Goal: Task Accomplishment & Management: Use online tool/utility

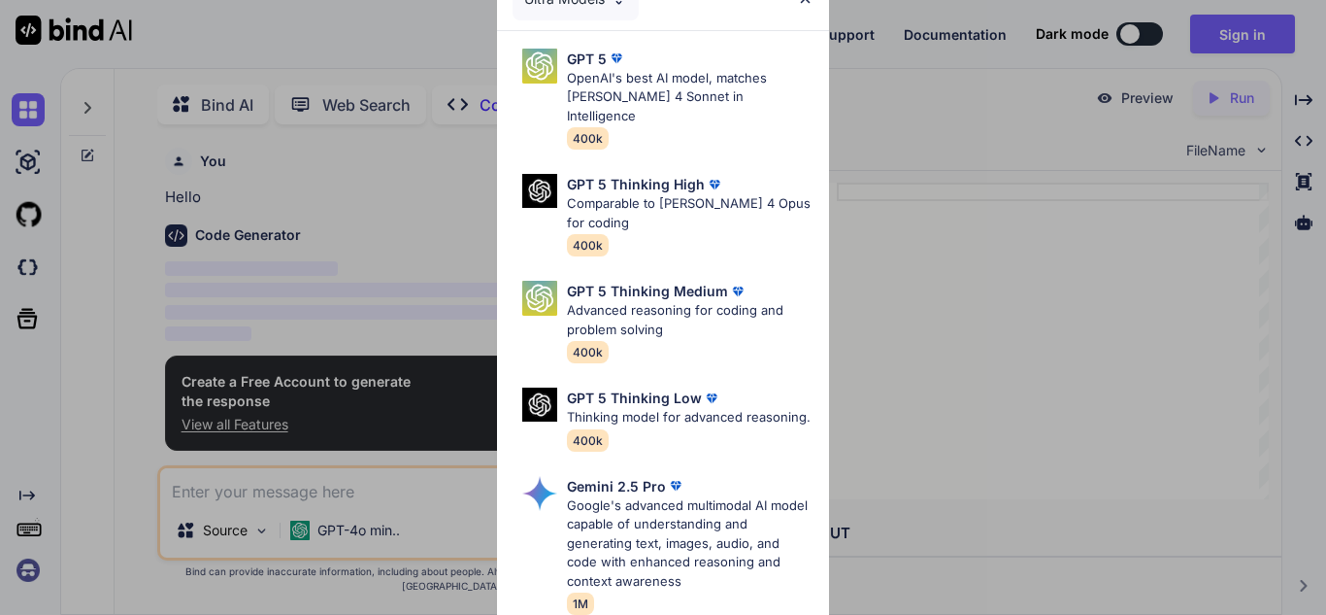
type textarea "x"
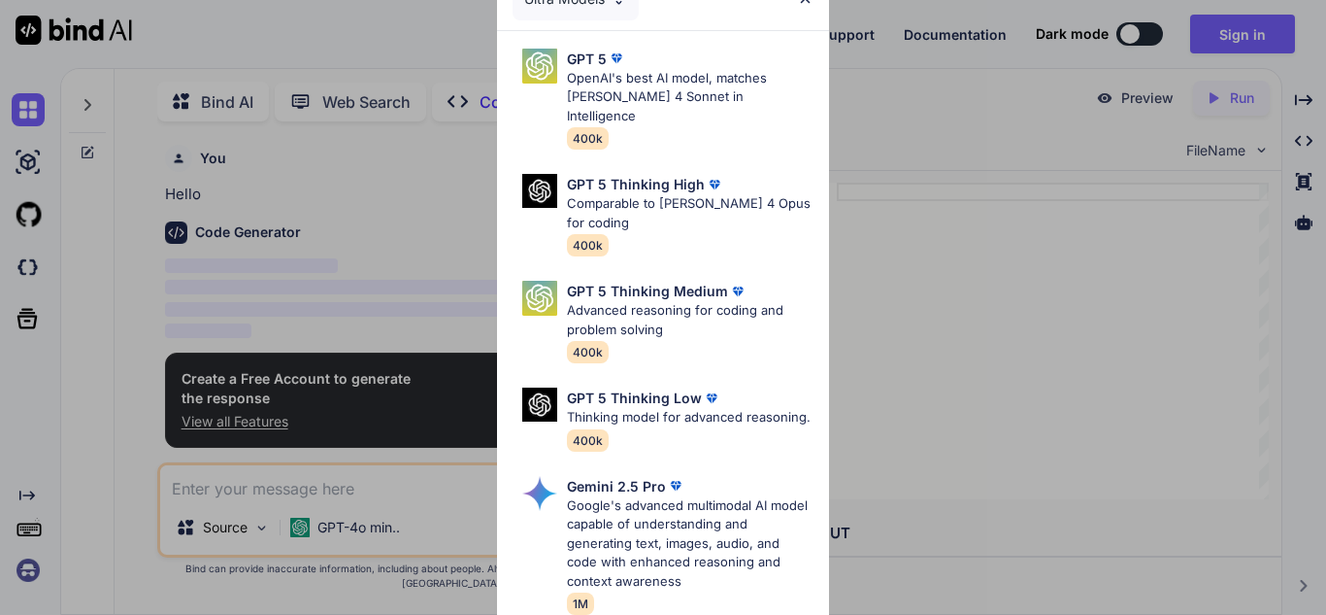
click at [1293, 68] on div "Ultra Models GPT 5 OpenAI's best AI model, matches [PERSON_NAME] 4 Sonnet in In…" at bounding box center [663, 307] width 1326 height 615
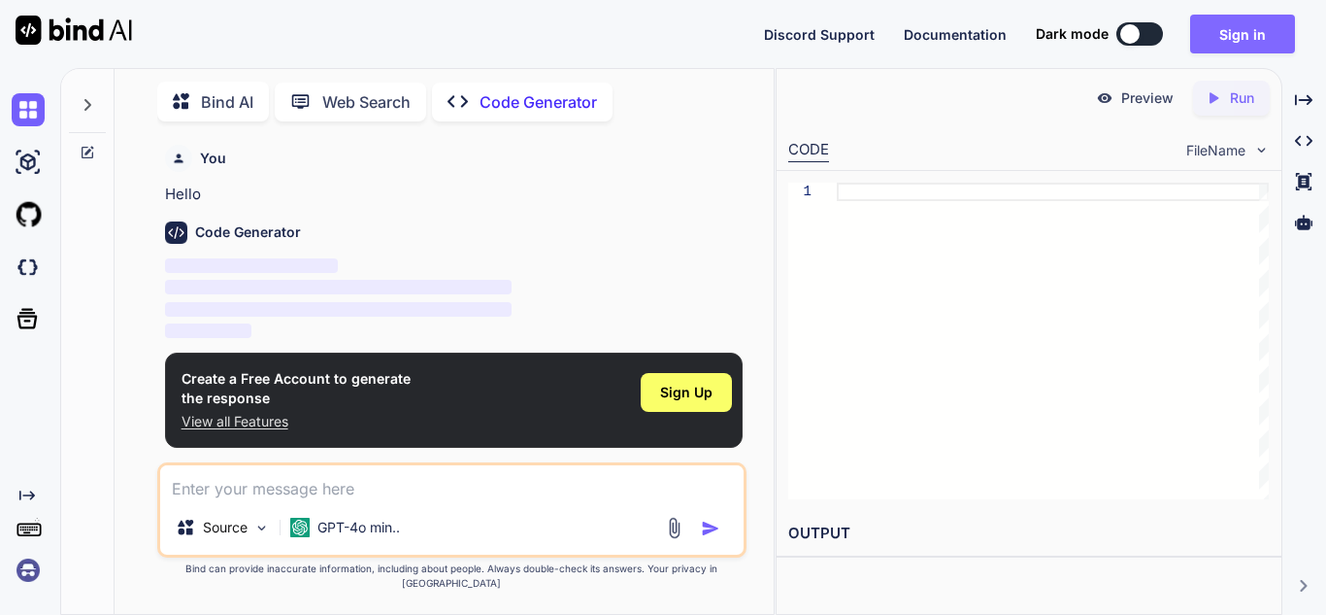
click at [1265, 38] on button "Sign in" at bounding box center [1242, 34] width 105 height 39
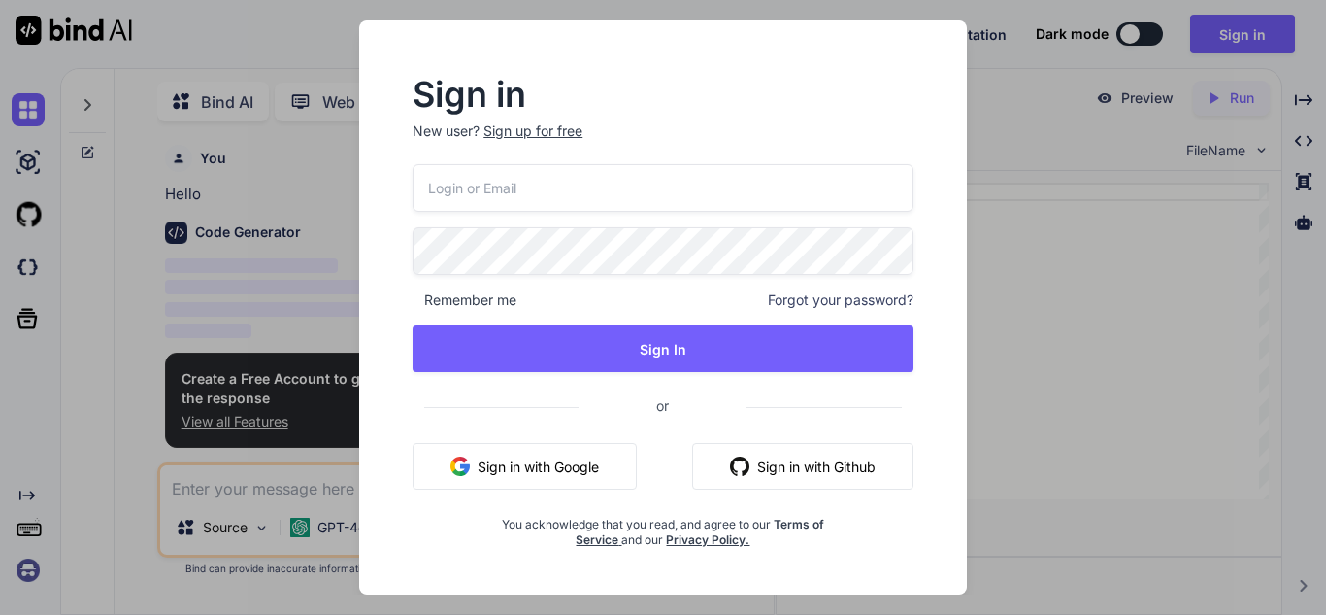
click at [726, 185] on input "email" at bounding box center [663, 188] width 501 height 48
type input "[EMAIL_ADDRESS][DOMAIN_NAME]"
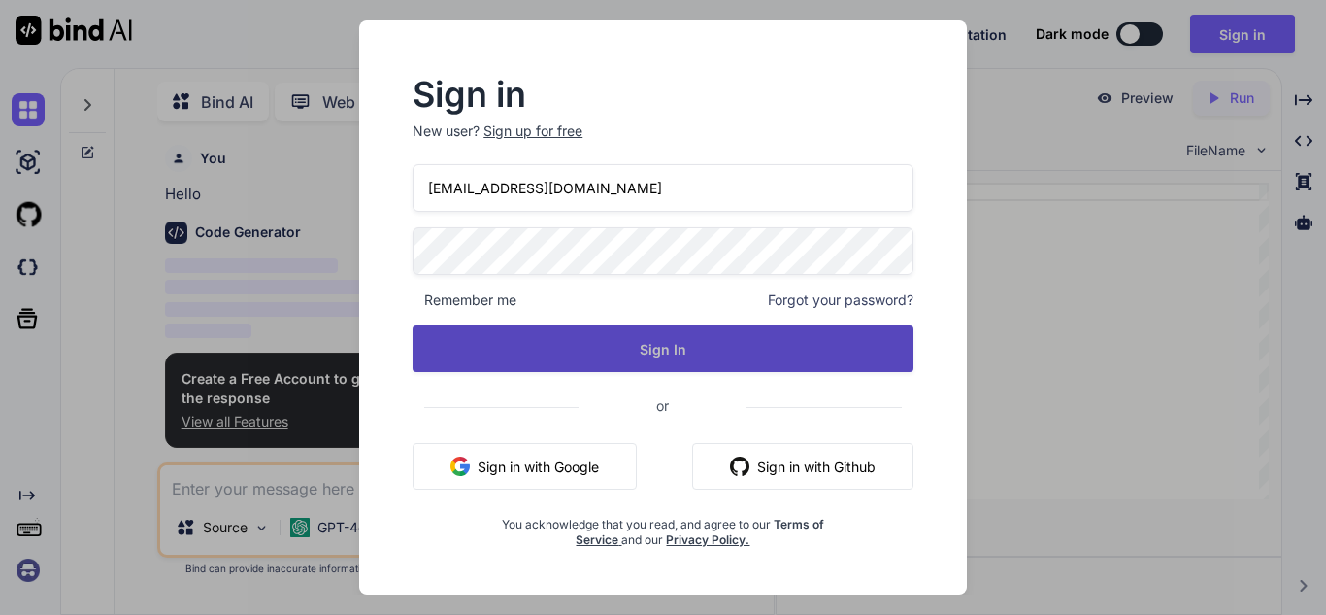
click at [553, 343] on button "Sign In" at bounding box center [663, 348] width 501 height 47
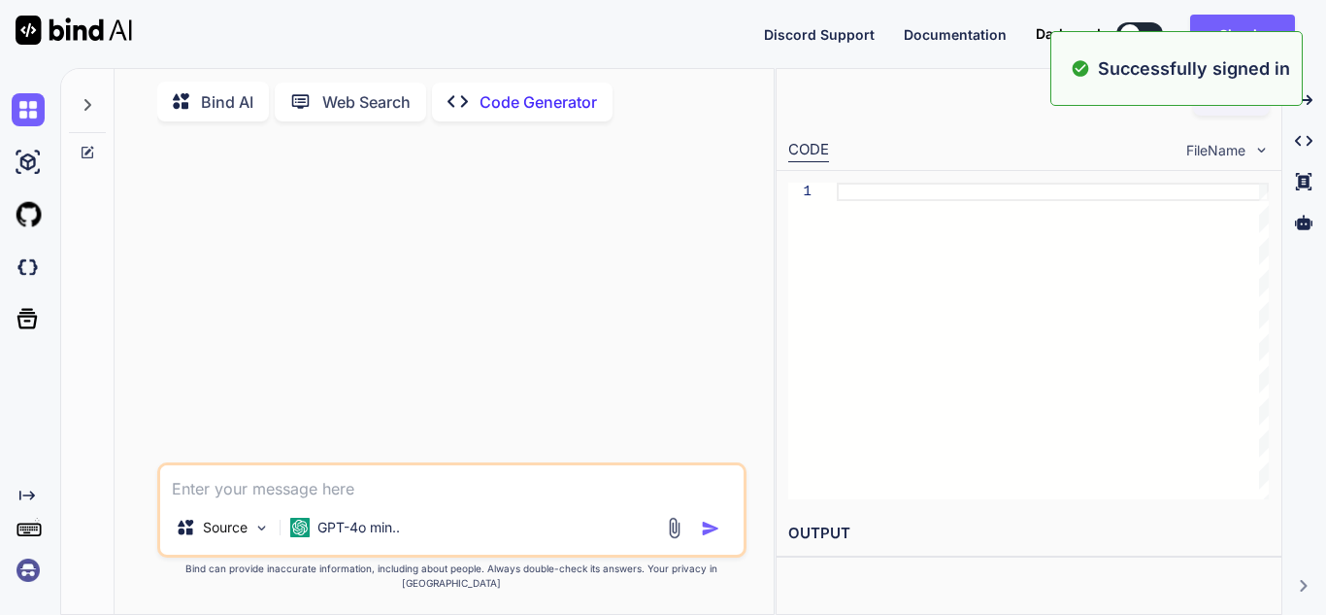
click at [837, 232] on div at bounding box center [1053, 341] width 432 height 317
type textarea "x"
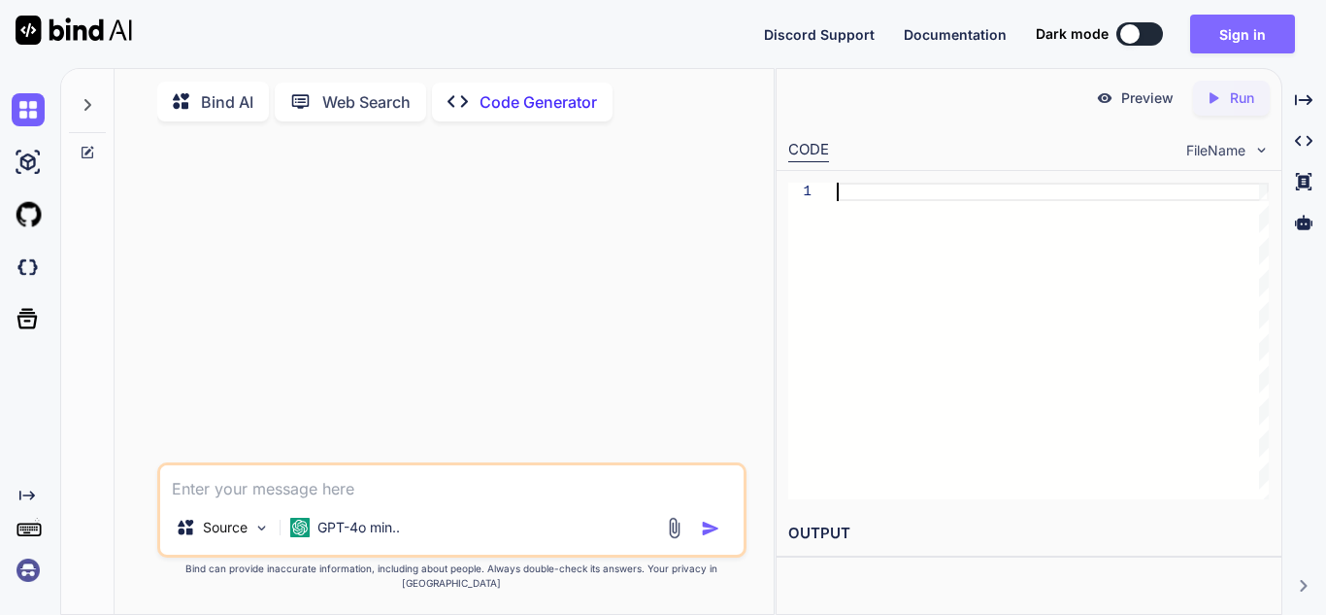
click at [1231, 36] on button "Sign in" at bounding box center [1242, 34] width 105 height 39
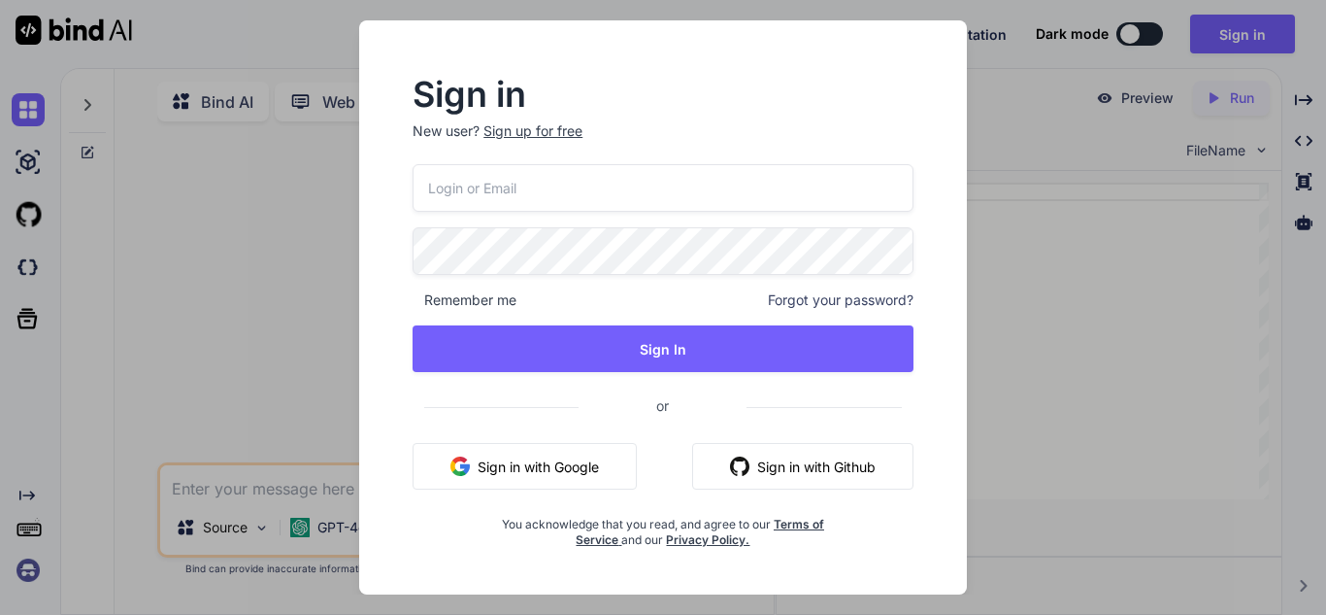
click at [665, 197] on input "email" at bounding box center [663, 188] width 501 height 48
type input "[EMAIL_ADDRESS][DOMAIN_NAME]"
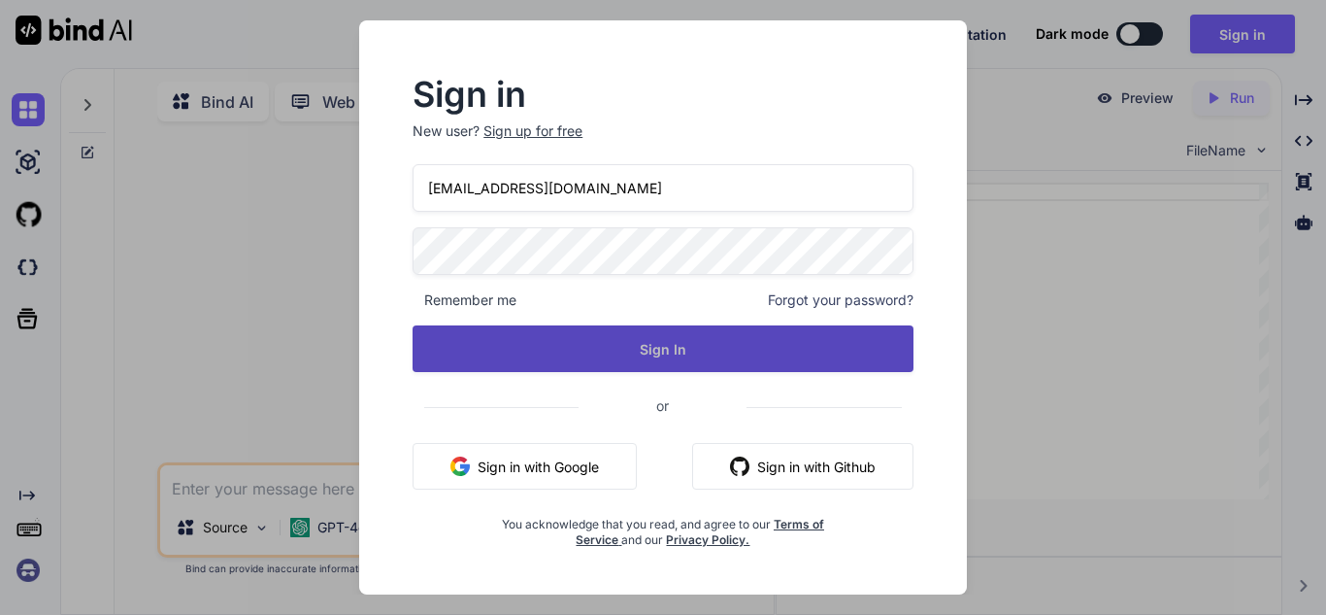
click at [689, 333] on button "Sign In" at bounding box center [663, 348] width 501 height 47
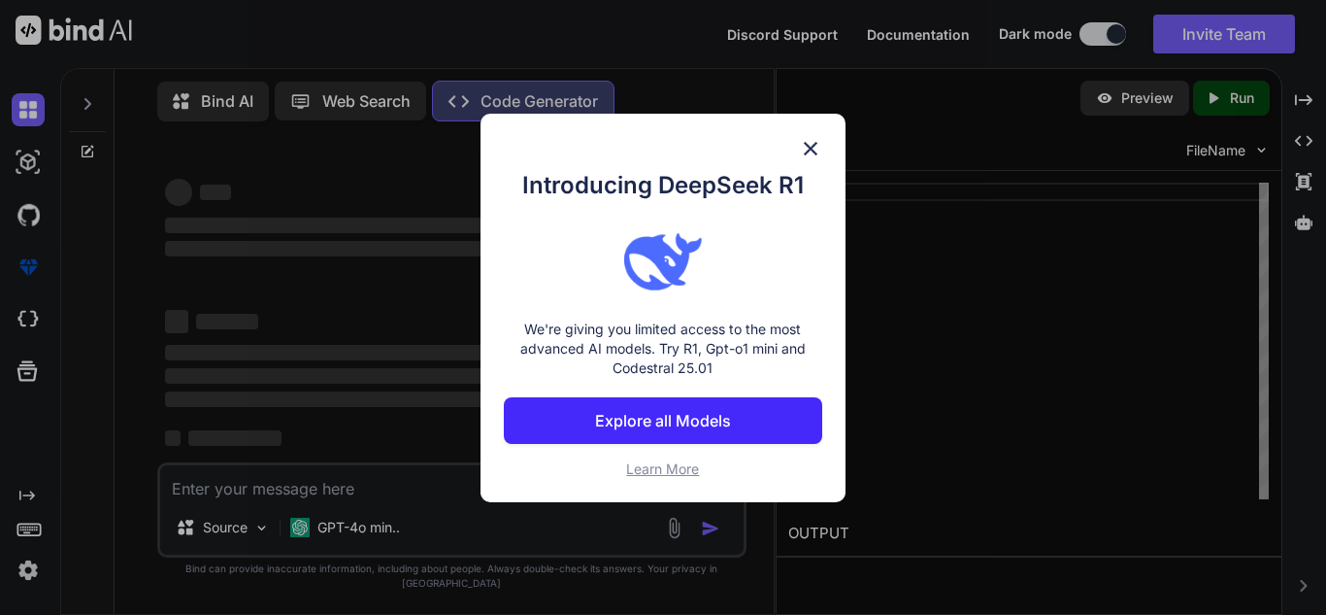
type textarea "x"
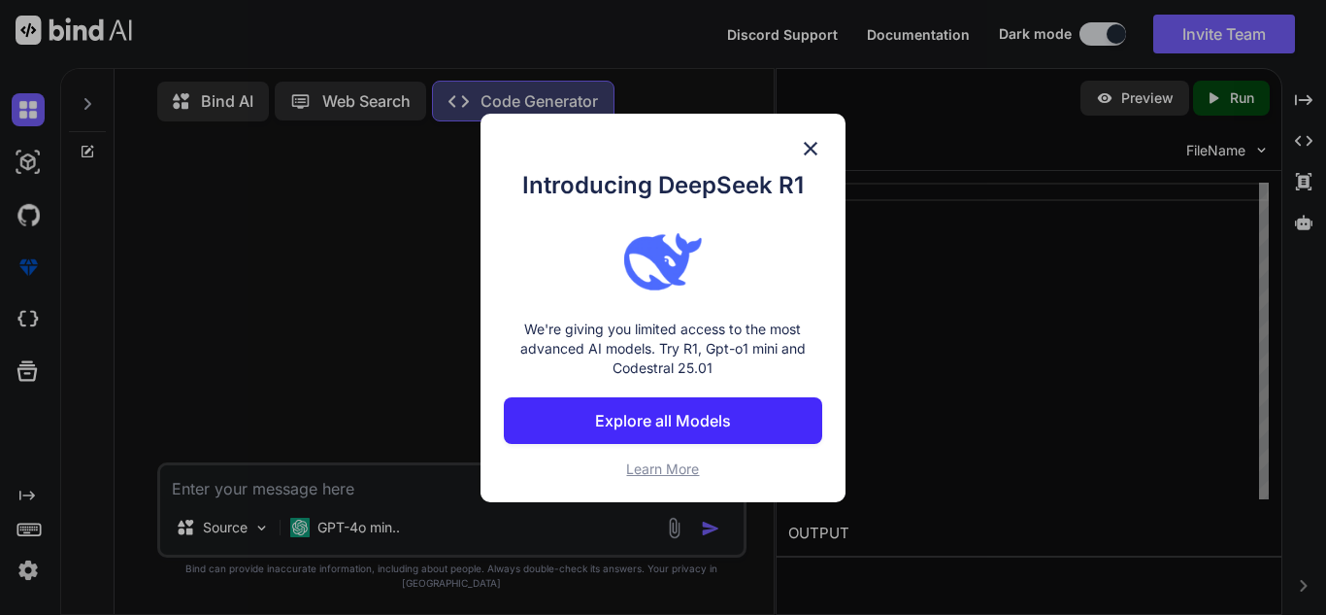
click at [818, 122] on div "Introducing DeepSeek R1 We're giving you limited access to the most advanced AI…" at bounding box center [663, 308] width 365 height 388
click at [589, 405] on button "Explore all Models" at bounding box center [663, 420] width 318 height 47
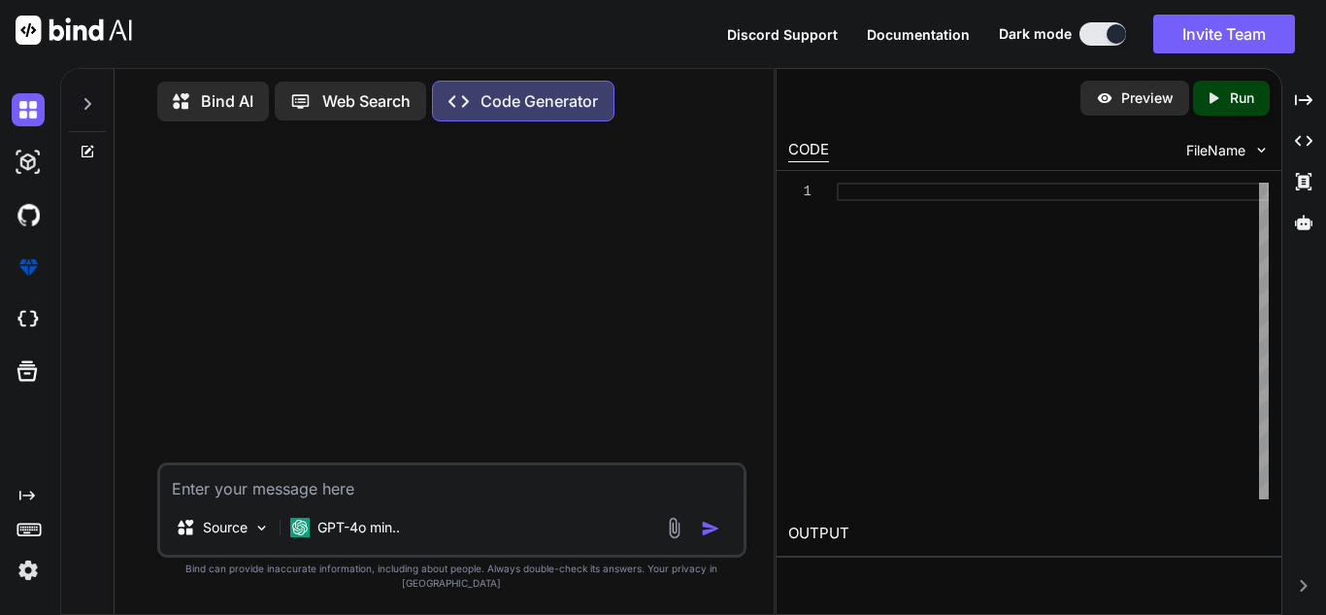
click at [268, 486] on textarea at bounding box center [452, 482] width 584 height 35
type textarea "w"
type textarea "x"
type textarea "wr"
type textarea "x"
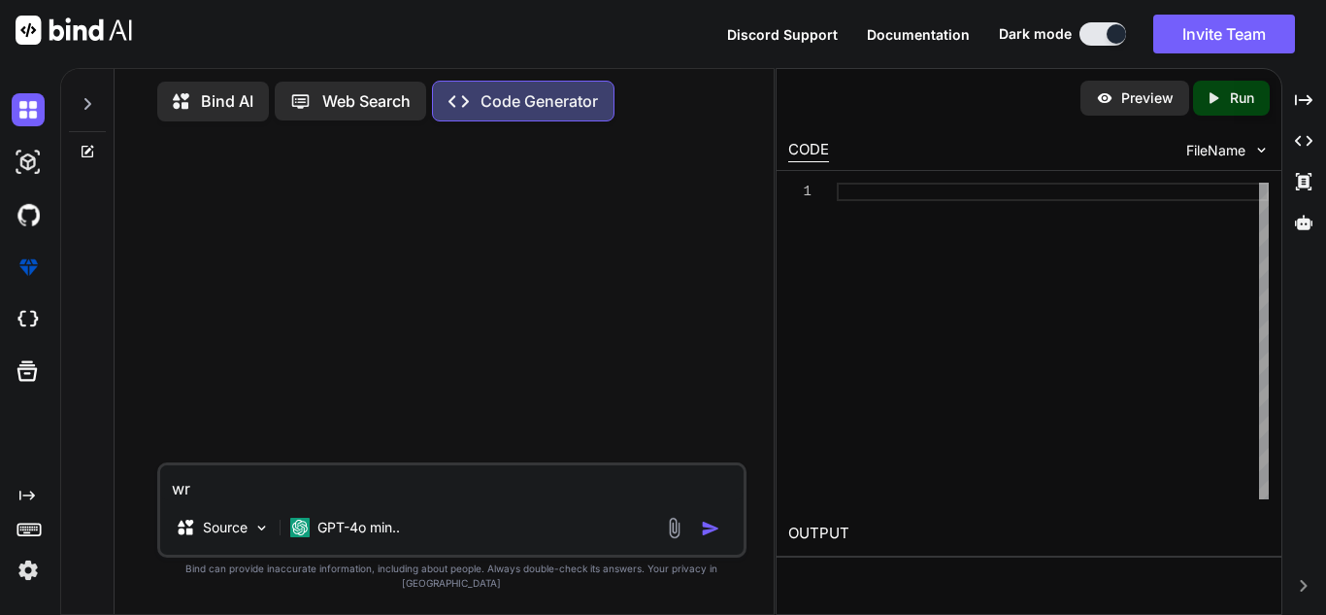
type textarea "wri"
type textarea "x"
type textarea "writ"
type textarea "x"
type textarea "write"
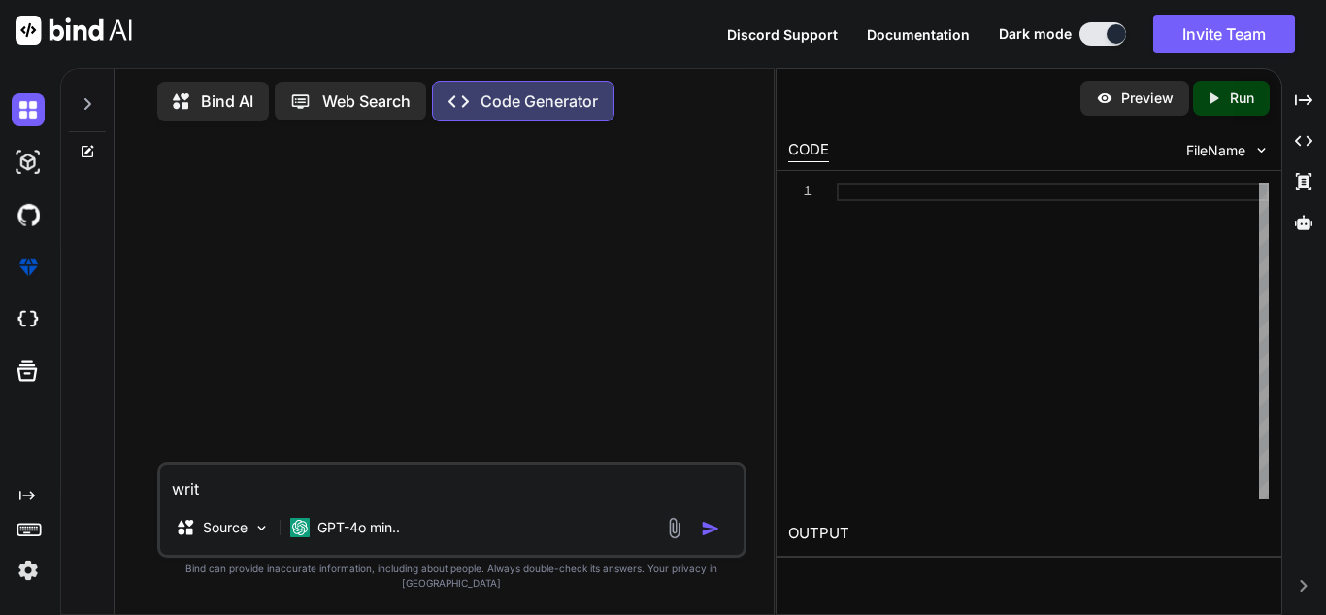
type textarea "x"
type textarea "write"
type textarea "x"
type textarea "write m"
type textarea "x"
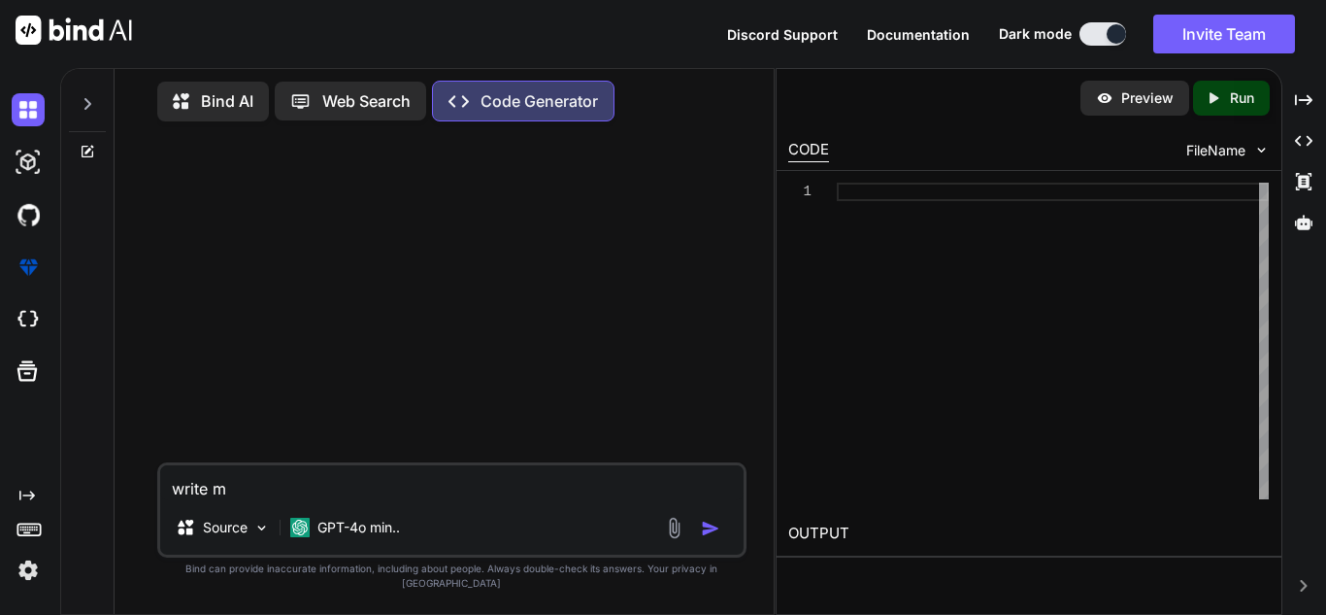
type textarea "write"
type textarea "x"
click at [232, 119] on div "Bind AI Web Search Created with Pixso. Code Generator" at bounding box center [451, 101] width 589 height 56
click at [232, 116] on div "Bind AI" at bounding box center [213, 102] width 112 height 40
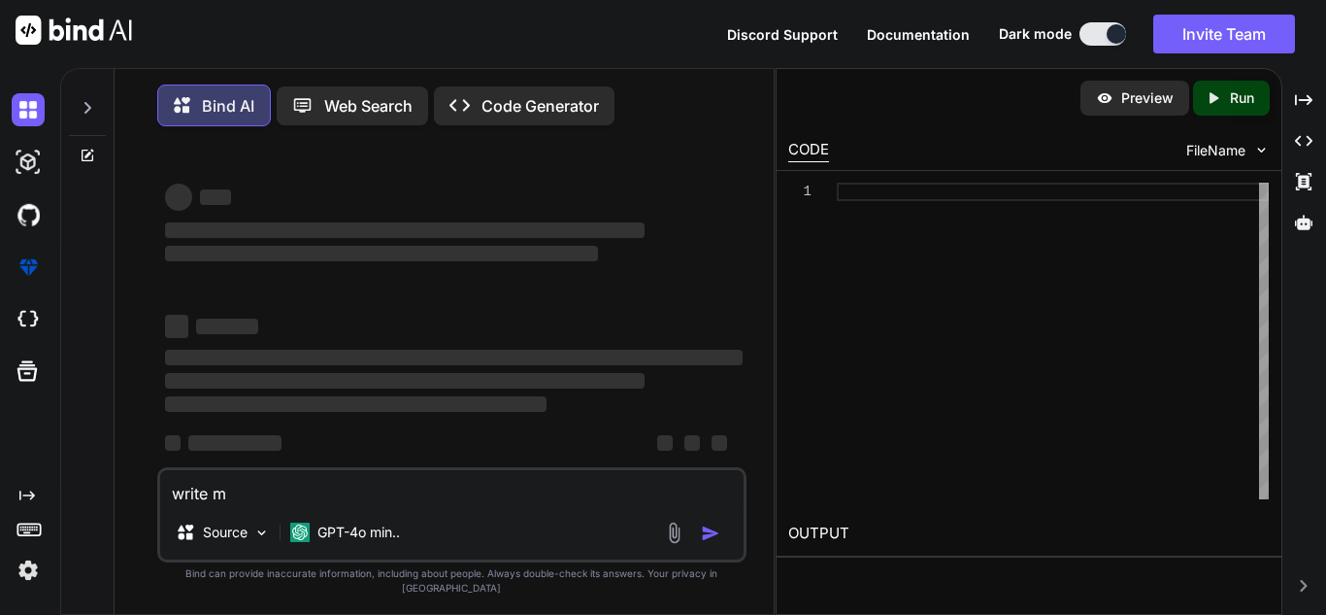
type textarea "x"
type textarea "write"
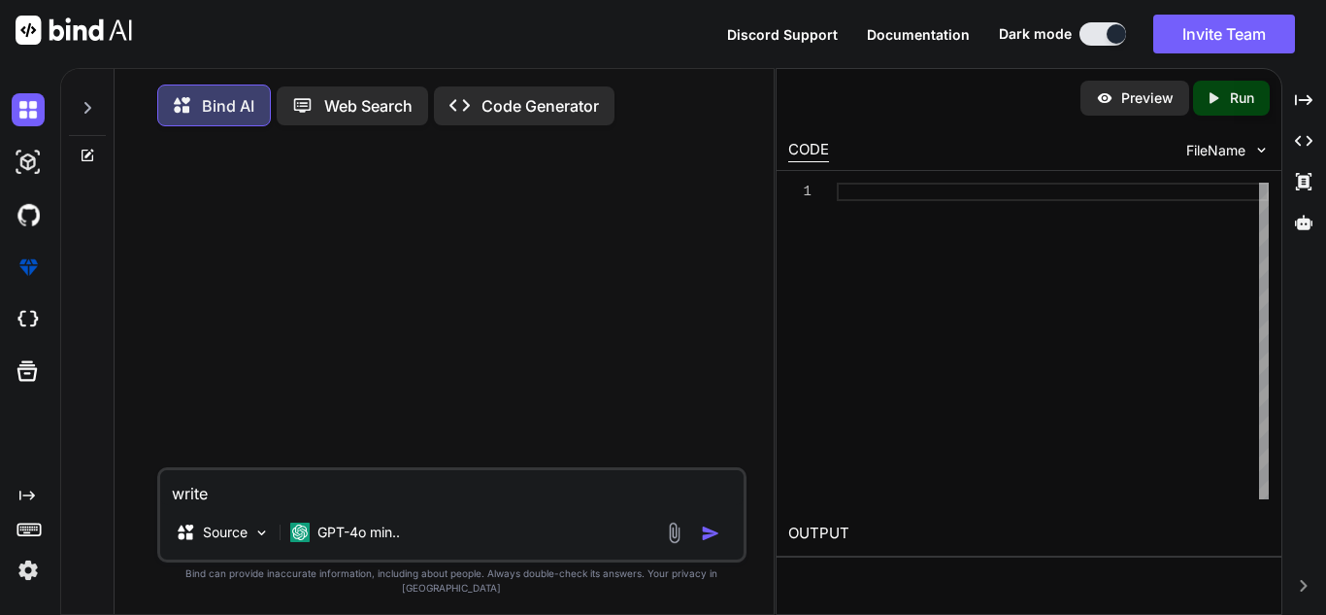
type textarea "x"
type textarea "write"
type textarea "x"
type textarea "writ"
type textarea "x"
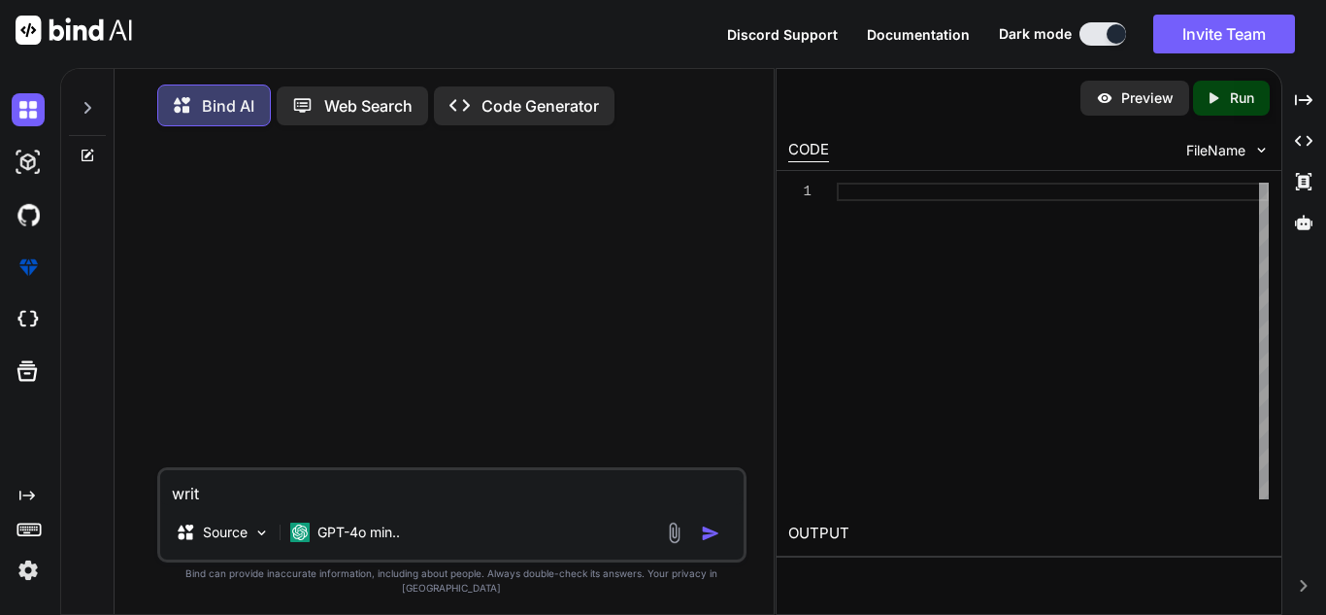
type textarea "wri"
type textarea "x"
type textarea "wr"
type textarea "x"
type textarea "w"
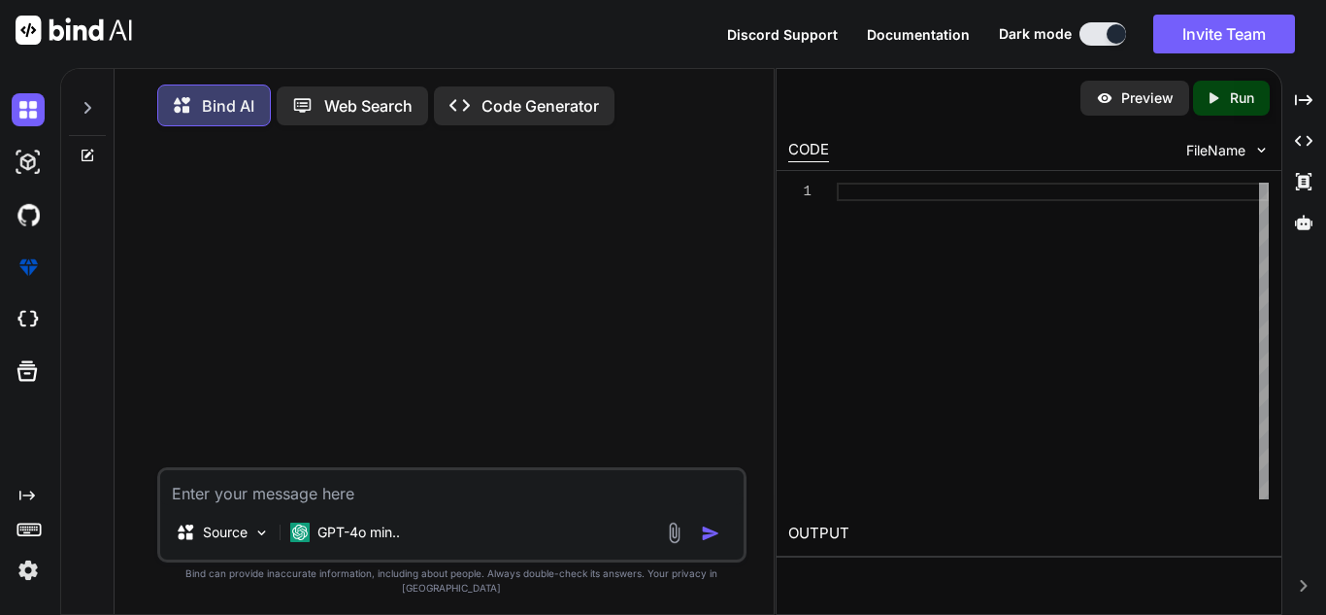
type textarea "x"
click at [551, 98] on p "Code Generator" at bounding box center [540, 105] width 117 height 23
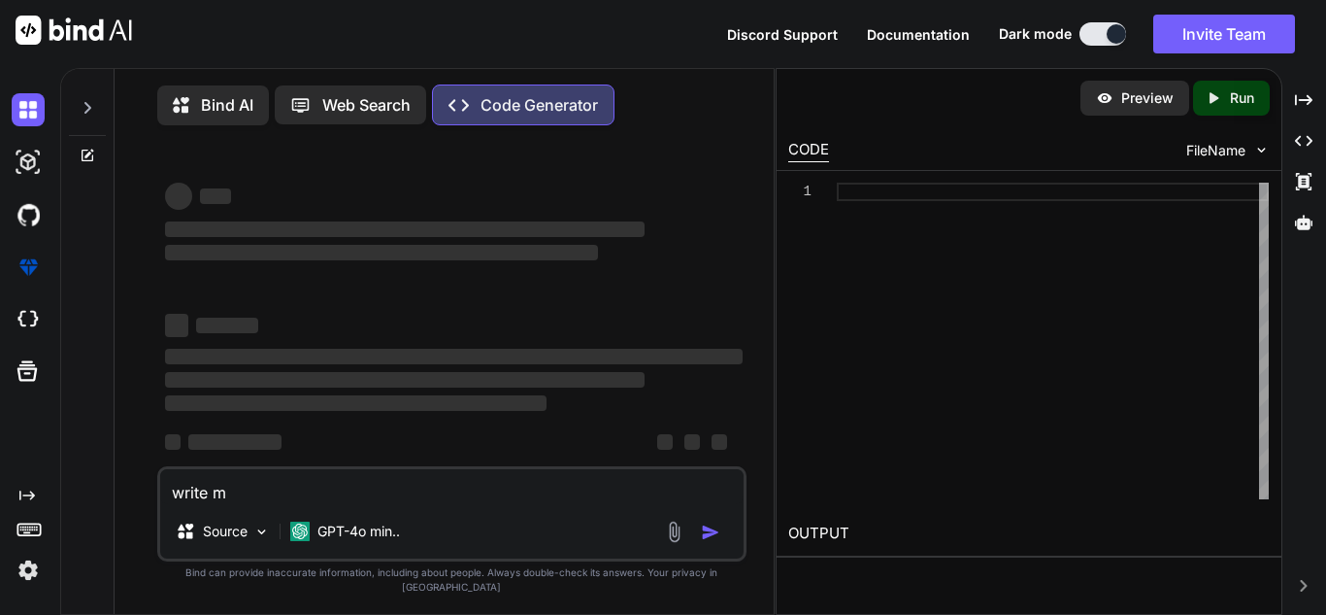
type textarea "x"
type textarea "write mca"
type textarea "x"
type textarea "write mcan"
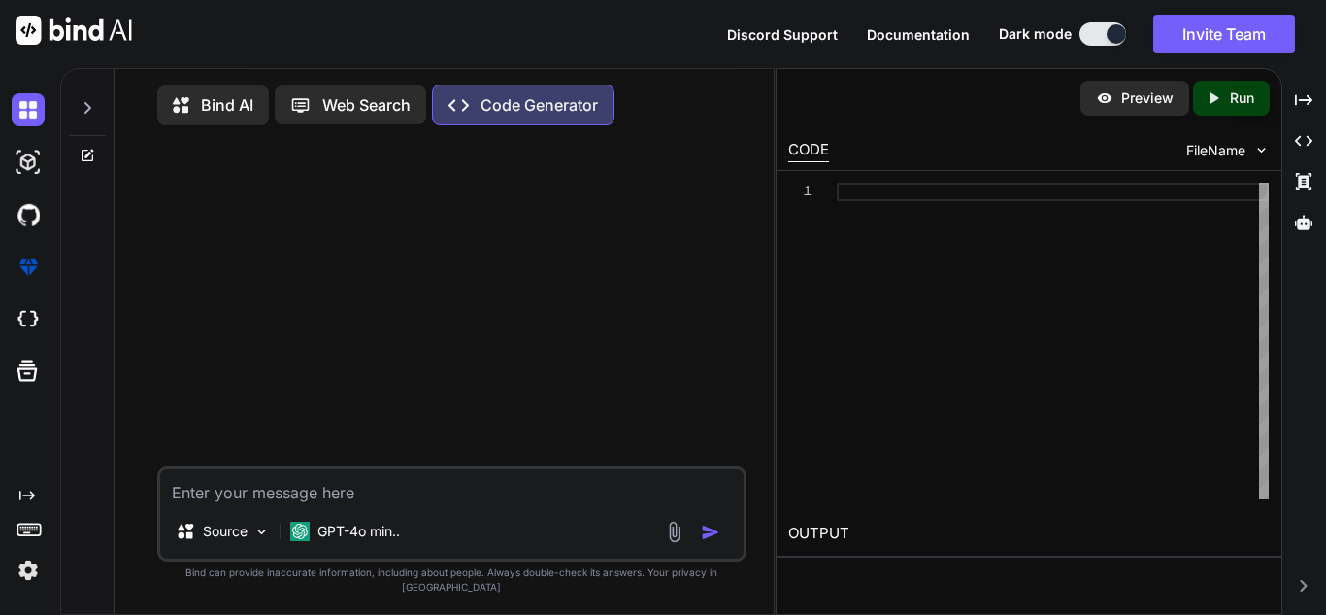
type textarea "x"
type textarea "ca"
type textarea "x"
type textarea "can"
type textarea "x"
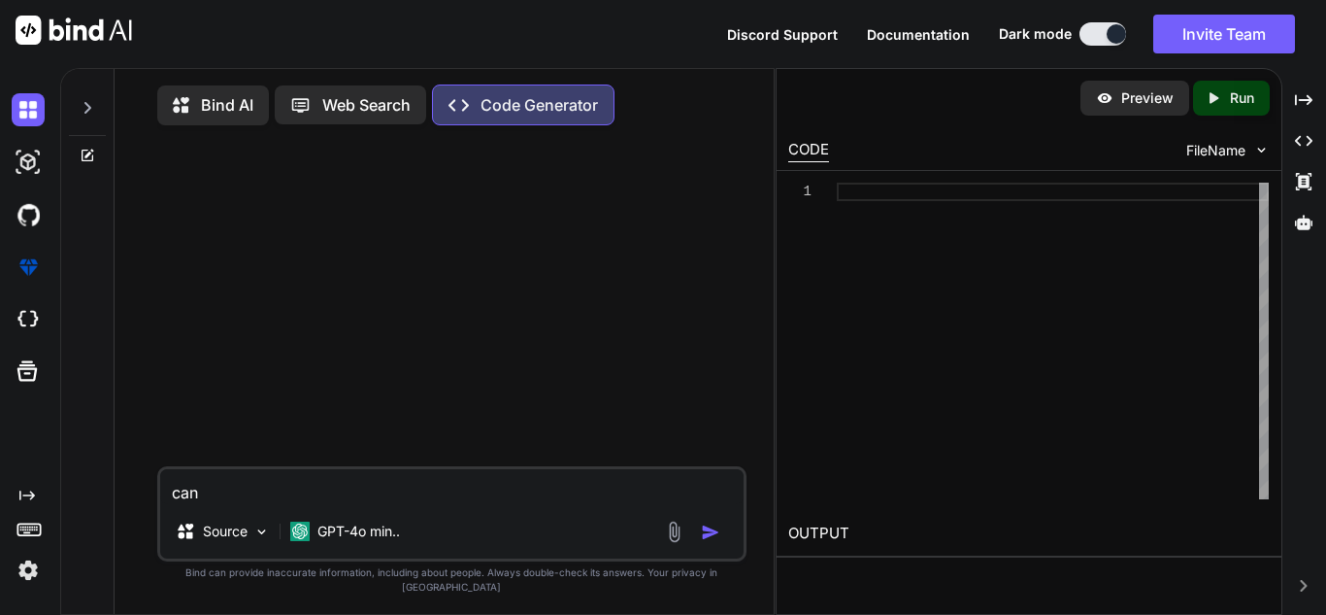
type textarea "can"
type textarea "x"
type textarea "can y"
type textarea "x"
type textarea "can you"
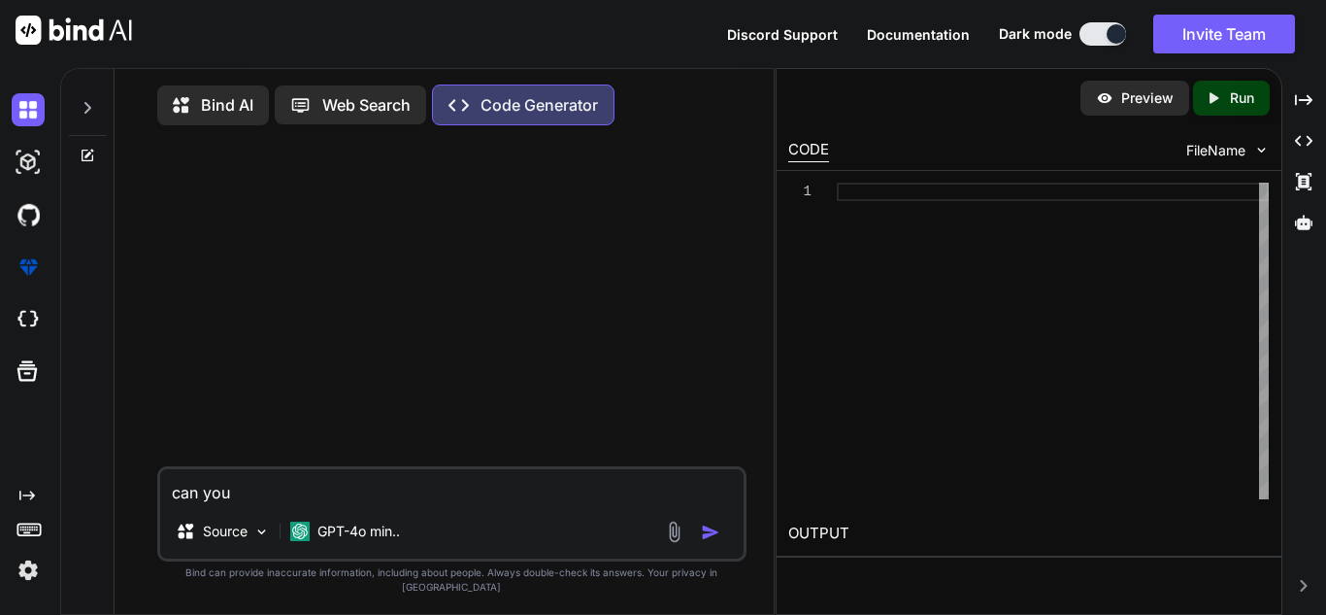
type textarea "x"
type textarea "can you"
type textarea "x"
type textarea "can you a"
type textarea "x"
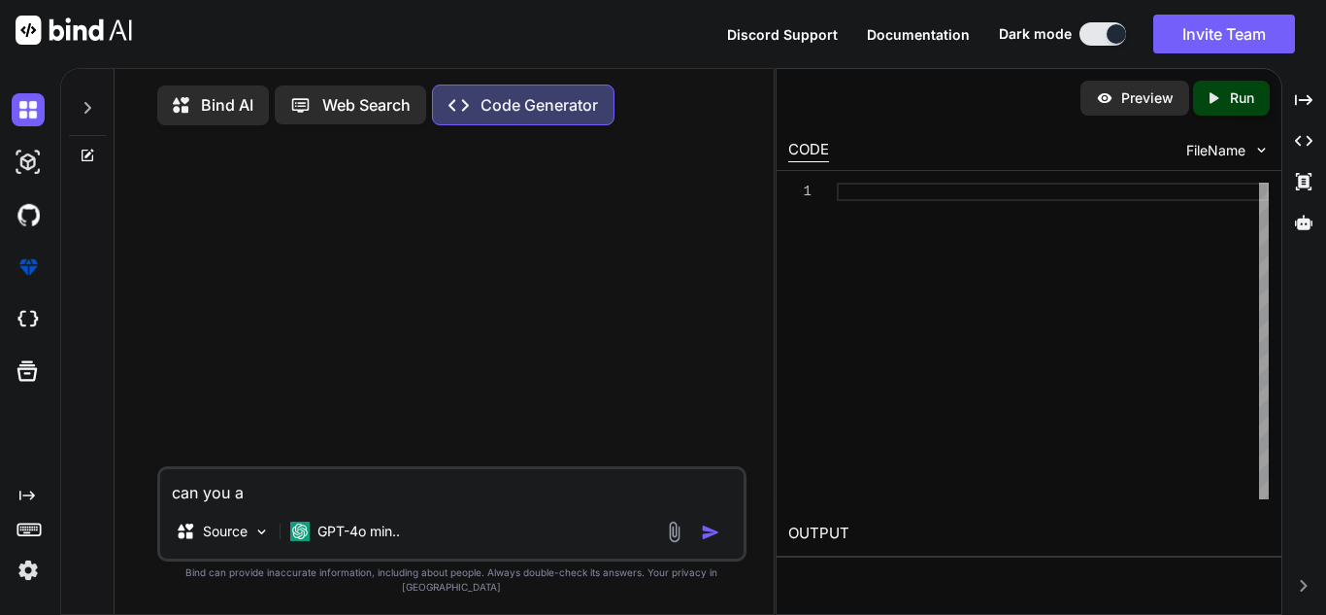
type textarea "can you am"
type textarea "x"
type textarea "can you a"
type textarea "x"
type textarea "can you"
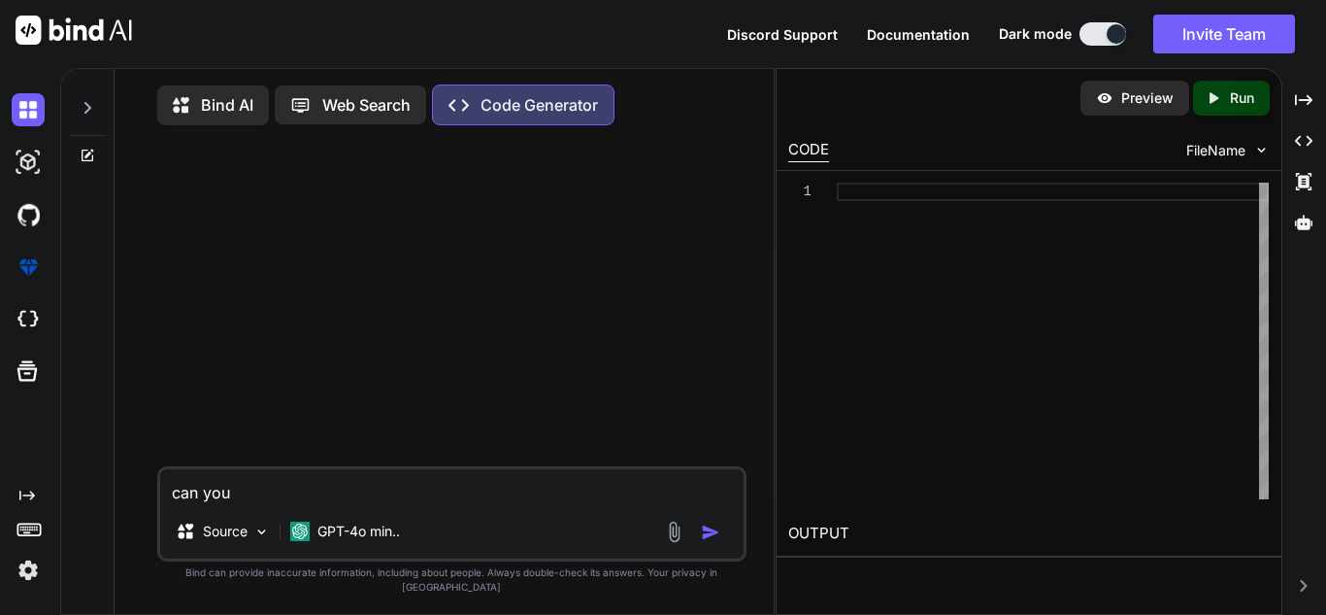
type textarea "x"
type textarea "can you ma"
type textarea "x"
type textarea "can you mak"
type textarea "x"
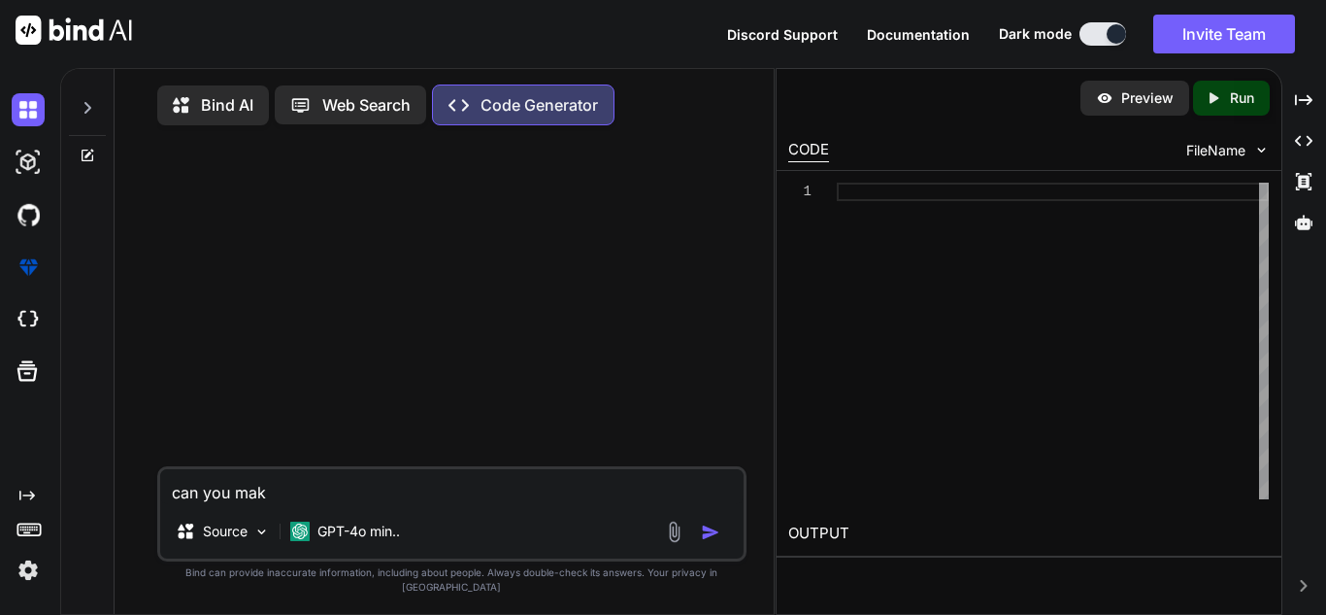
type textarea "can you make"
type textarea "x"
type textarea "can you make"
type textarea "x"
type textarea "can you make me"
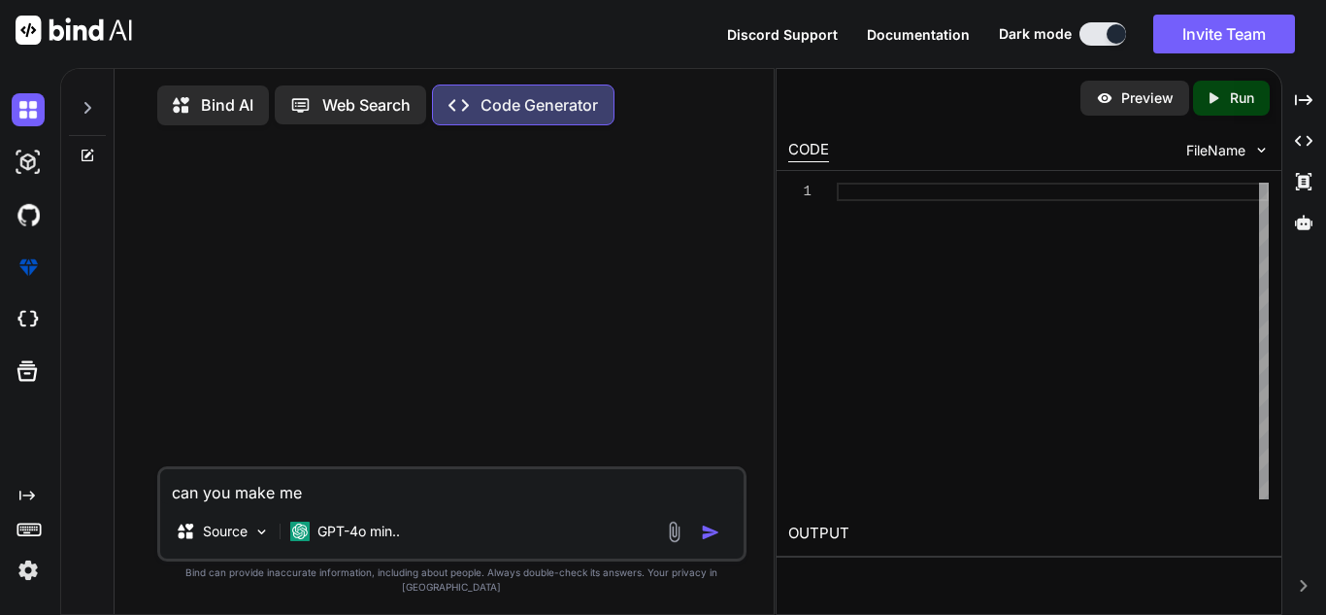
type textarea "x"
type textarea "can you make me"
type textarea "x"
type textarea "can you make me a"
type textarea "x"
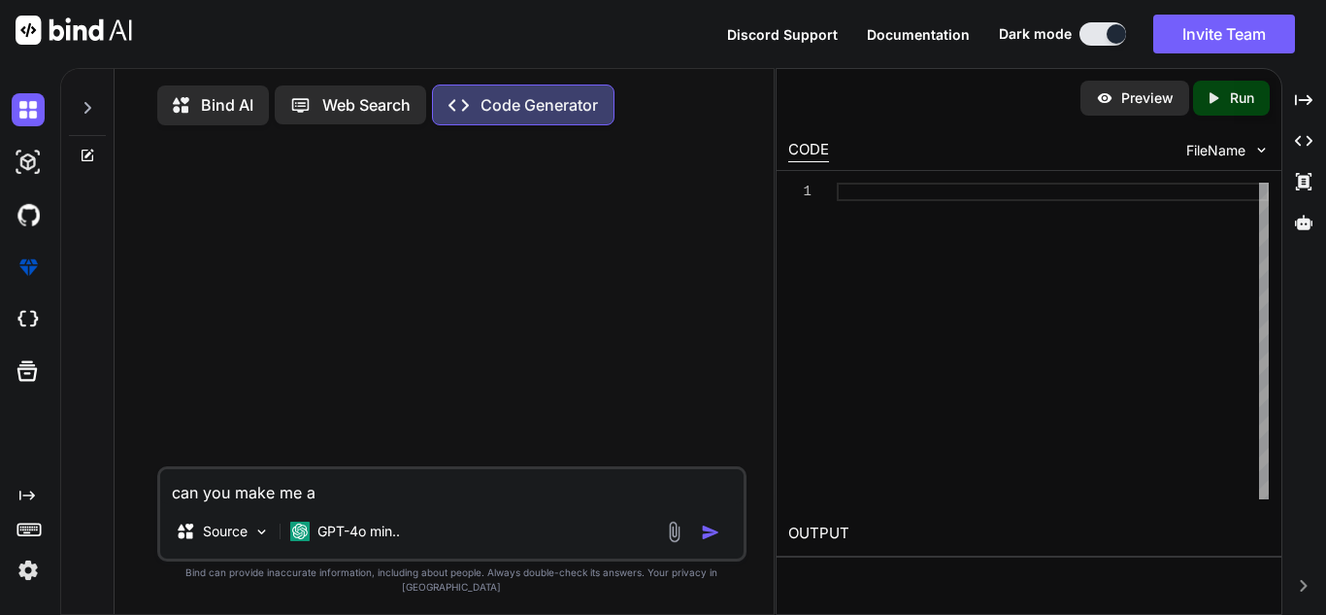
type textarea "can you make me a"
type textarea "x"
type textarea "can you make me a g"
type textarea "x"
type textarea "can you make me a gu"
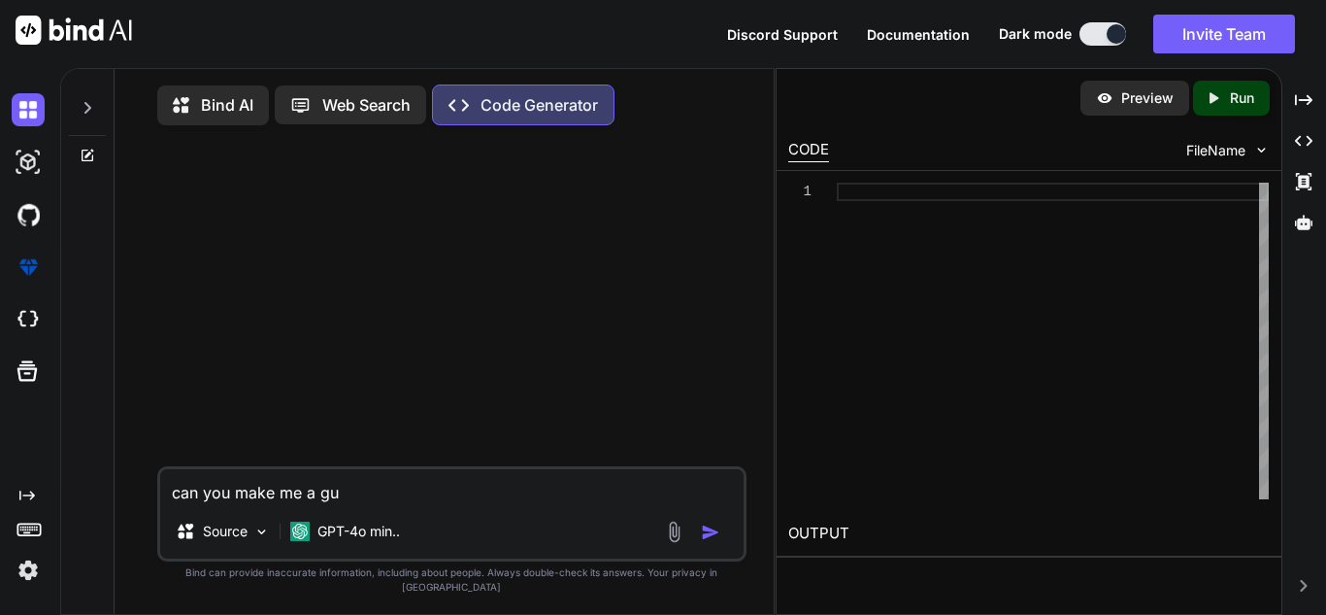
type textarea "x"
type textarea "can you make me a g"
type textarea "x"
type textarea "can you make me a"
type textarea "x"
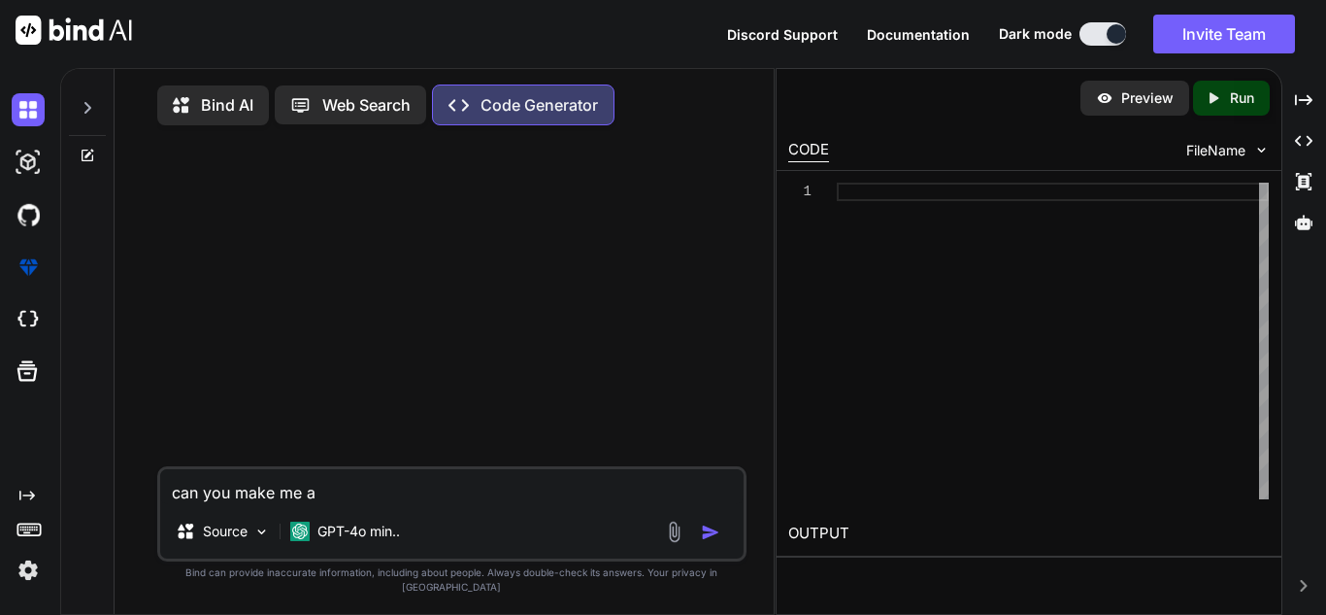
type textarea "can you make me a f"
type textarea "x"
type textarea "can you make me a fu"
type textarea "x"
type textarea "can you make me a ful"
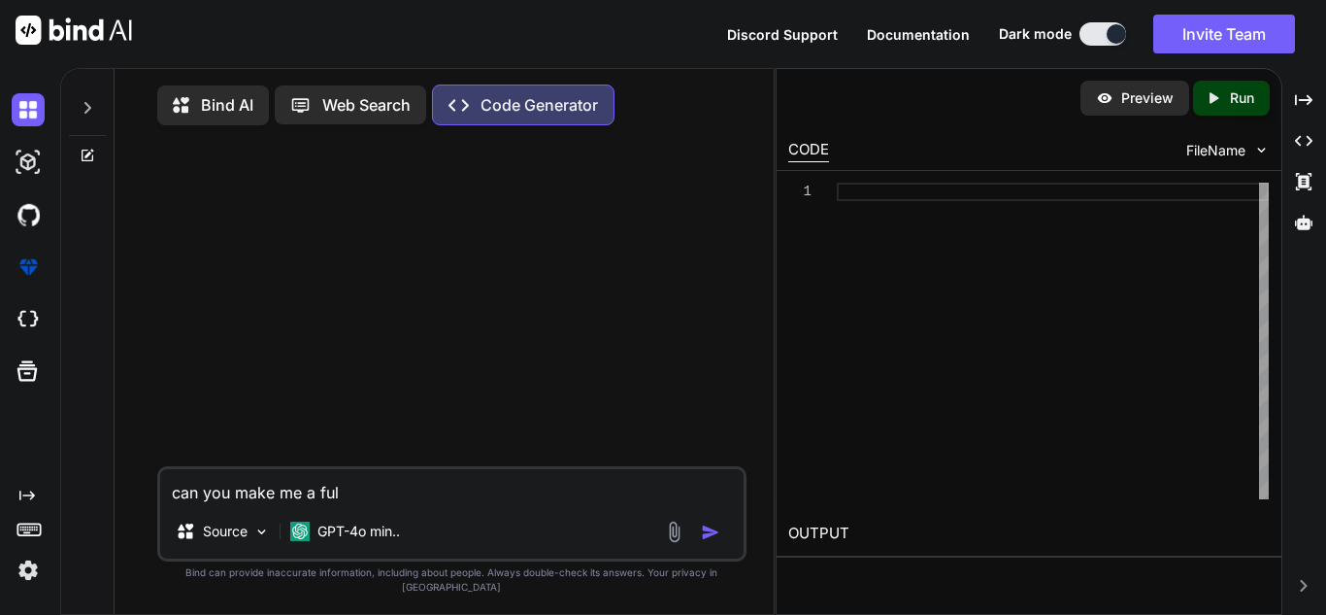
type textarea "x"
type textarea "can you make me a full"
type textarea "x"
type textarea "can you make me a full"
type textarea "x"
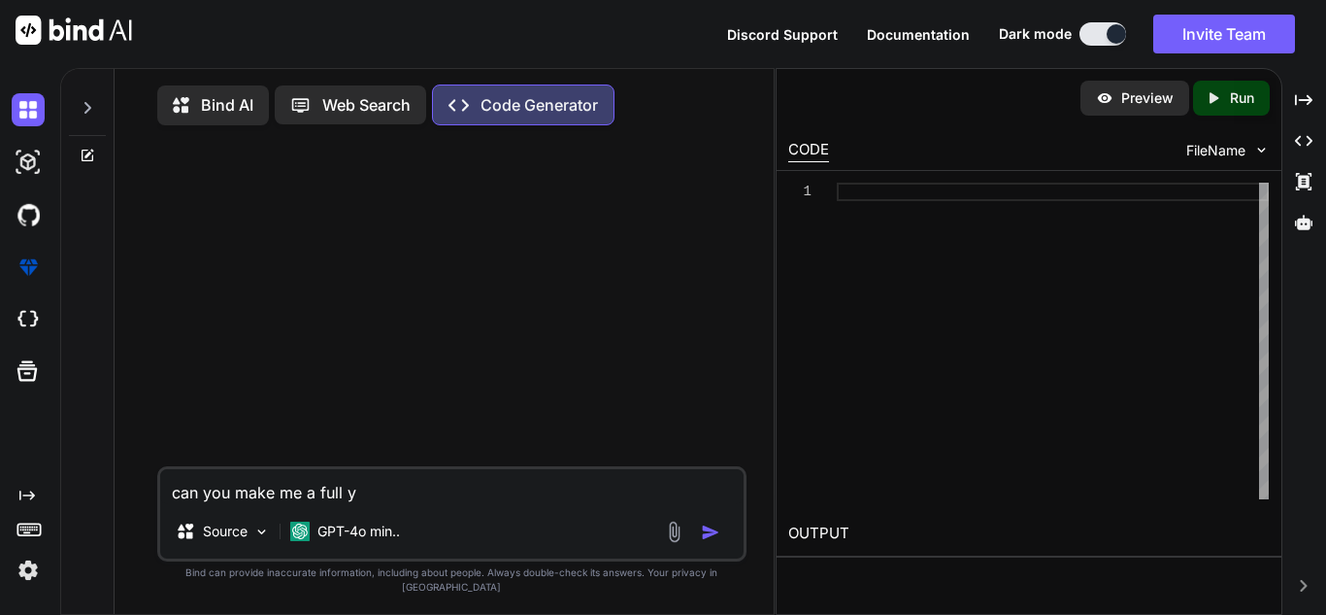
type textarea "can you make me a full yt"
type textarea "x"
type textarea "can you make me a full yth"
type textarea "x"
type textarea "can you make me a full ython"
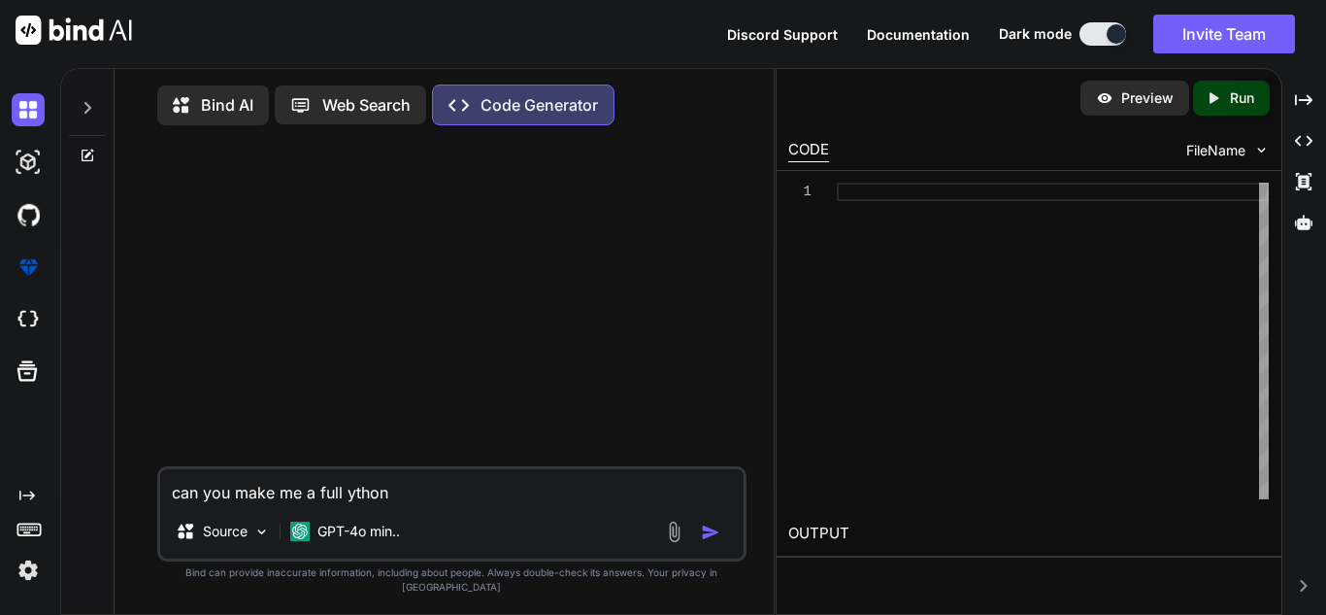
type textarea "x"
type textarea "can you make me a full ytho"
type textarea "x"
type textarea "can you make me a full yth"
type textarea "x"
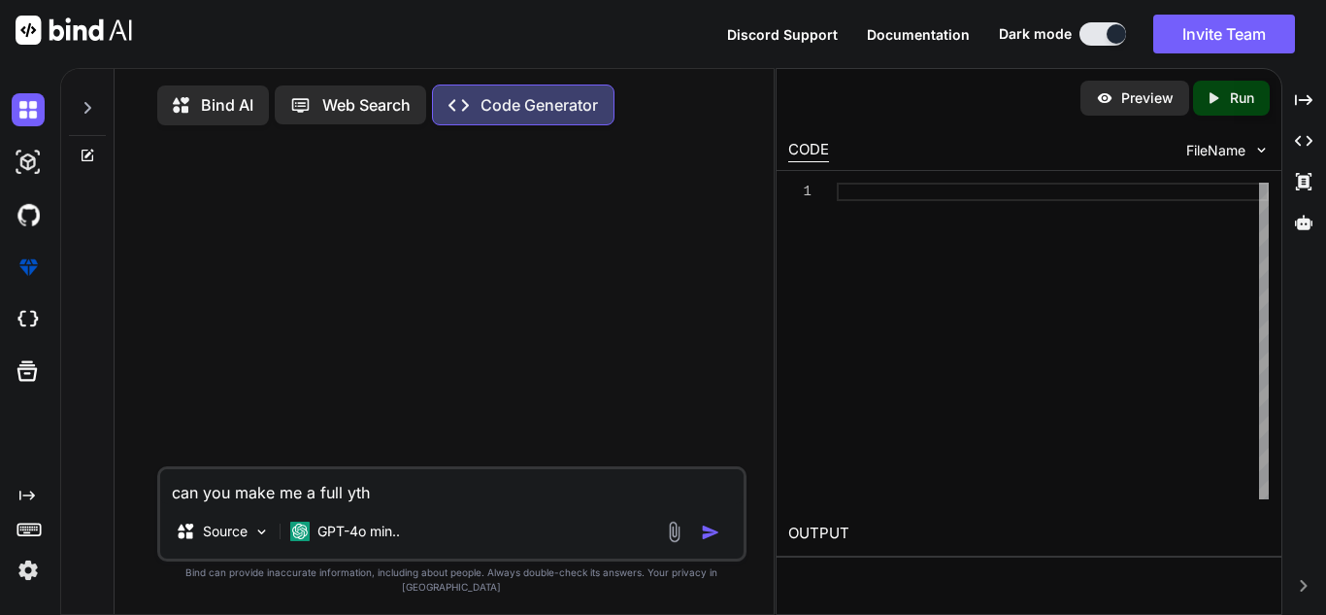
type textarea "can you make me a full yt"
type textarea "x"
type textarea "can you make me a full y"
type textarea "x"
type textarea "can you make me a full"
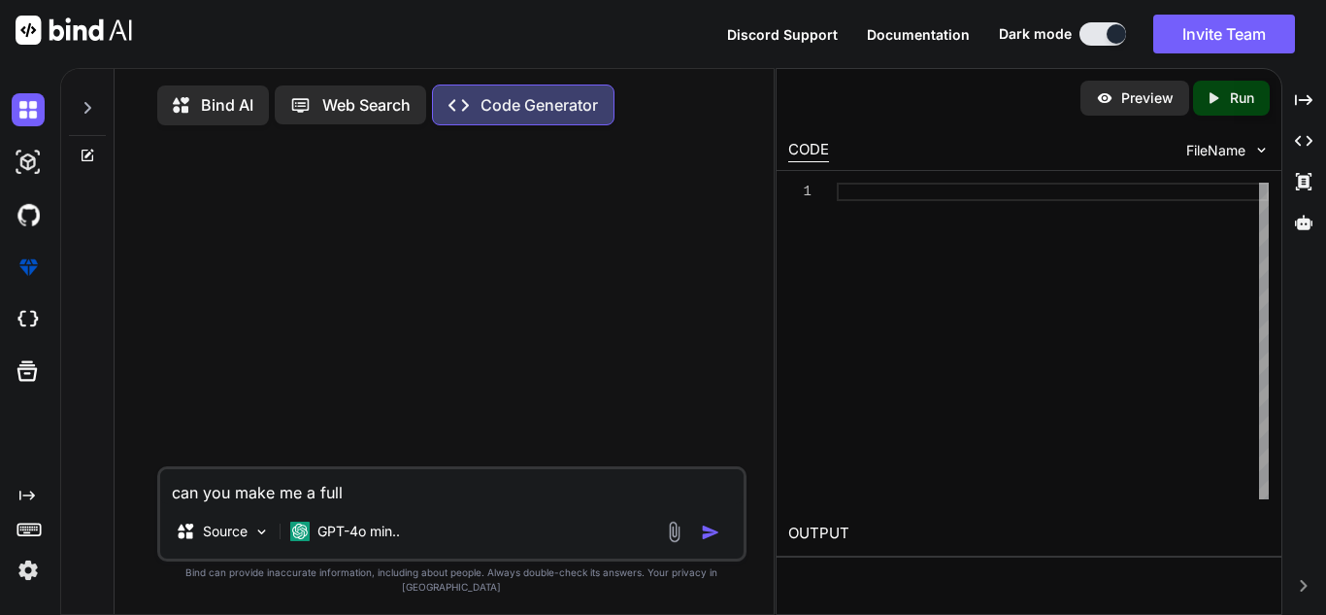
type textarea "x"
type textarea "can you make me a full p"
type textarea "x"
type textarea "can you make me a full pyt"
type textarea "x"
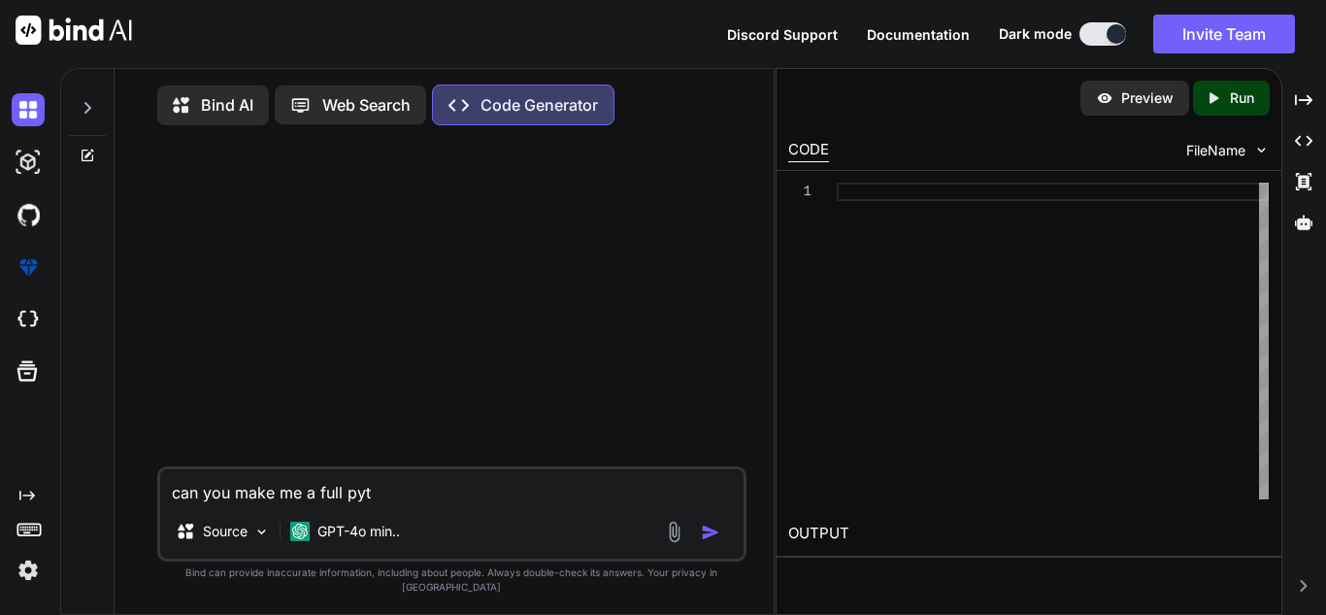
type textarea "can you make me a full pyth"
type textarea "x"
type textarea "can you make me a full pytho"
type textarea "x"
type textarea "can you make me a full python"
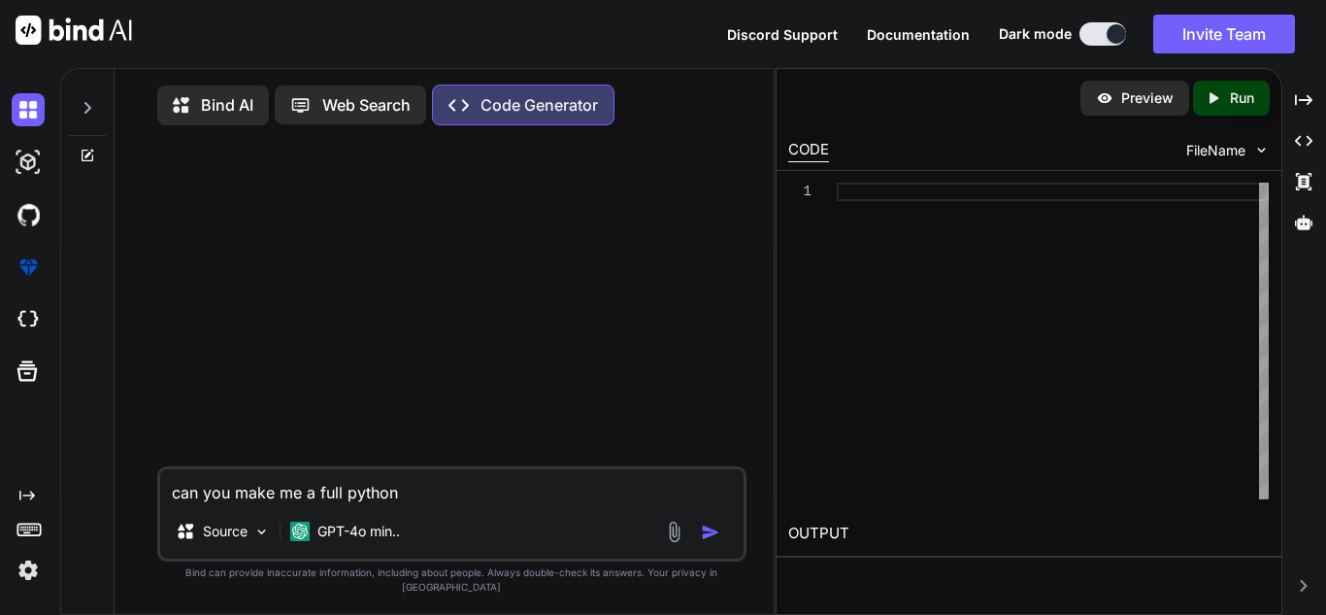
type textarea "x"
type textarea "can you make me a full python c"
type textarea "x"
type textarea "can you make me a full python co"
type textarea "x"
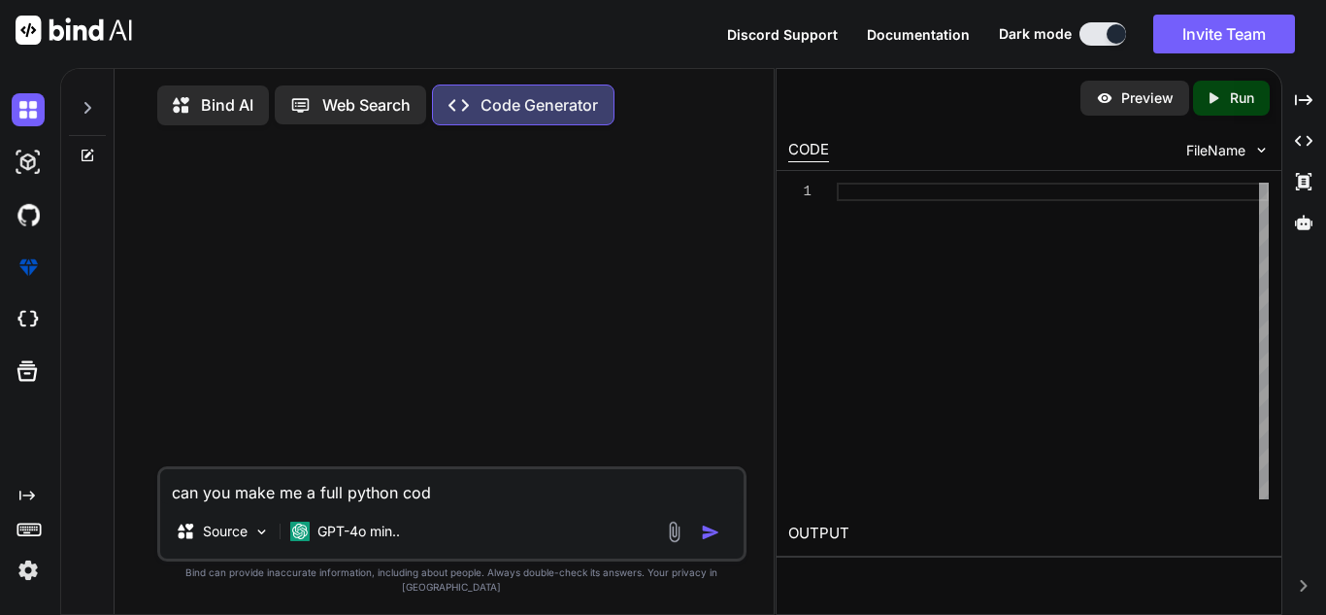
type textarea "can you make me a full python code"
type textarea "x"
type textarea "can you make me a full python code"
type textarea "x"
type textarea "can you make me a full python code f"
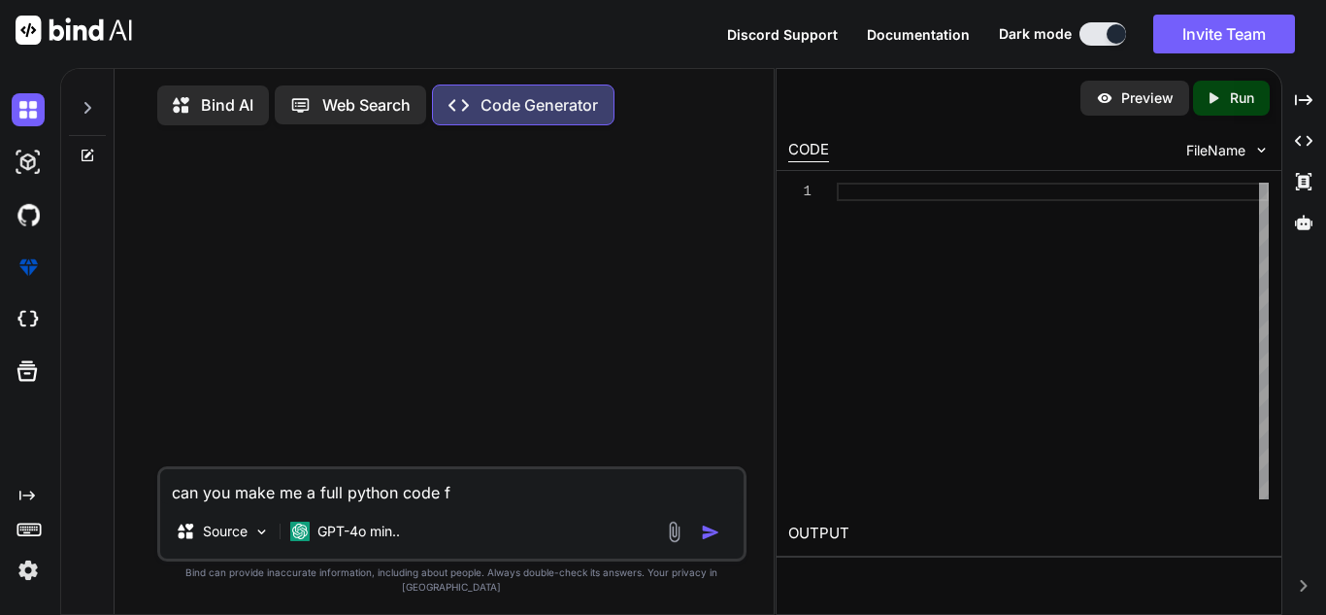
type textarea "x"
type textarea "can you make me a full python code fo"
type textarea "x"
type textarea "can you make me a full python code for"
type textarea "x"
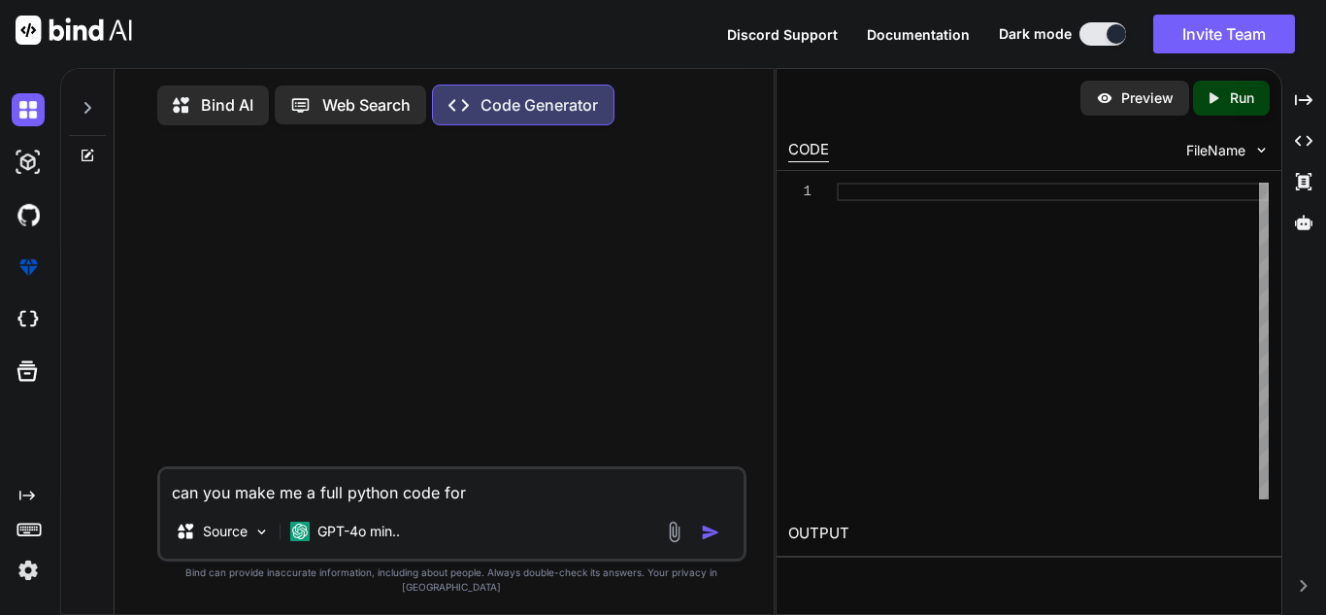
type textarea "can you make me a full python code for a"
type textarea "x"
type textarea "can you make me a full python code for a"
type textarea "x"
type textarea "can you make me a full python code for a ch"
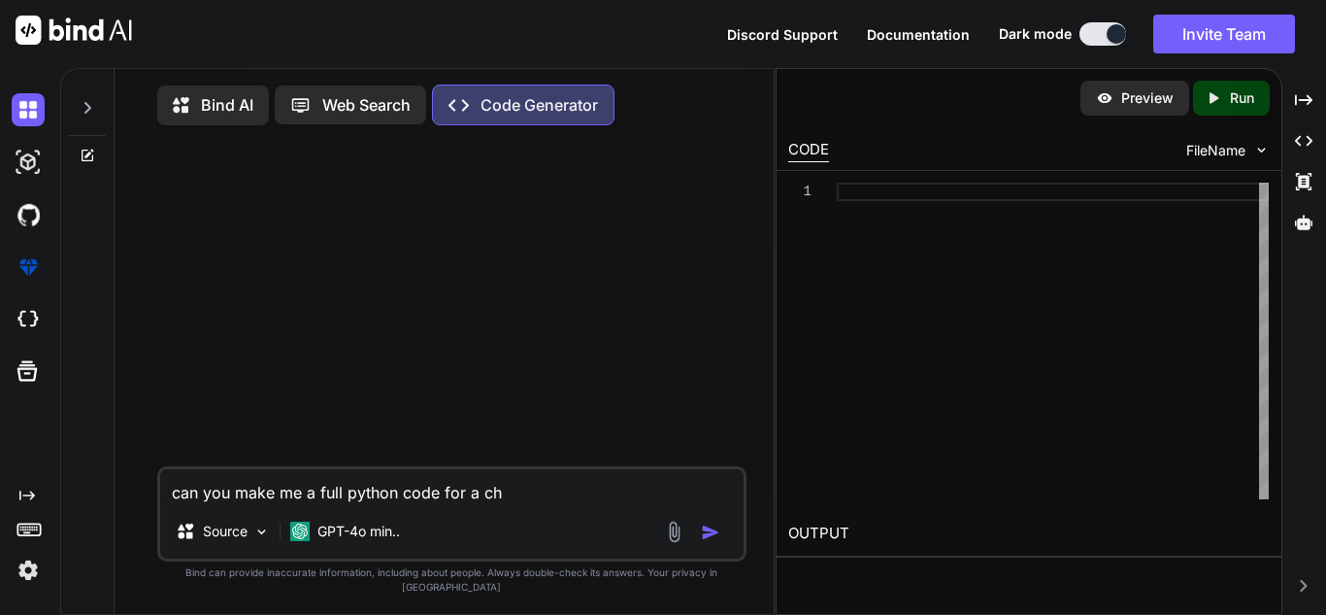
type textarea "x"
type textarea "can you make me a full python code for a chat"
type textarea "x"
type textarea "can you make me a full python code for a chatt"
type textarea "x"
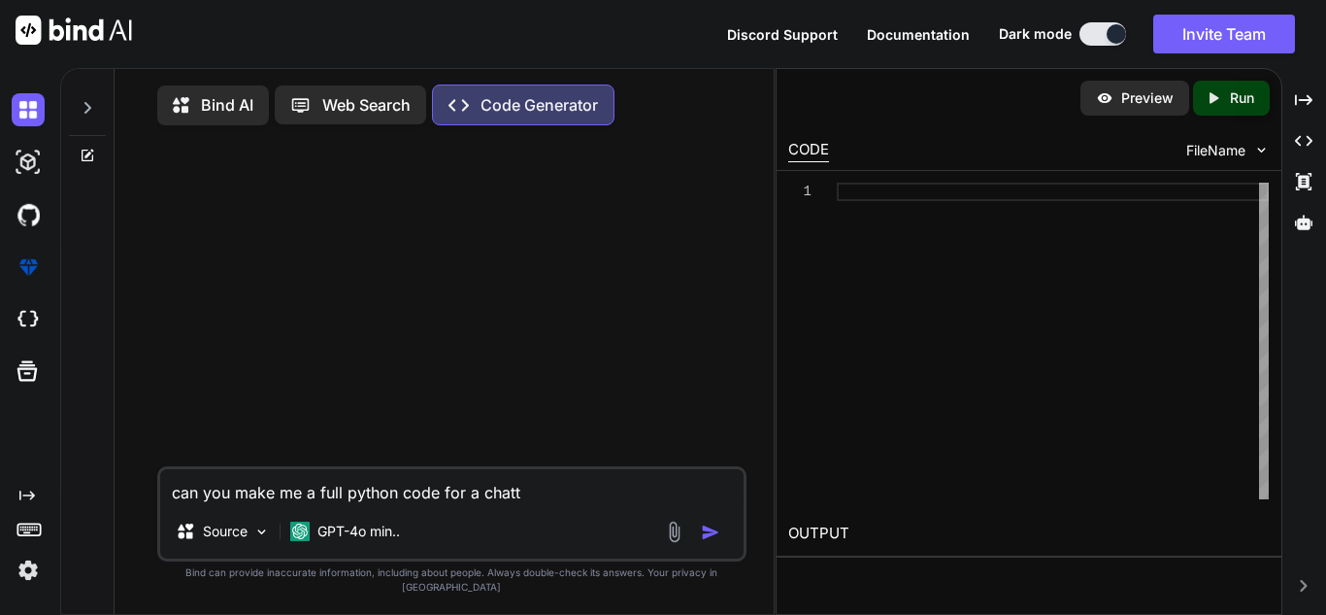
type textarea "can you make me a full python code for a chatt"
type textarea "x"
type textarea "can you make me a full python code for a chatt b"
type textarea "x"
type textarea "can you make me a full python code for a chatt"
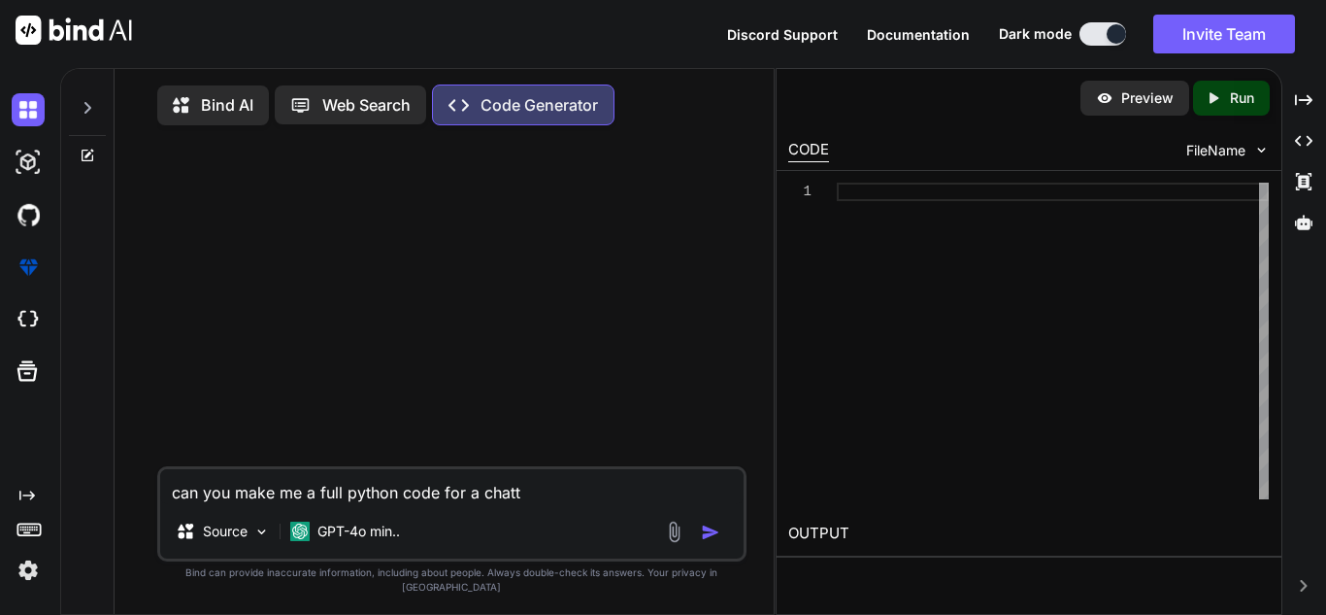
type textarea "x"
type textarea "can you make me a full python code for a chatt"
type textarea "x"
type textarea "can you make me a full python code for a chat"
type textarea "x"
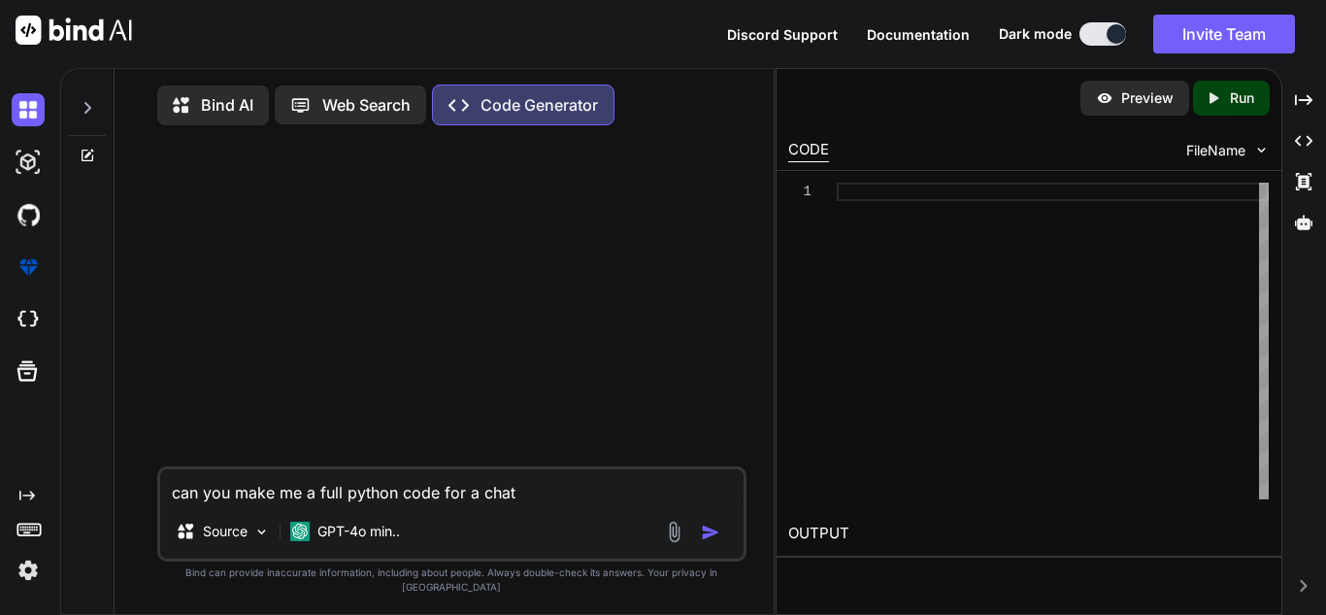
type textarea "can you make me a full python code for a chat"
type textarea "x"
type textarea "can you make me a full python code for a chat b"
type textarea "x"
type textarea "can you make me a full python code for a chat bo"
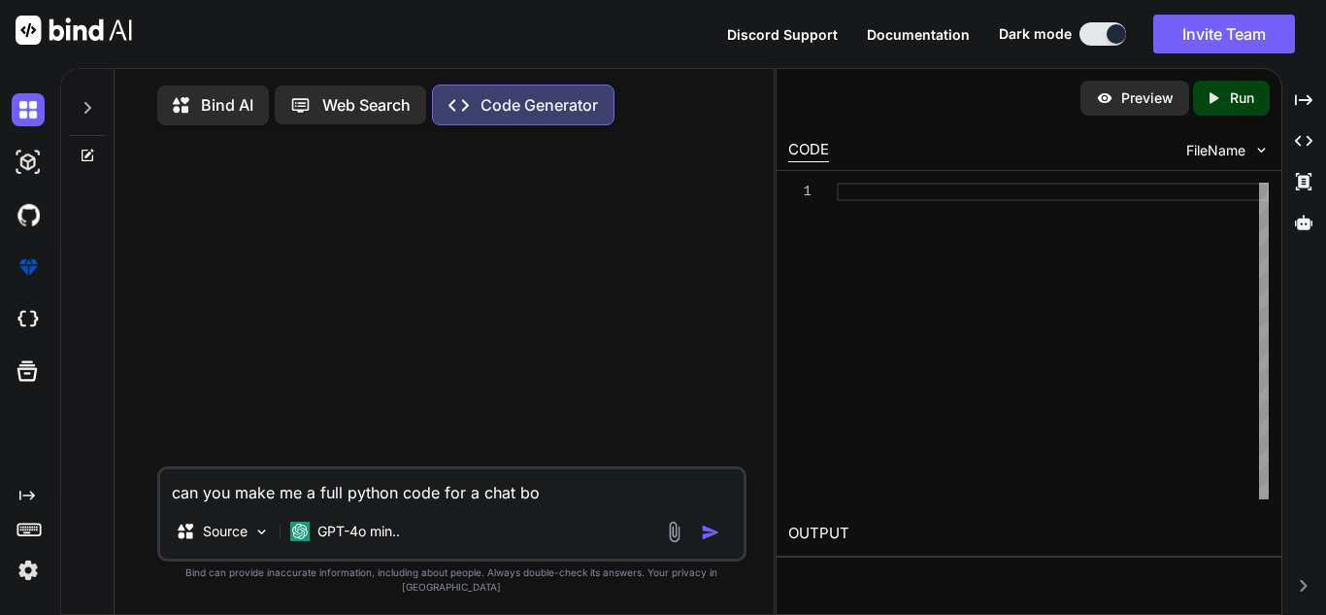
type textarea "x"
type textarea "can you make me a full python code for a chat bot"
type textarea "x"
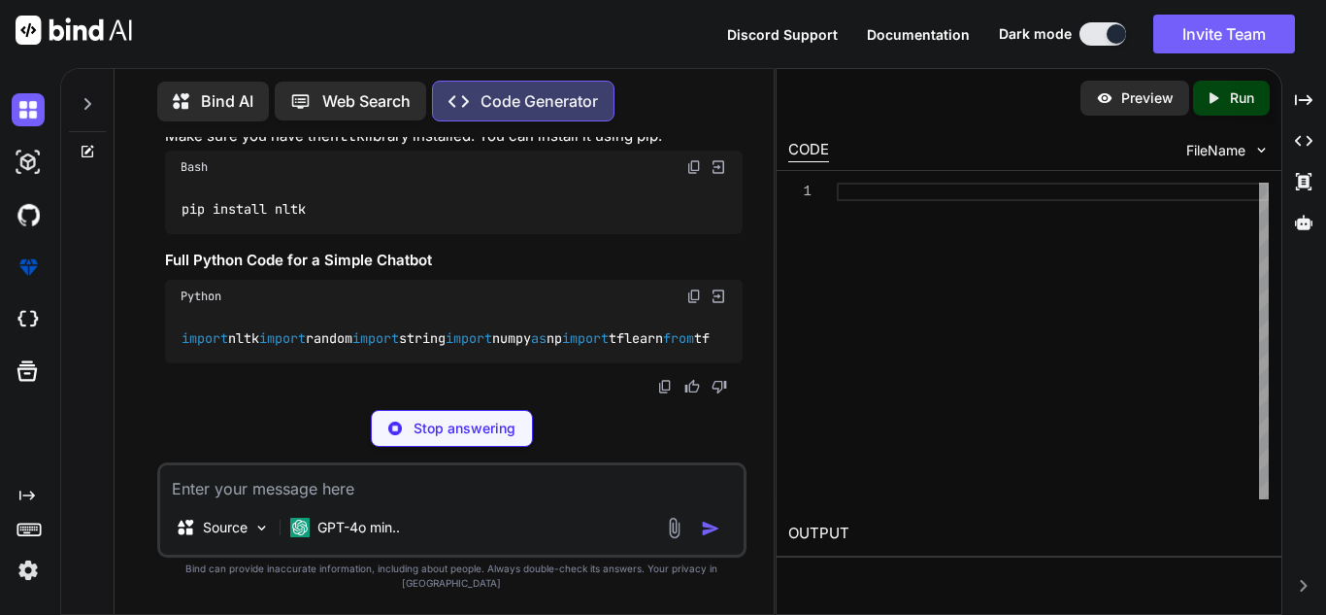
scroll to position [304, 0]
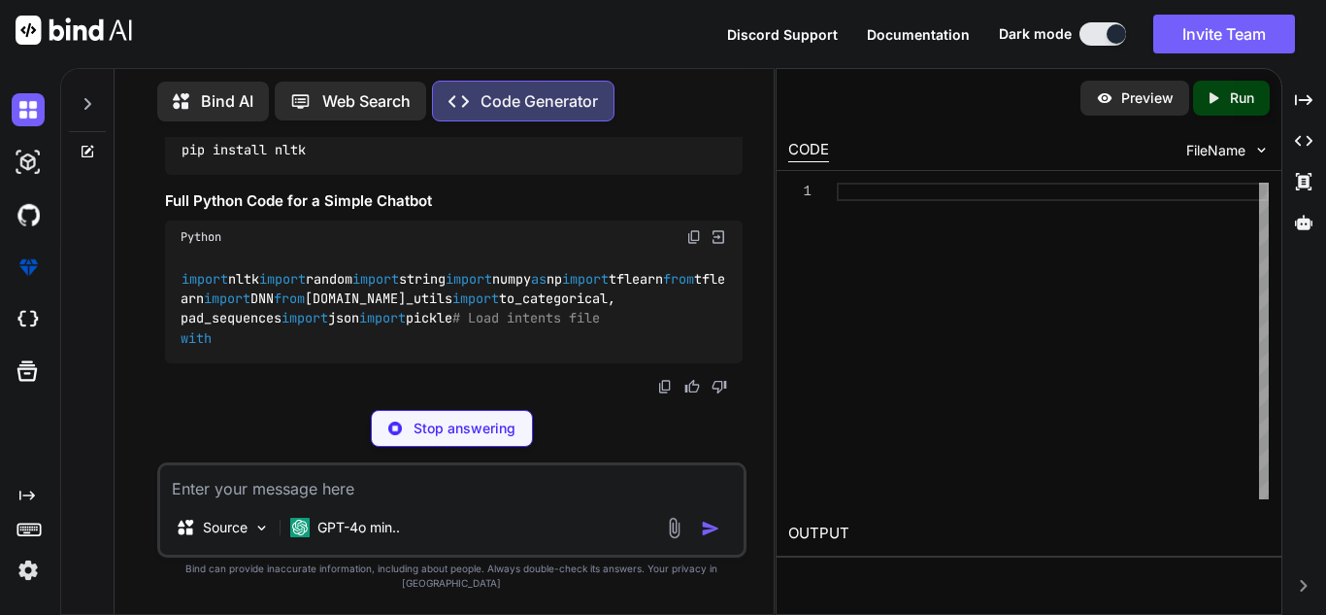
type textarea "x"
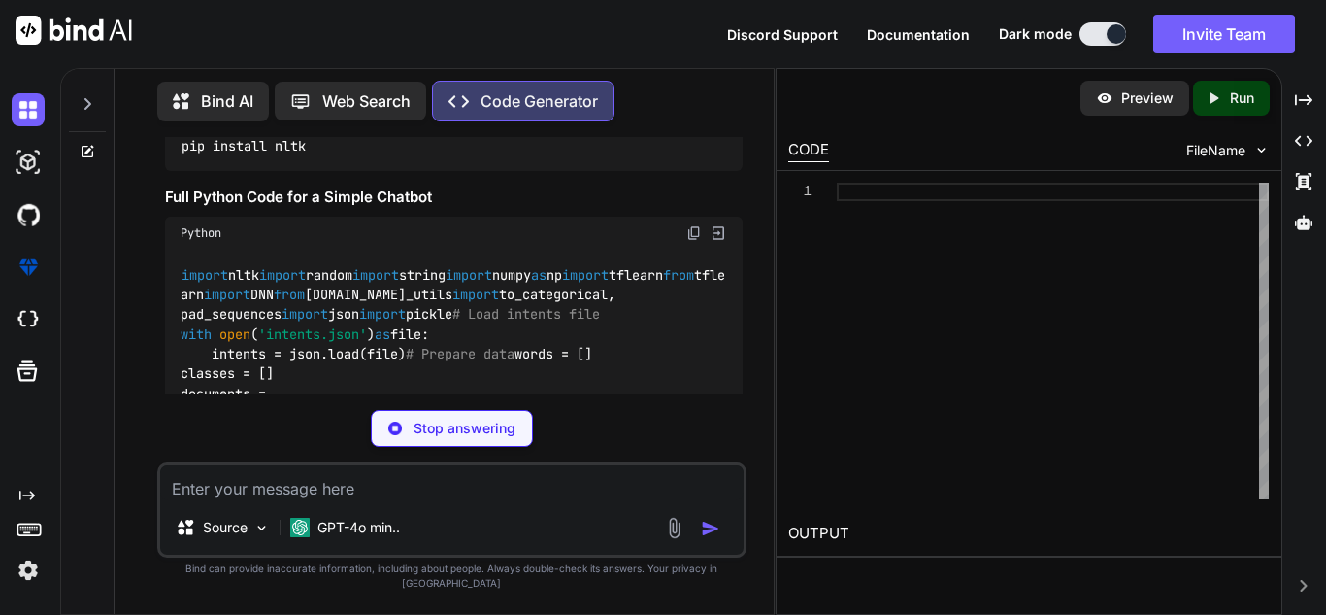
scroll to position [1455, 0]
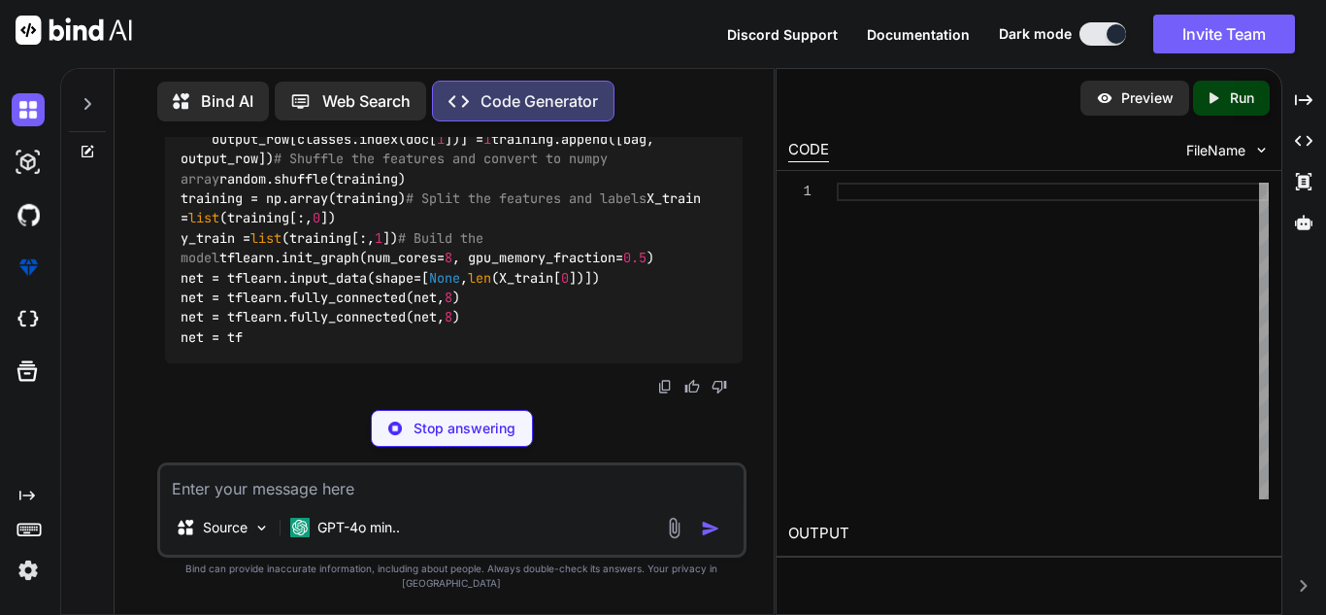
type textarea "x"
type textarea "m"
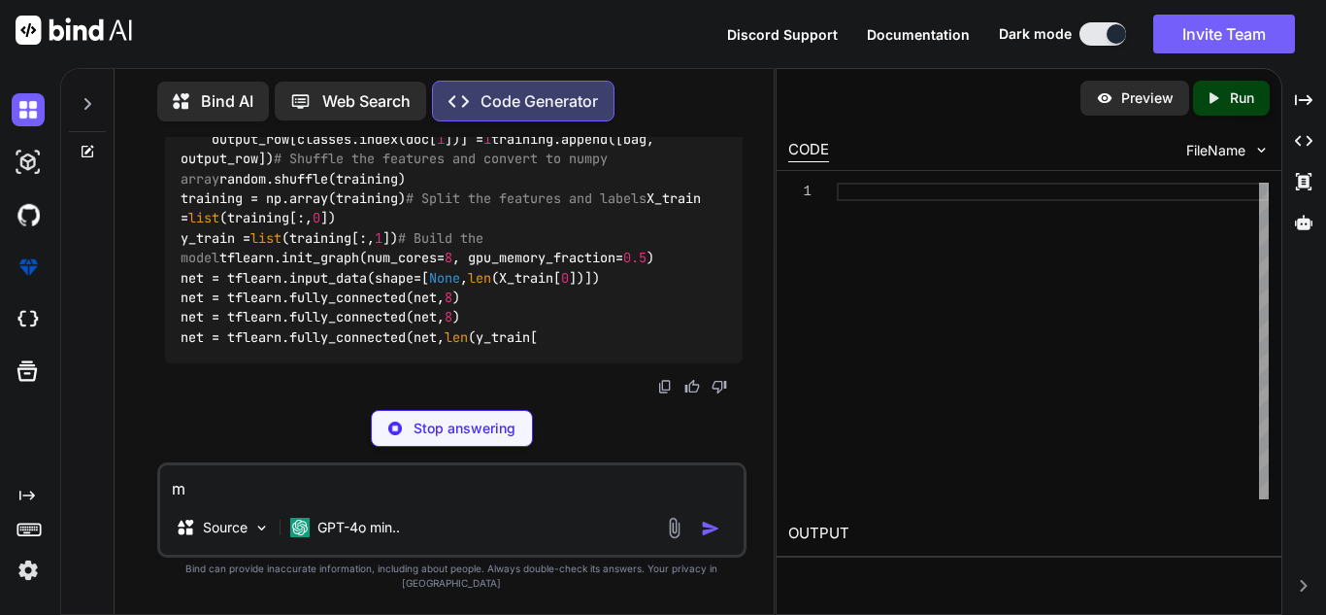
type textarea "x"
type textarea "ma"
type textarea "x"
type textarea "mak"
type textarea "x"
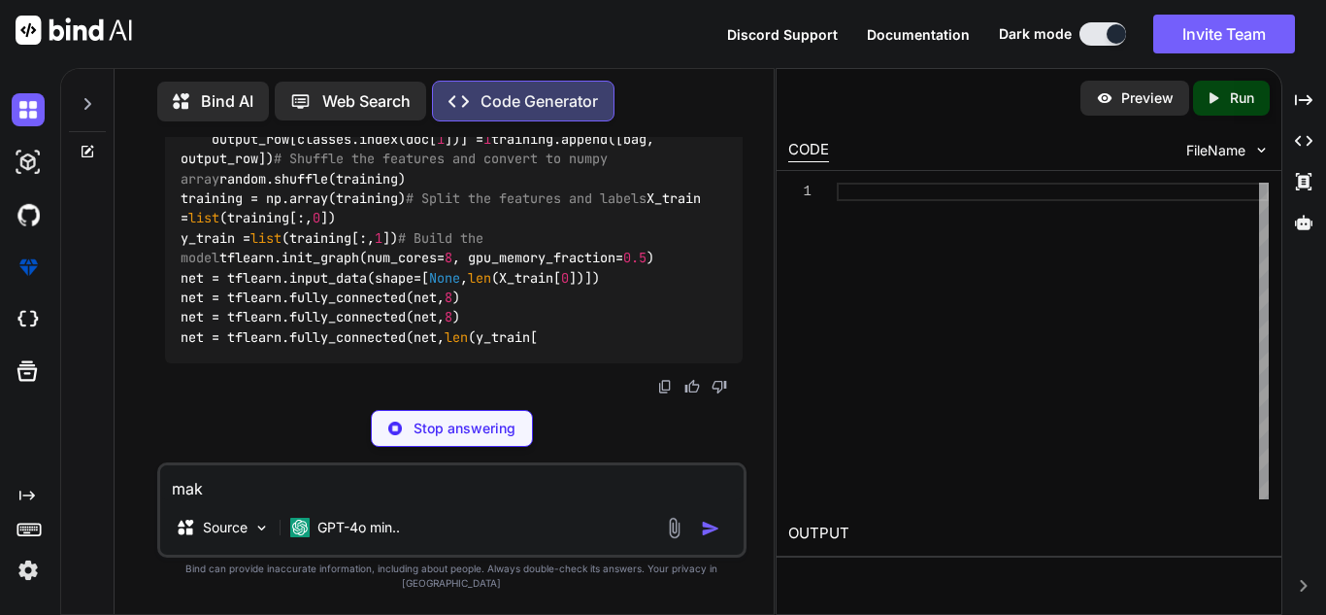
type textarea "make"
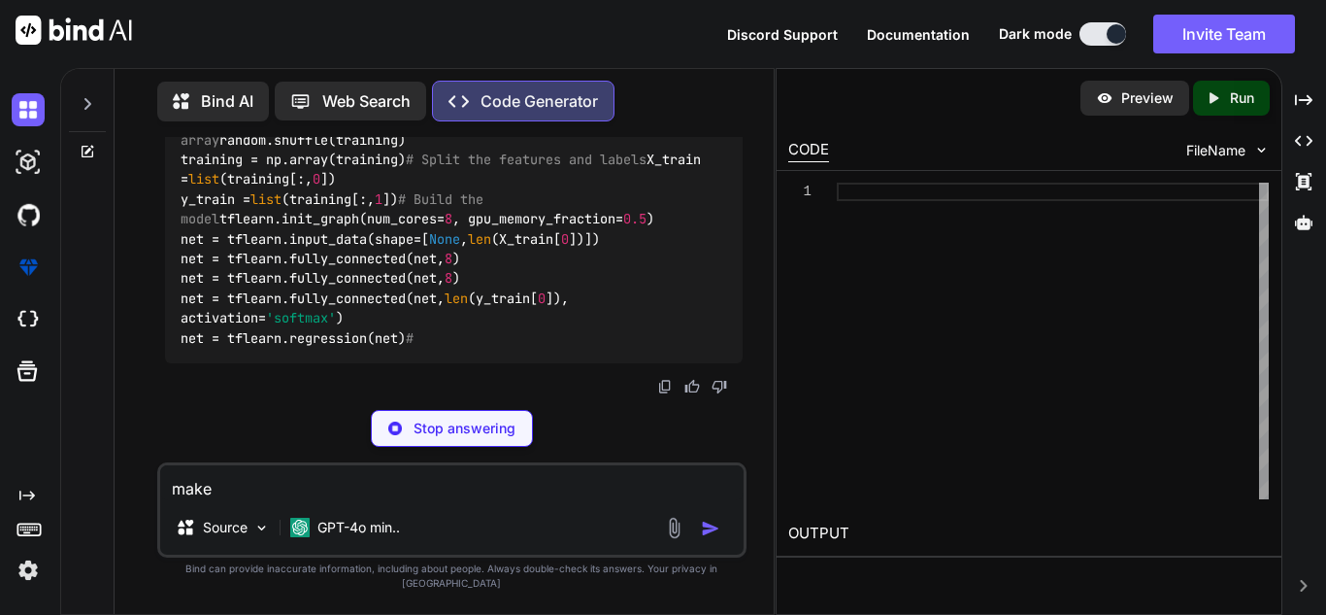
type textarea "x"
type textarea "make"
type textarea "x"
type textarea "make i"
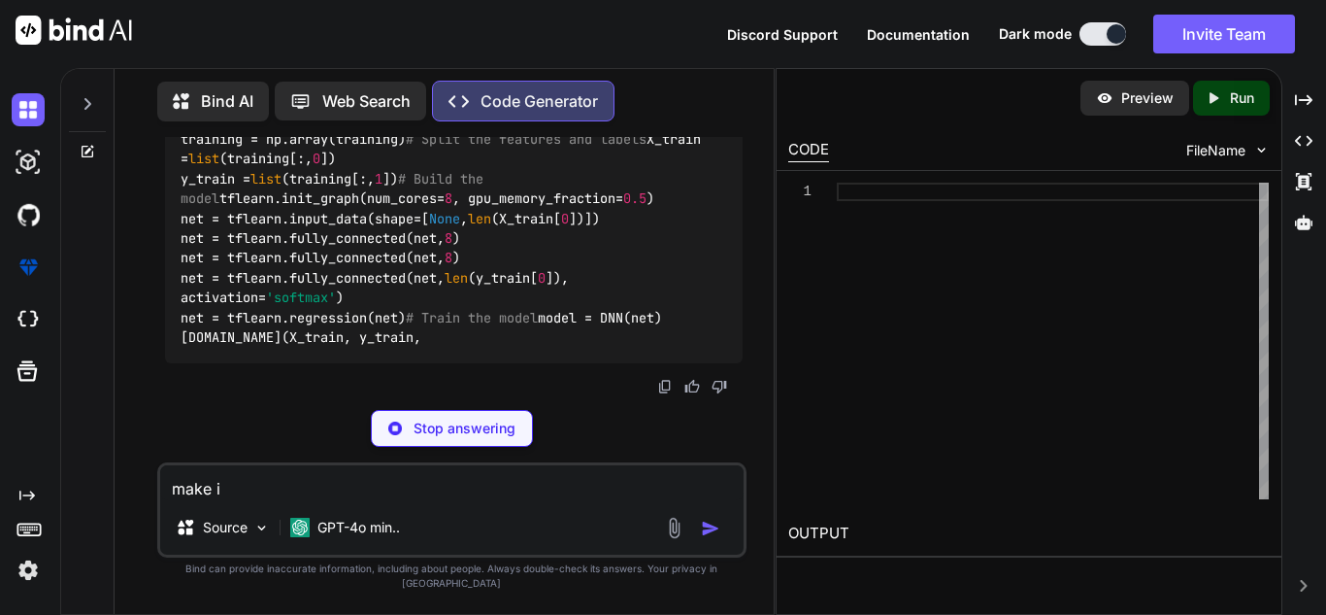
type textarea "x"
type textarea "make it"
type textarea "x"
type textarea "make it s"
type textarea "x"
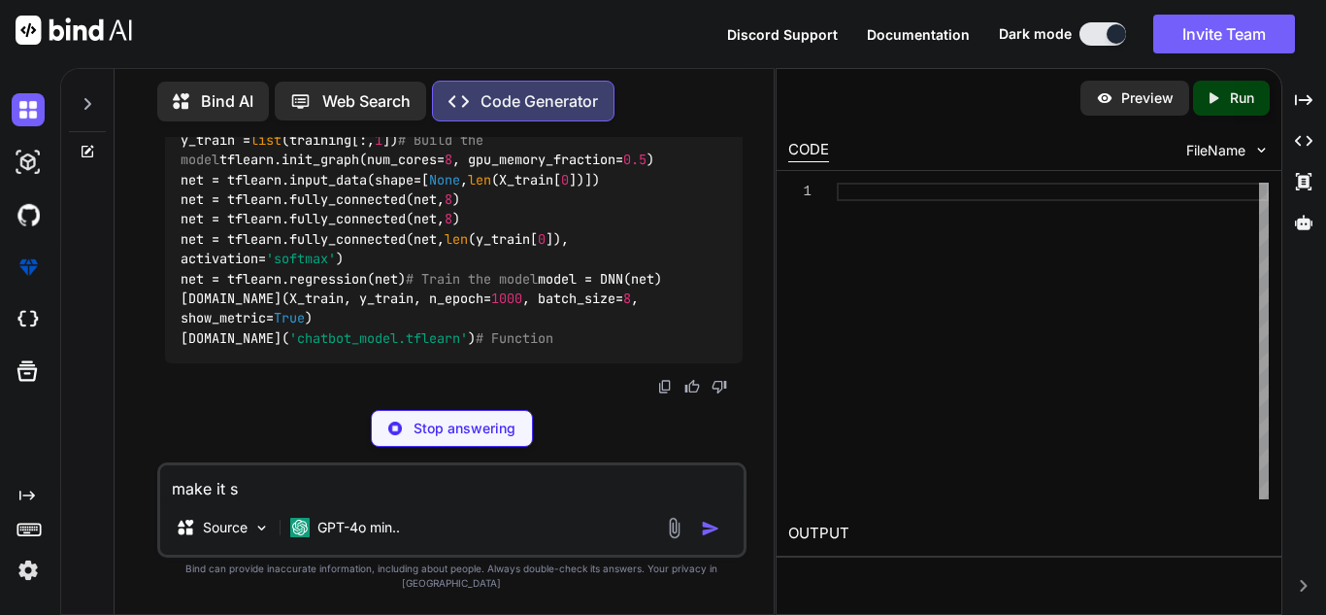
type textarea "make it so"
type textarea "x"
type textarea "make it so"
type textarea "x"
type textarea "make it so i"
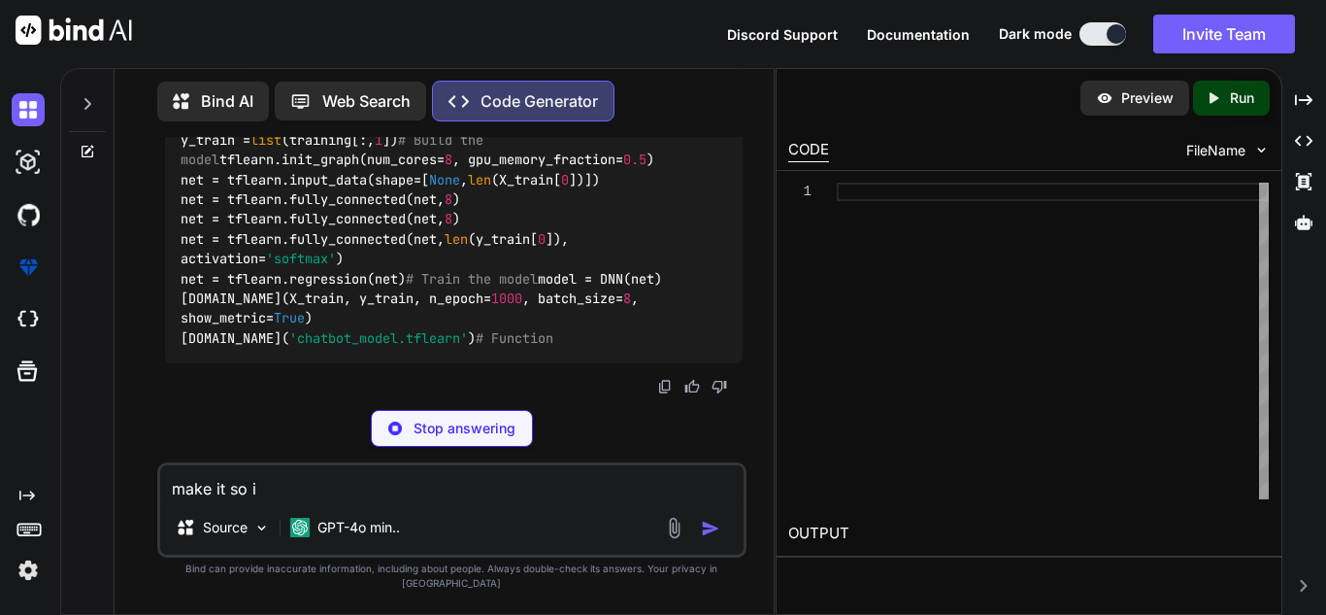
type textarea "x"
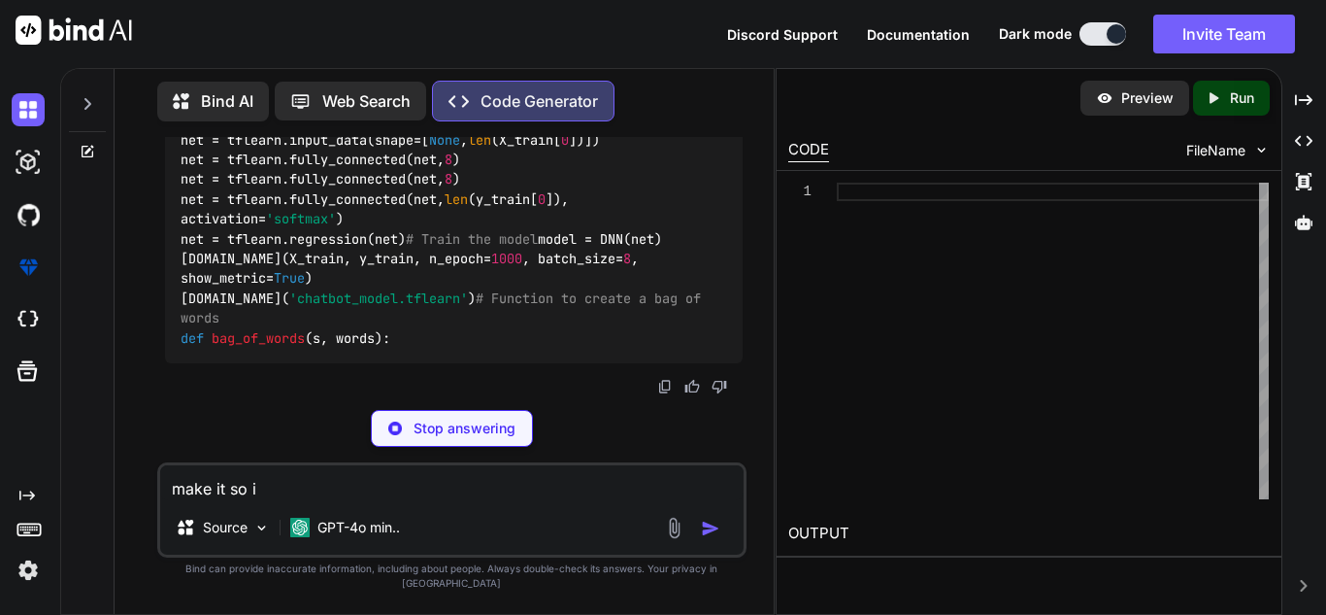
type textarea "make it so it"
type textarea "x"
type textarea "make it so it"
type textarea "x"
type textarea "make it so it w"
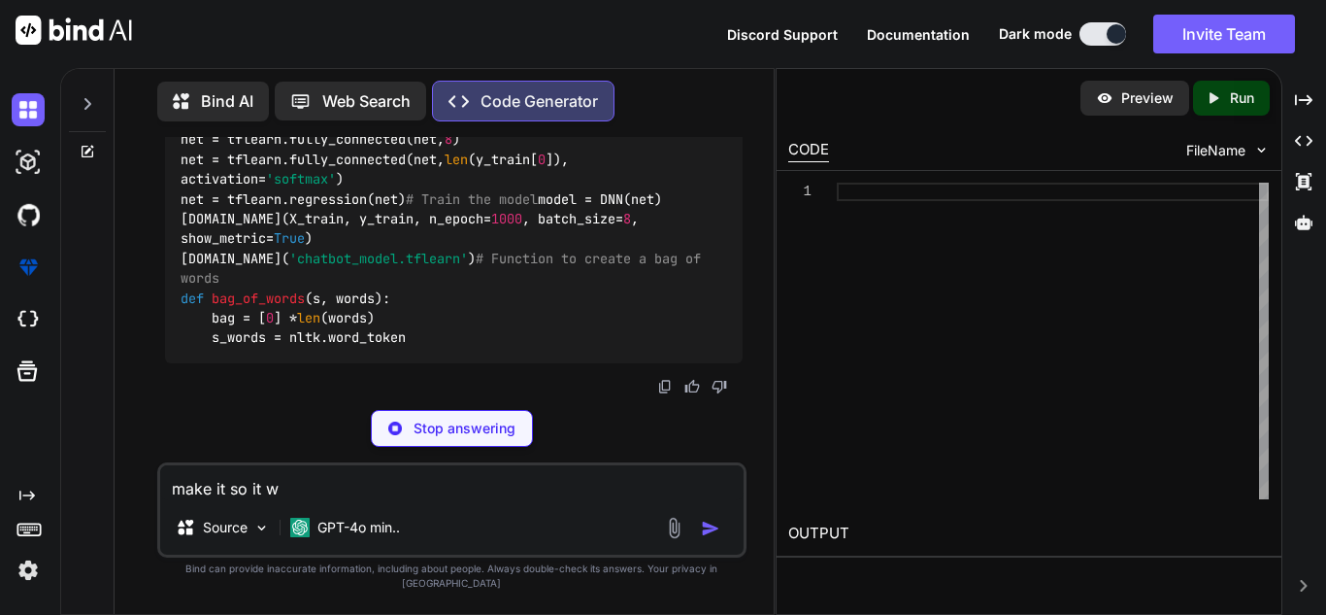
type textarea "x"
type textarea "make it so it wo"
type textarea "x"
type textarea "make it so it wor"
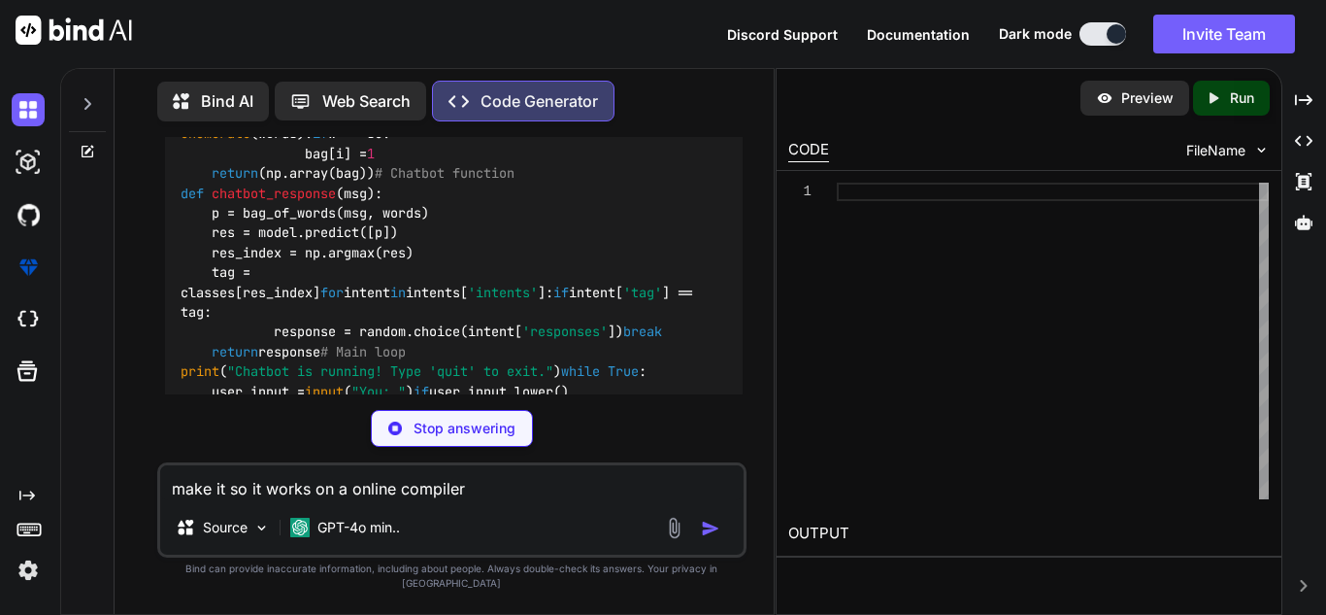
click at [456, 461] on div "You can you make me a full python code for a chat bot Code Generator Certainly!…" at bounding box center [451, 375] width 589 height 477
click at [458, 447] on div "Stop answering" at bounding box center [452, 428] width 162 height 37
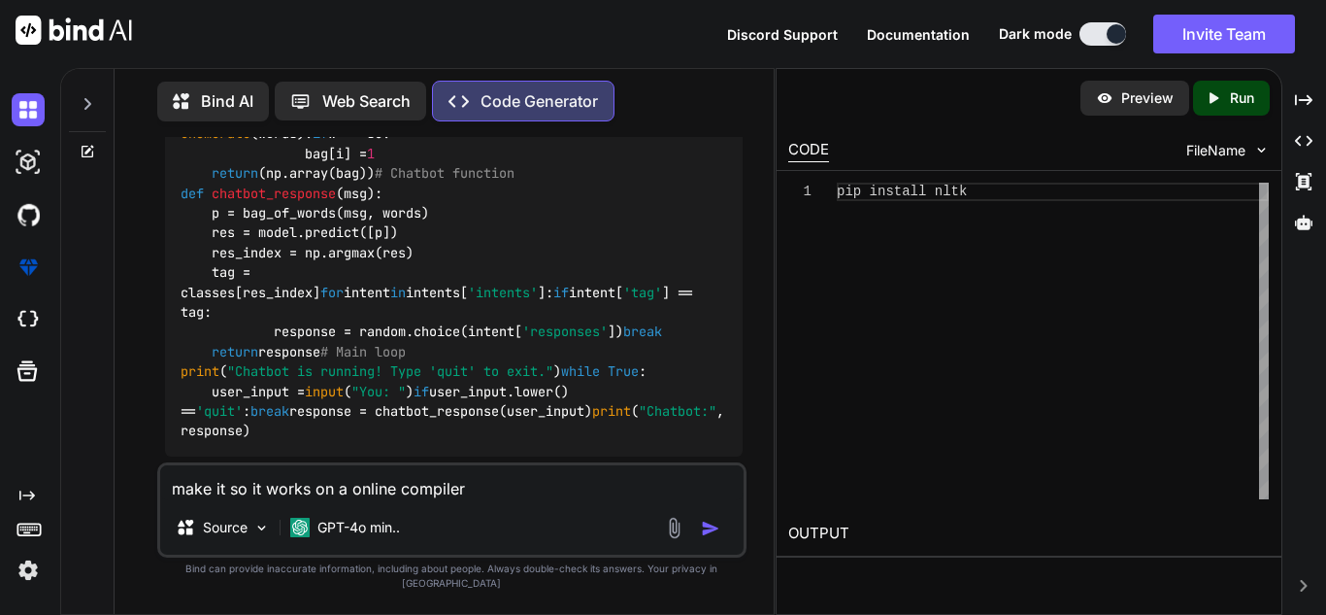
click at [715, 536] on img "button" at bounding box center [710, 528] width 19 height 19
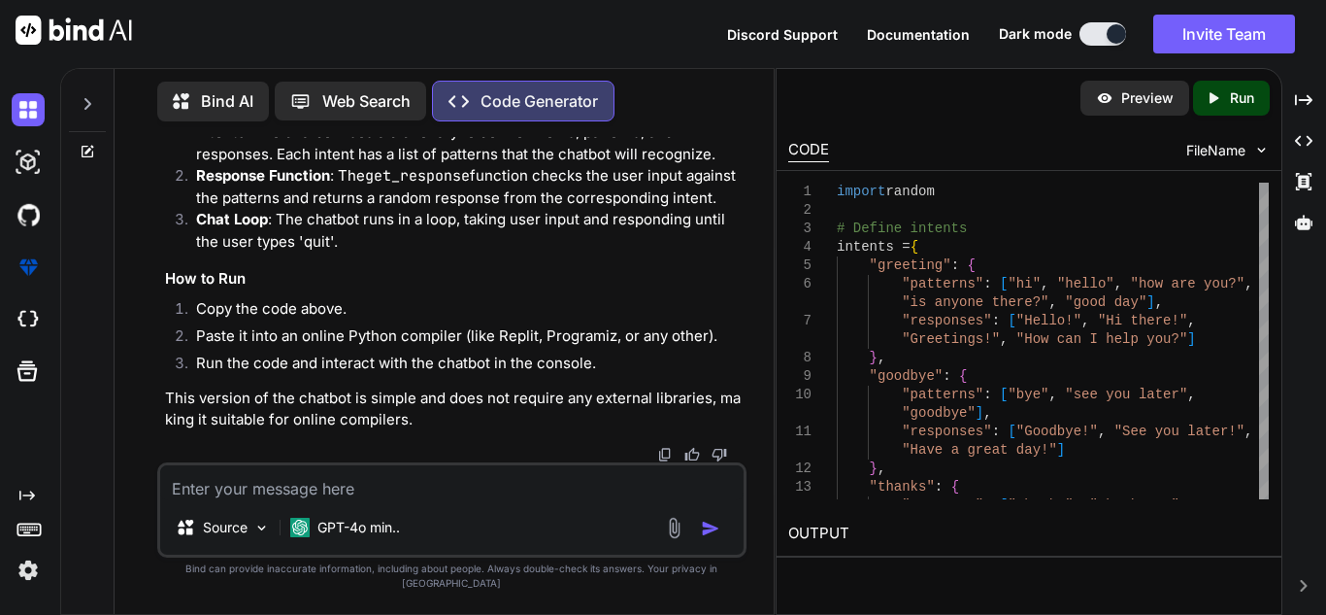
scroll to position [3543, 0]
click at [291, 500] on textarea at bounding box center [452, 482] width 584 height 35
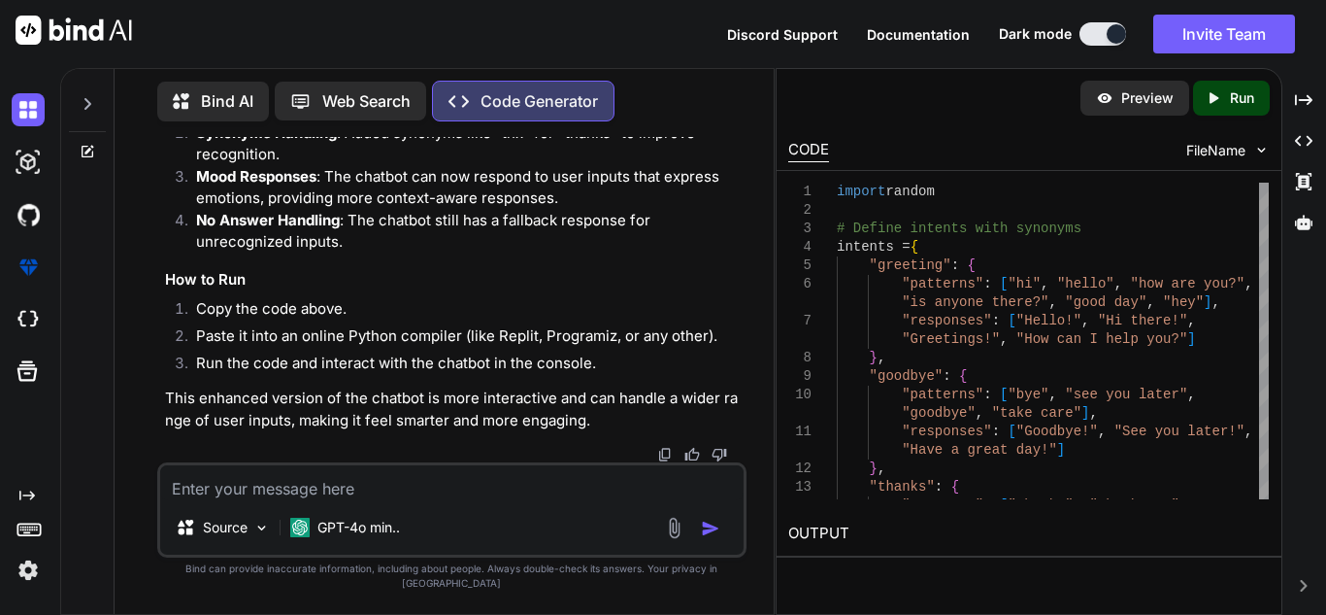
scroll to position [6609, 0]
click at [401, 487] on textarea at bounding box center [452, 482] width 584 height 35
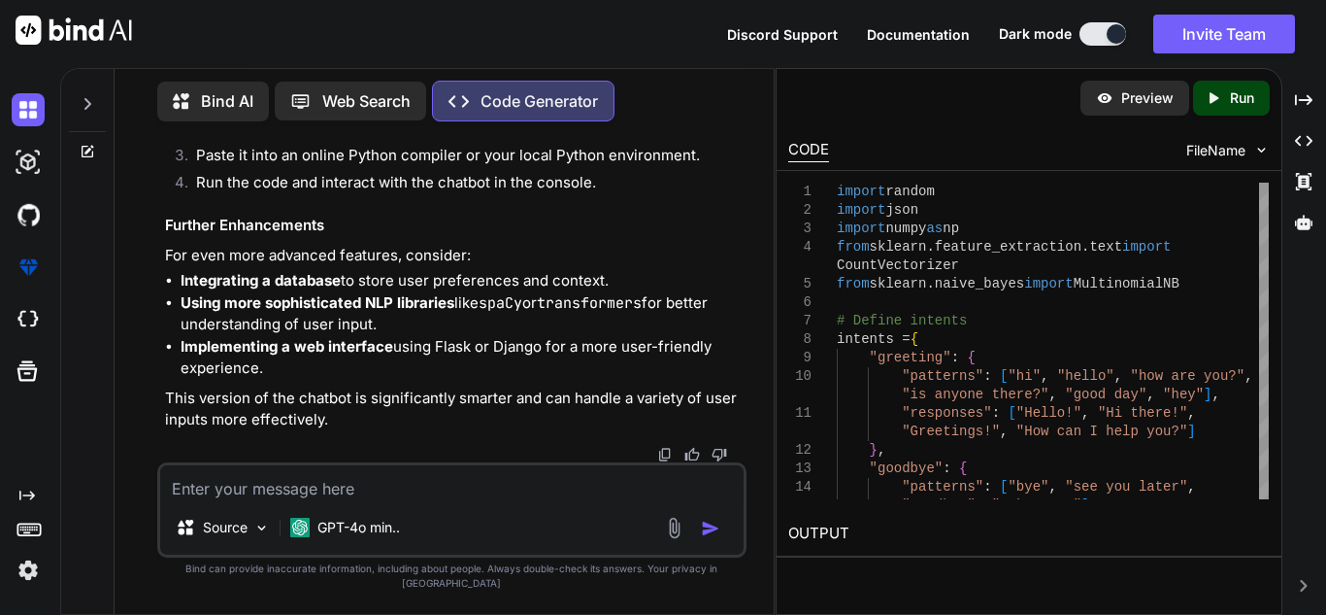
scroll to position [7445, 0]
click at [1252, 101] on p "Run" at bounding box center [1242, 97] width 24 height 19
click at [975, 602] on pre "Chatbot is running! Type 'quit' to exit. You:" at bounding box center [1029, 591] width 482 height 44
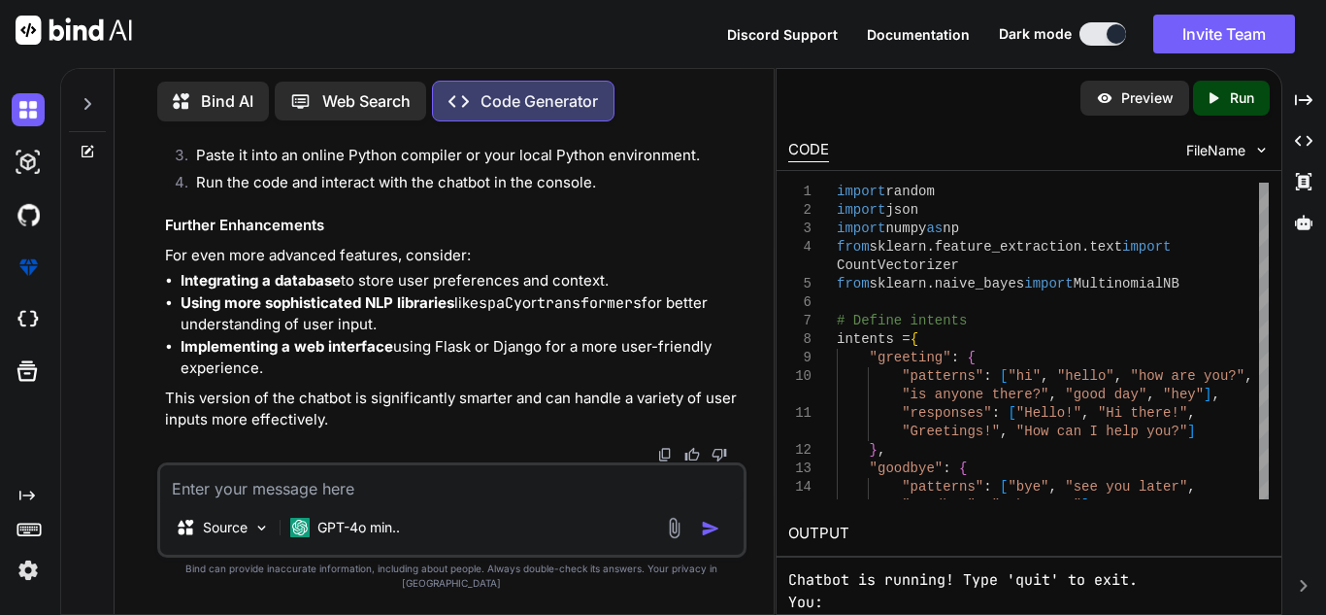
click at [846, 595] on pre "Chatbot is running! Type 'quit' to exit. You:" at bounding box center [1029, 591] width 482 height 44
click at [1301, 605] on div "Created with Pixso. Created with Pixso. Created with Pixso. Created with Pixso." at bounding box center [1304, 349] width 28 height 531
click at [1303, 587] on icon at bounding box center [1304, 586] width 7 height 12
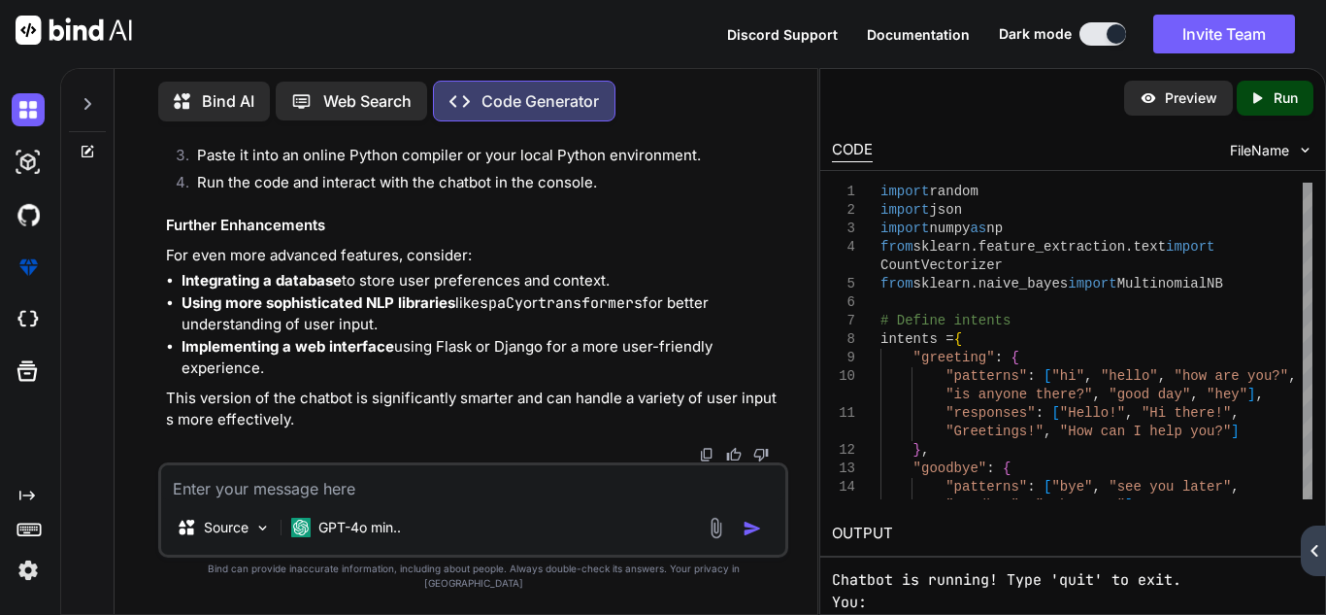
scroll to position [7399, 0]
click at [817, 532] on div "You can you make me a full python code for a chat bot Code Generator Certainly!…" at bounding box center [473, 375] width 687 height 477
click at [818, 532] on div "Bind AI Web Search Created with Pixso. Code Generator You can you make me a ful…" at bounding box center [439, 341] width 758 height 547
click at [820, 532] on div "Preview Created with Pixso. Run CODE FileName 1 2 3 4 5 6 7 8 9 10 11 12 13 14 …" at bounding box center [1073, 341] width 507 height 547
click at [816, 532] on div "You can you make me a full python code for a chat bot Code Generator Certainly!…" at bounding box center [473, 375] width 687 height 477
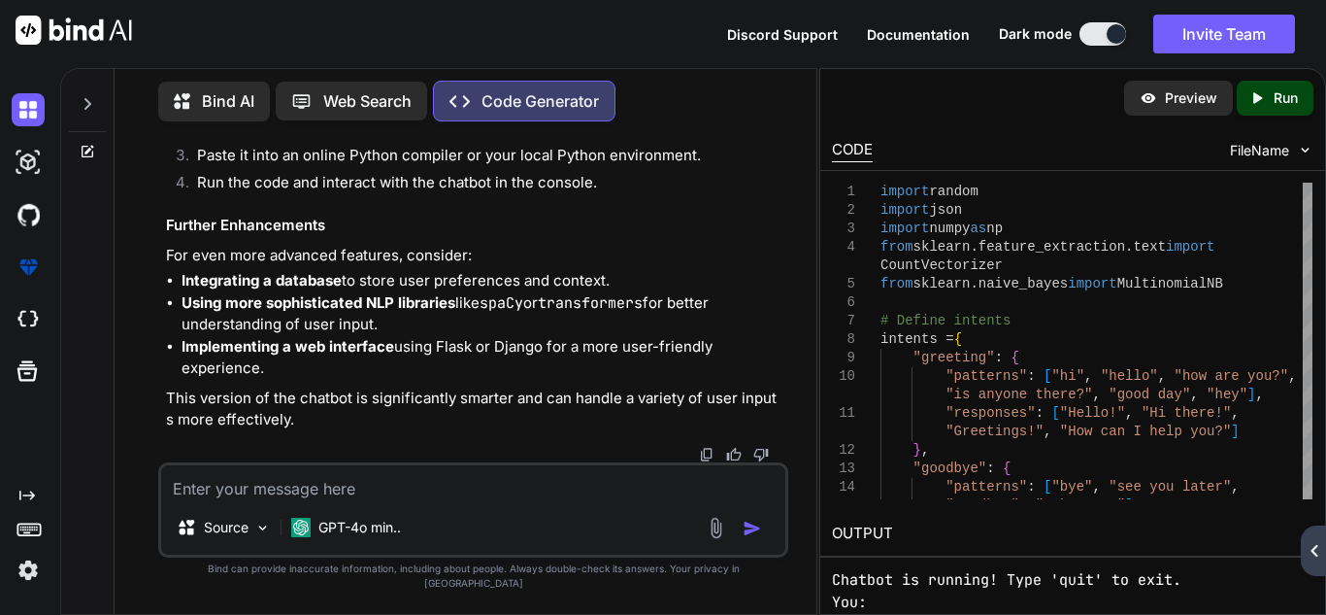
drag, startPoint x: 819, startPoint y: 532, endPoint x: 799, endPoint y: 535, distance: 19.6
click at [799, 535] on div "Bind AI Web Search Created with Pixso. Code Generator You can you make me a ful…" at bounding box center [693, 341] width 1266 height 547
click at [1282, 147] on span "FileName" at bounding box center [1259, 150] width 59 height 19
click at [1305, 152] on img at bounding box center [1305, 150] width 17 height 17
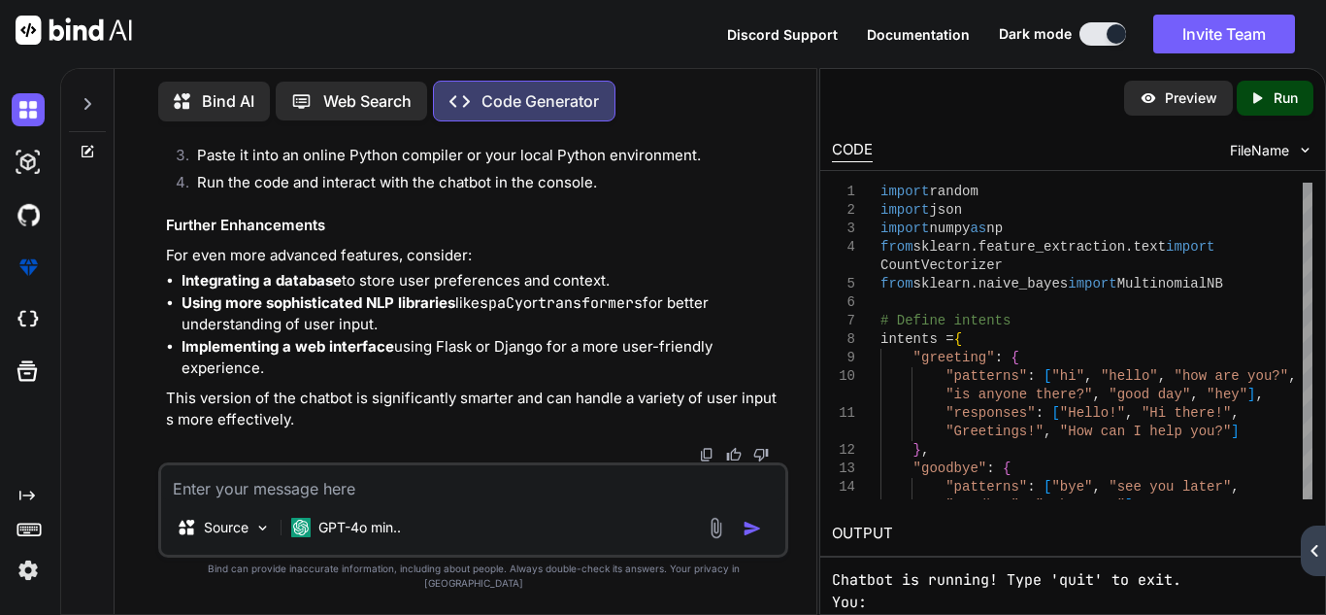
click at [1083, 601] on pre "Chatbot is running! Type 'quit' to exit. You:" at bounding box center [1073, 591] width 482 height 44
click at [879, 580] on pre "Chatbot is running! Type 'quit' to exit. You:" at bounding box center [1073, 591] width 482 height 44
click at [873, 607] on pre "Chatbot is running! Type 'quit' to exit. You:" at bounding box center [1073, 591] width 482 height 44
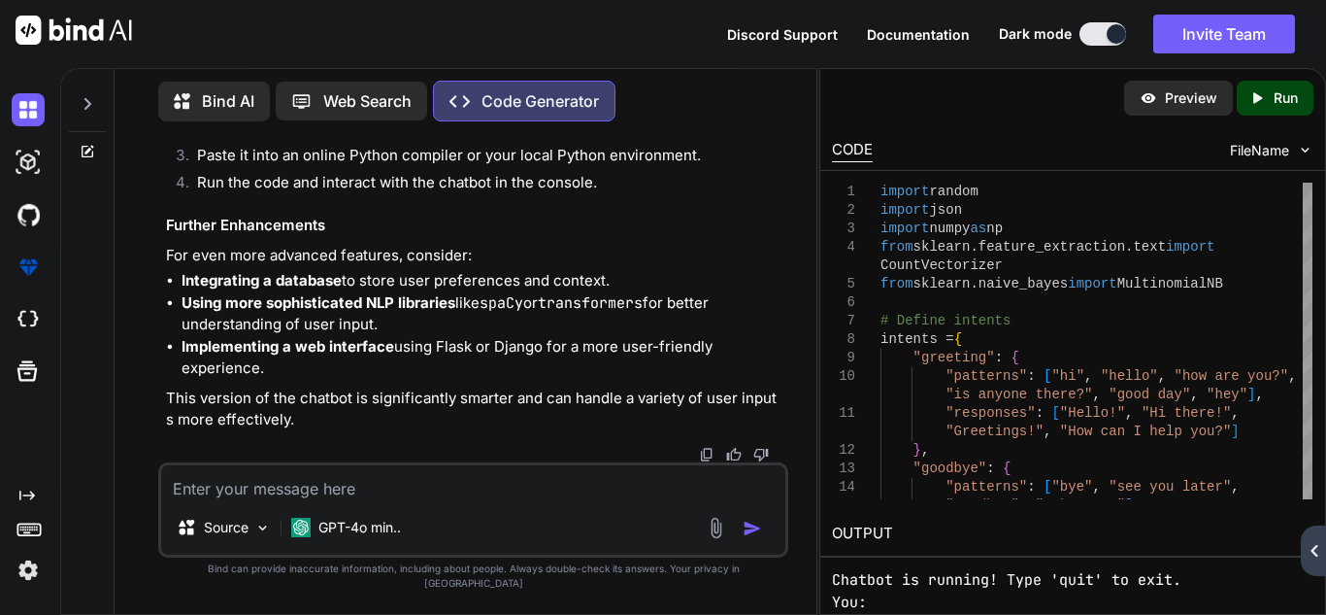
click at [377, 494] on textarea at bounding box center [472, 482] width 623 height 35
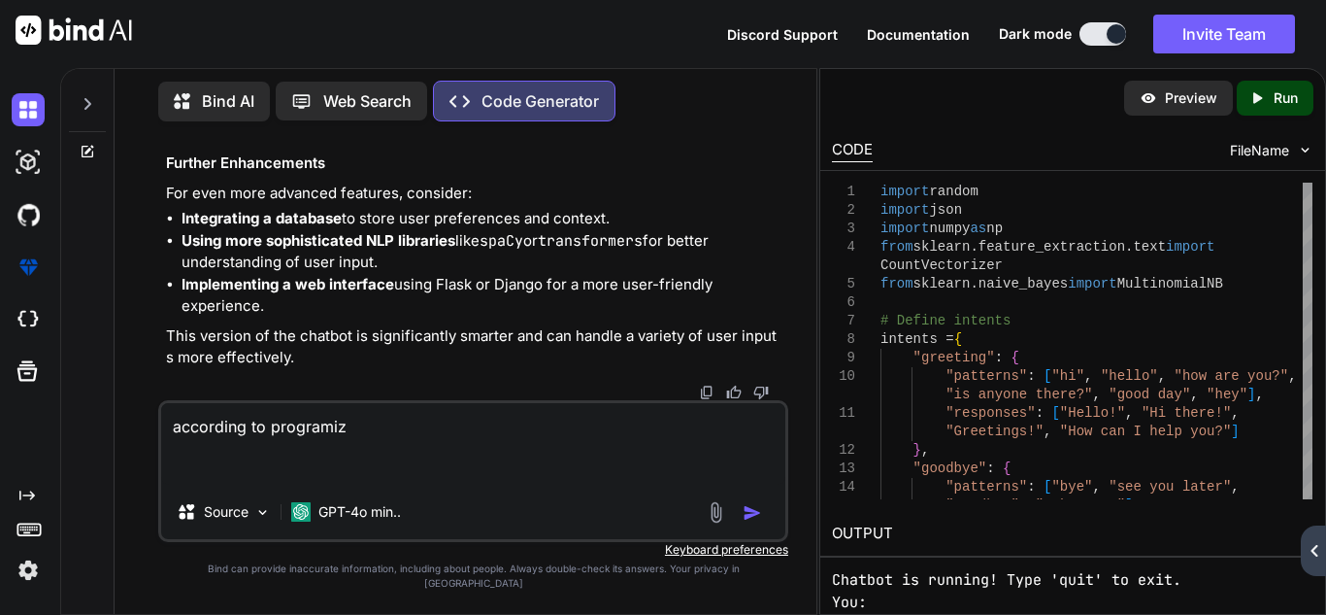
paste textarea "ERROR! Traceback (most recent call last): File "<main.py>", line 4, in <module>…"
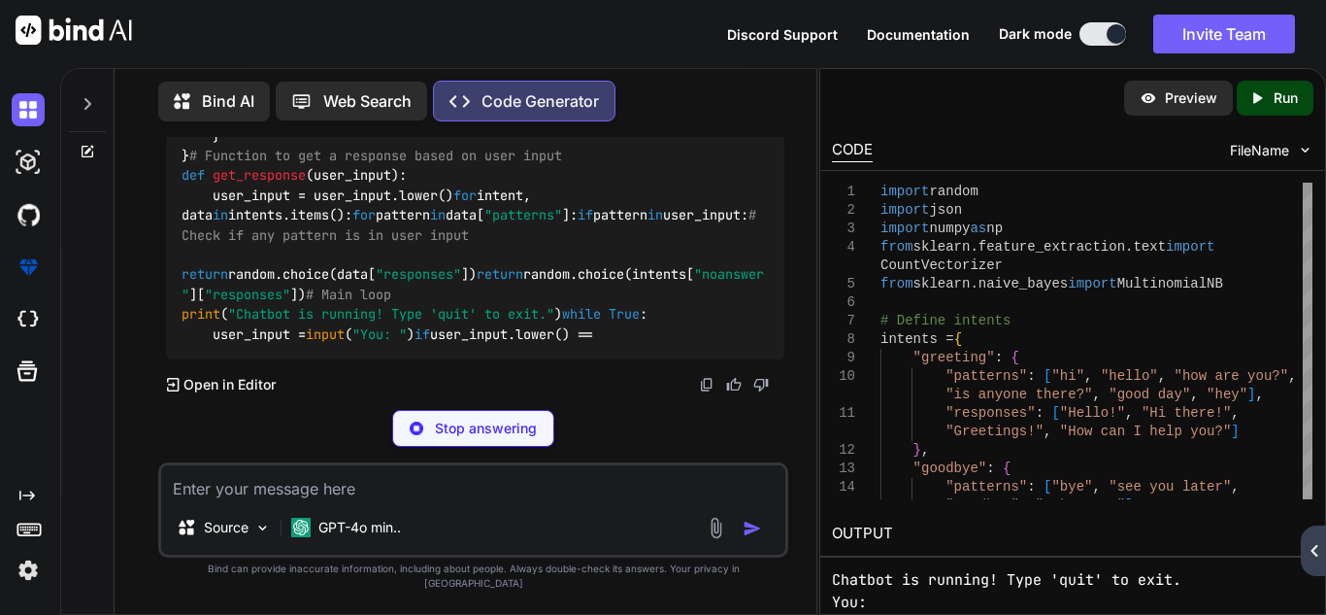
scroll to position [10540, 0]
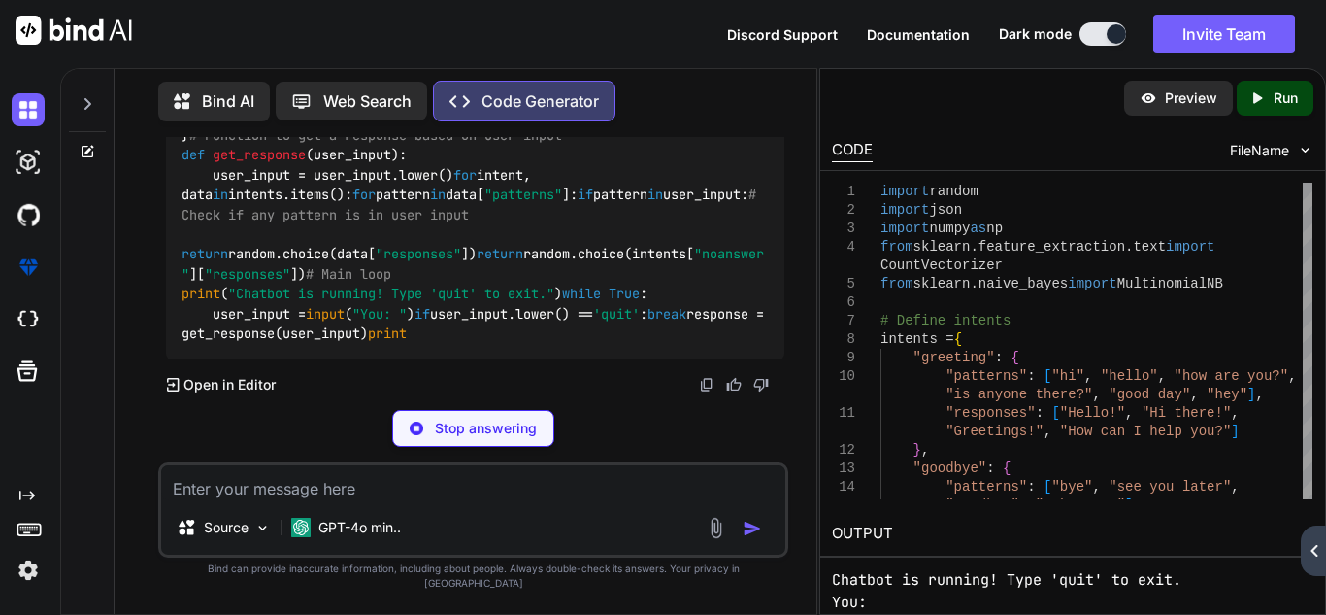
click at [254, 500] on textarea at bounding box center [472, 482] width 623 height 35
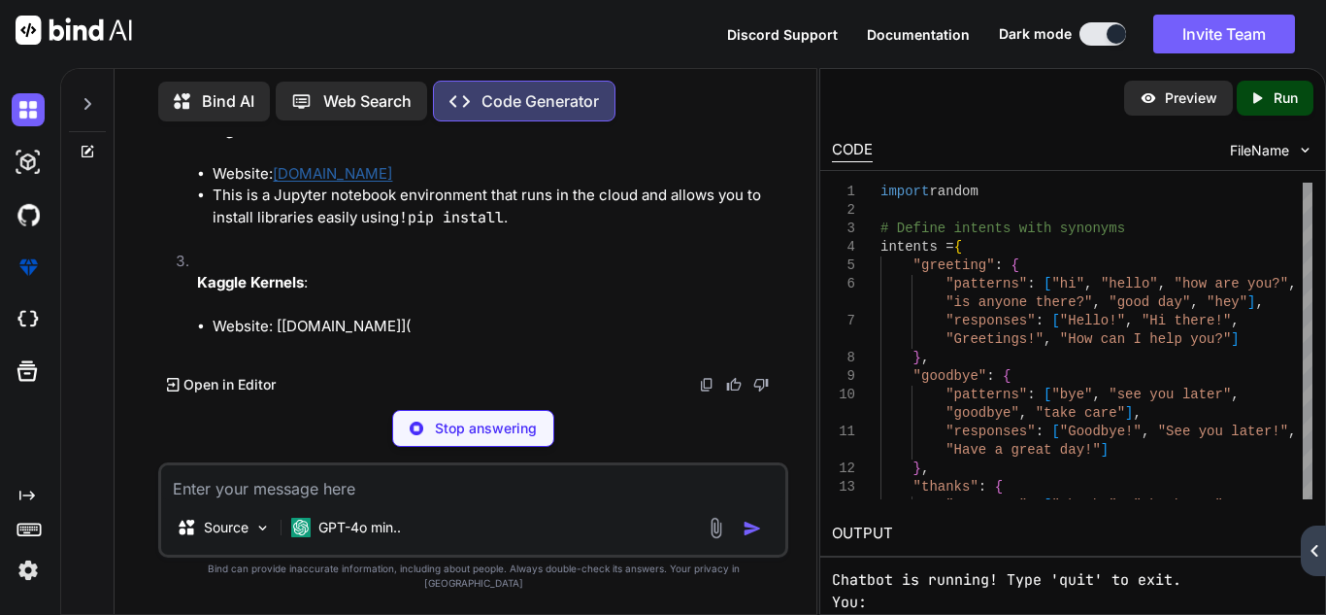
scroll to position [11594, 0]
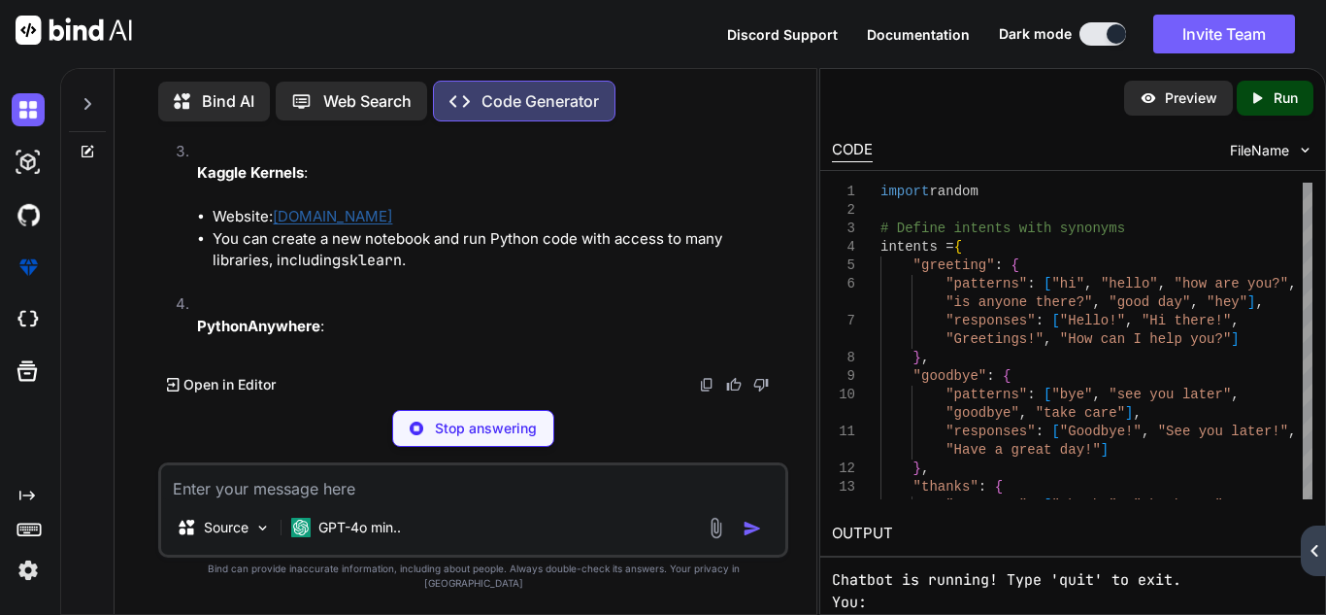
click at [286, 225] on link "[DOMAIN_NAME]" at bounding box center [332, 216] width 119 height 18
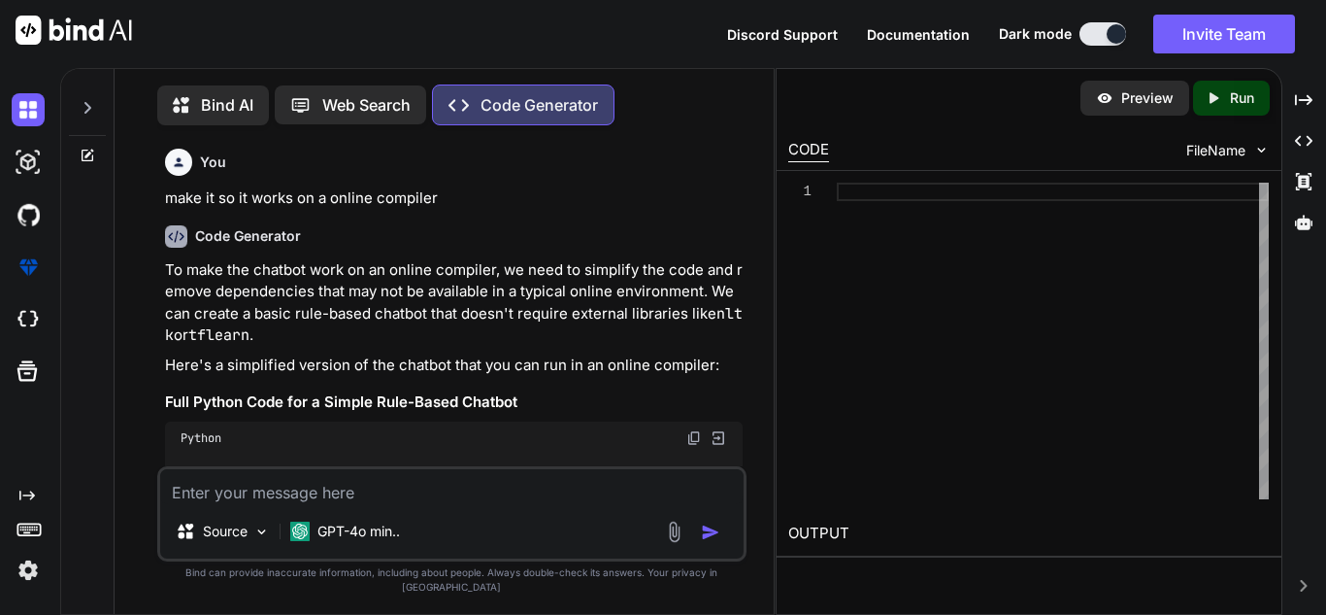
type textarea "x"
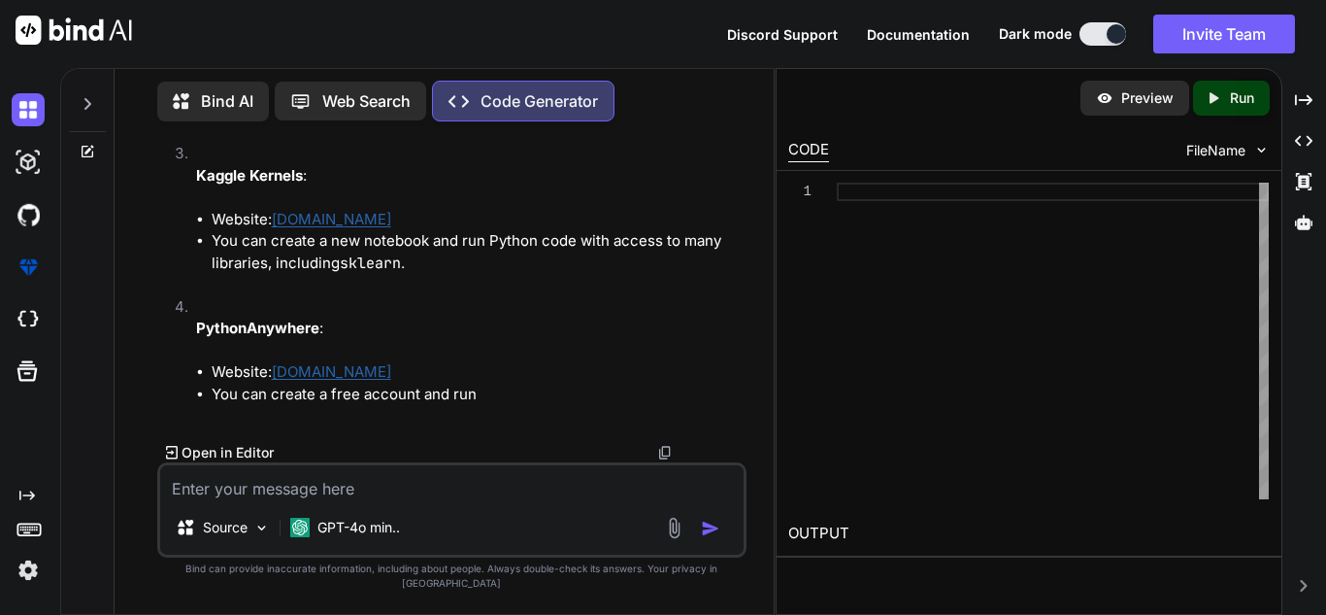
scroll to position [8771, 0]
click at [490, 272] on li "You can create a new notebook and run Python code with access to many libraries…" at bounding box center [477, 252] width 531 height 44
click at [451, 486] on textarea at bounding box center [452, 482] width 584 height 35
click at [426, 486] on textarea at bounding box center [452, 482] width 584 height 35
type textarea "t"
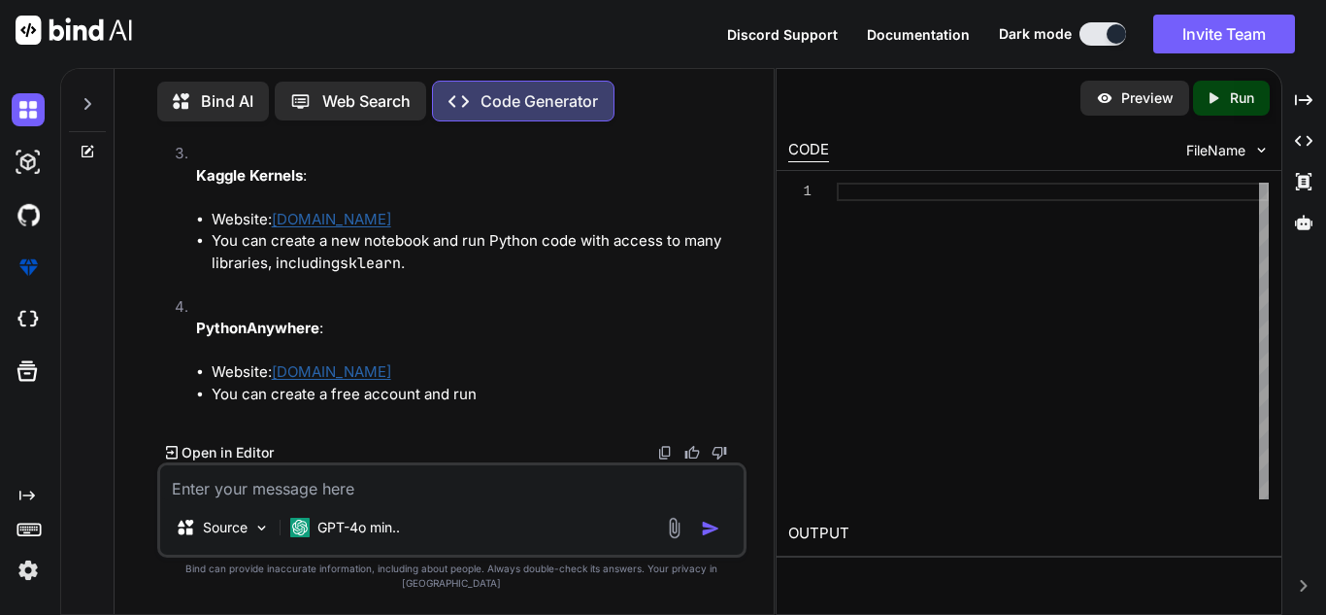
type textarea "x"
type textarea "te"
type textarea "x"
type textarea "tel"
type textarea "x"
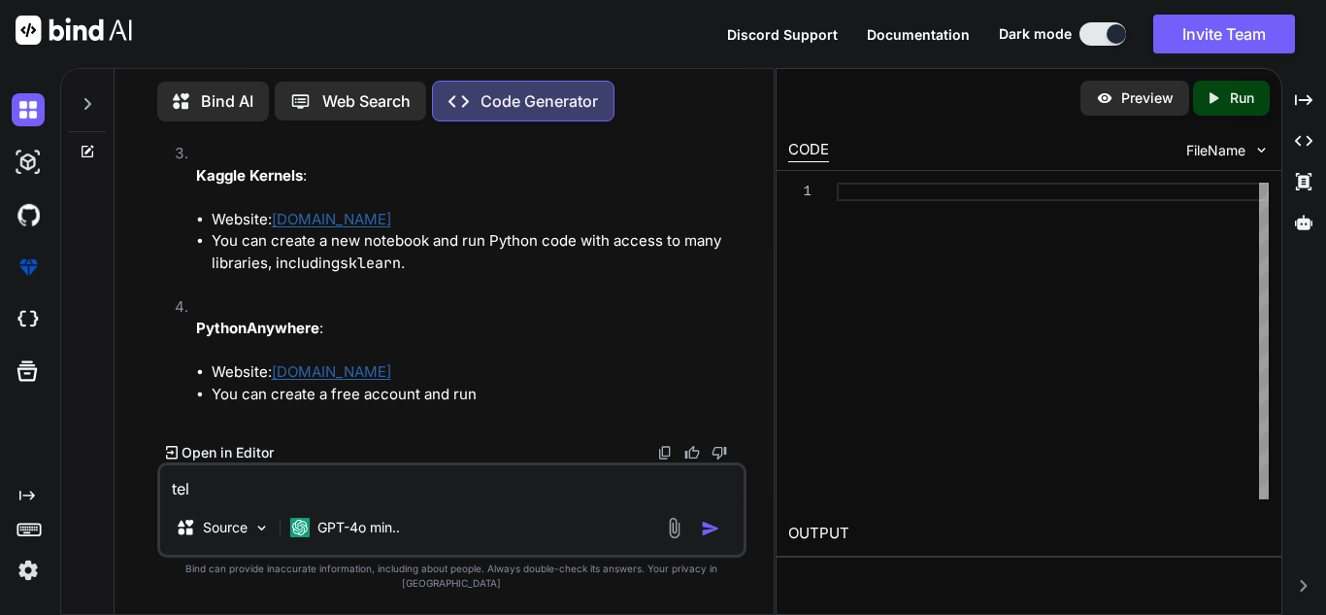
type textarea "tell"
type textarea "x"
type textarea "tell"
type textarea "x"
type textarea "tell e"
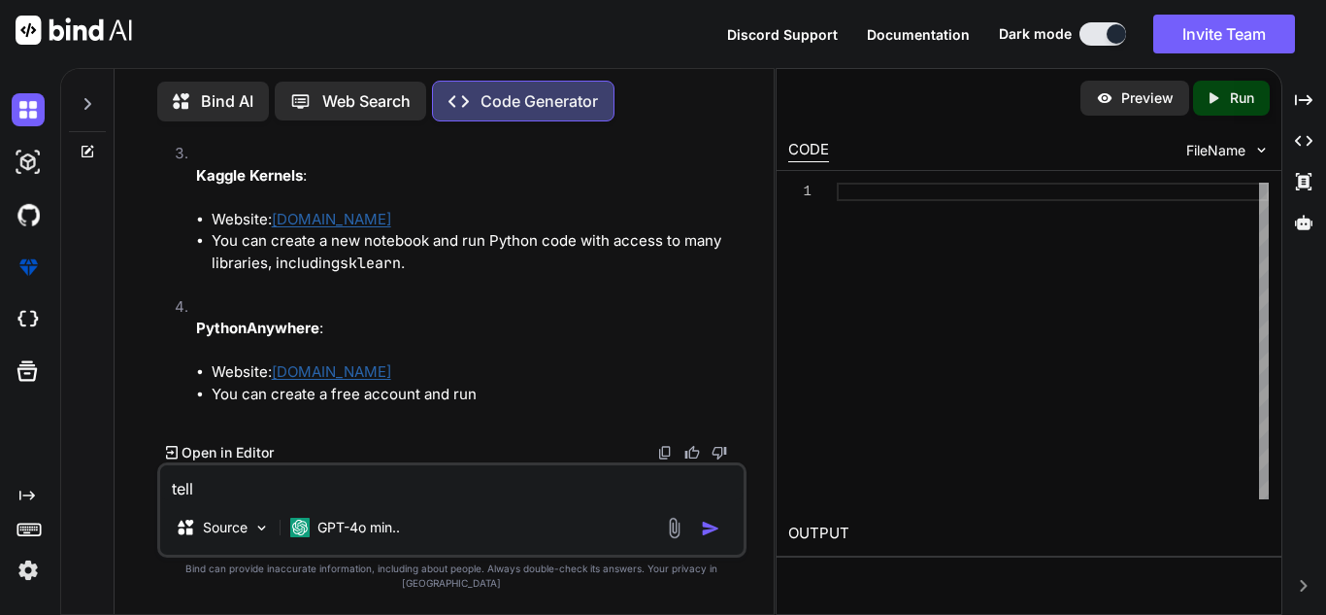
type textarea "x"
type textarea "tell e"
type textarea "x"
type textarea "tell e m"
type textarea "x"
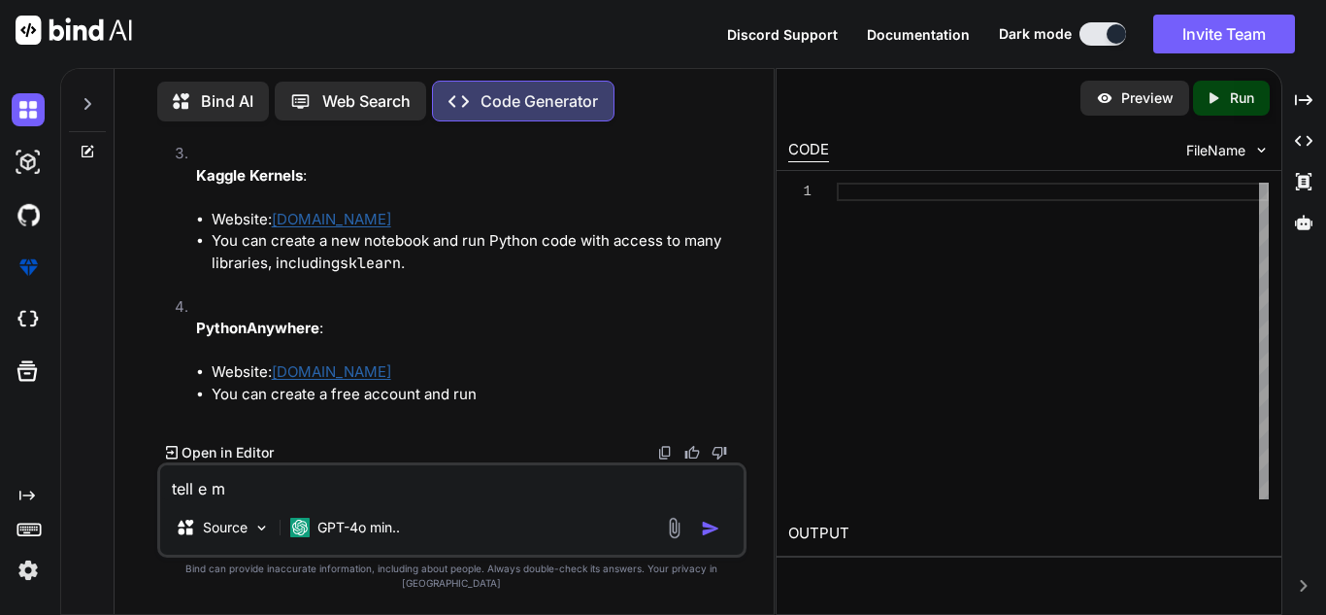
type textarea "tell e"
type textarea "x"
type textarea "tell e"
type textarea "x"
type textarea "tell"
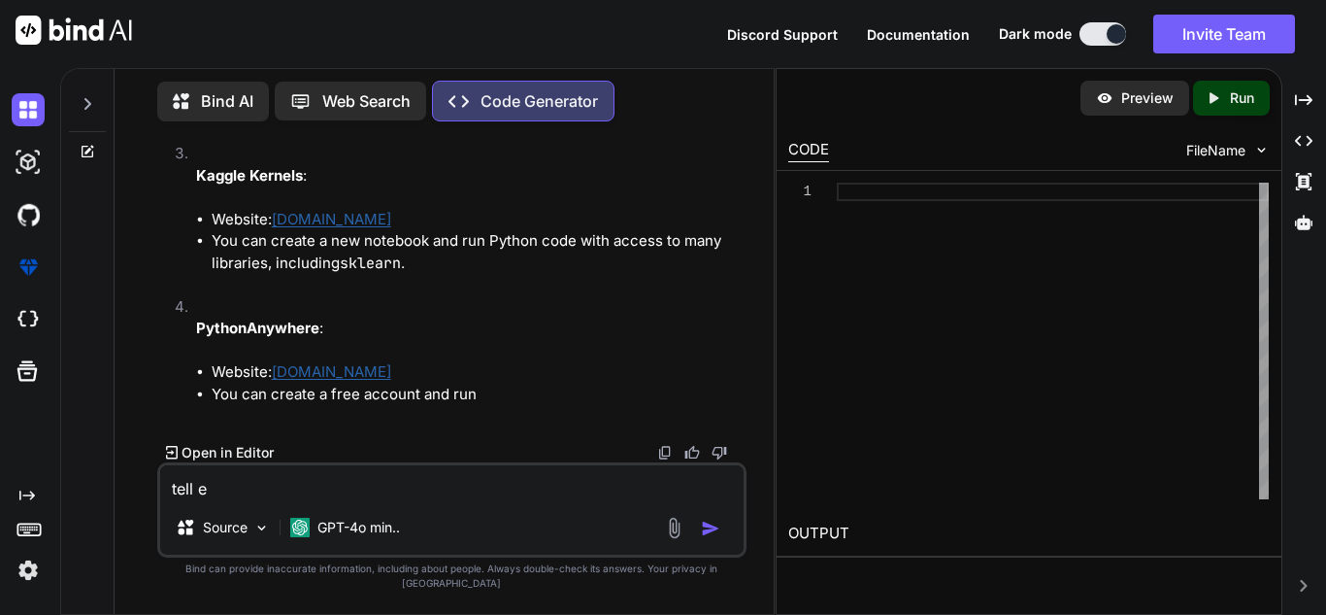
type textarea "x"
type textarea "tell m"
type textarea "x"
type textarea "tell me"
type textarea "x"
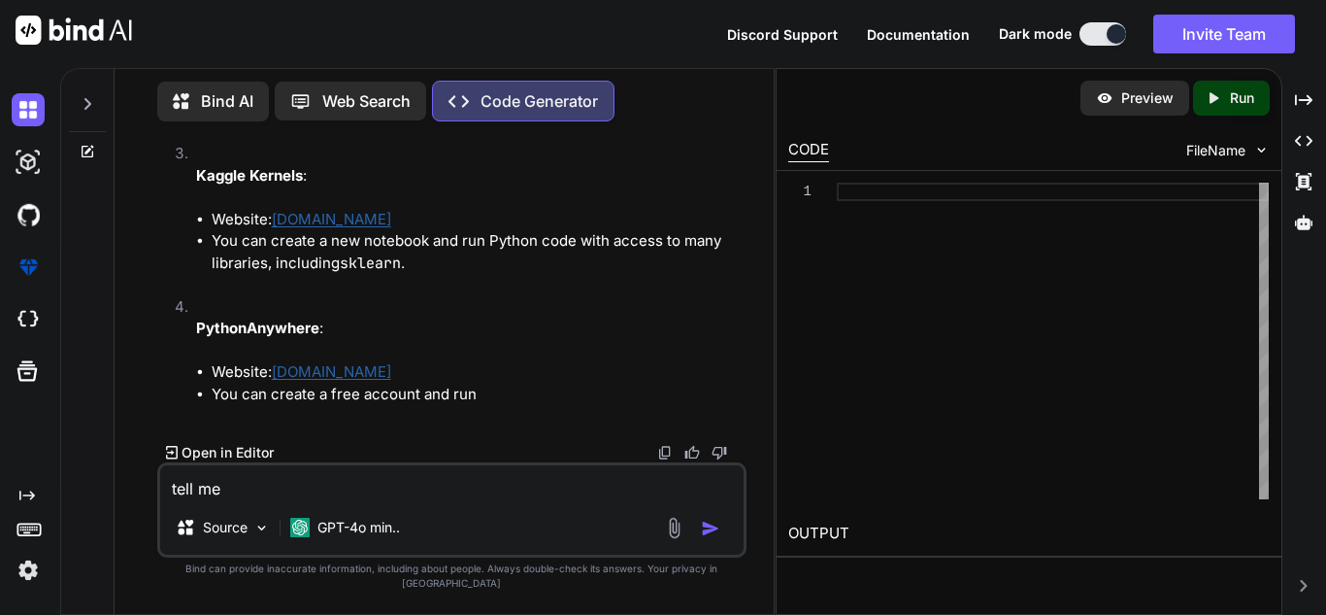
type textarea "tell me"
type textarea "x"
type textarea "tell me m"
type textarea "x"
type textarea "tell me mo"
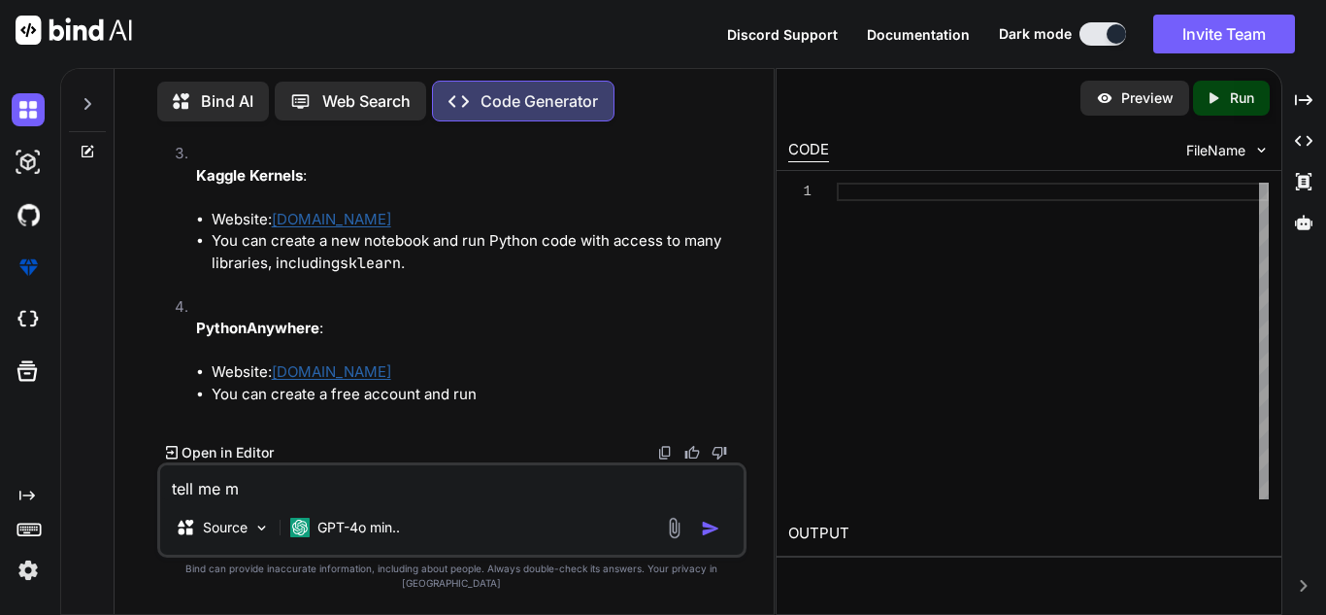
type textarea "x"
type textarea "tell me mor"
type textarea "x"
type textarea "tell me more"
type textarea "x"
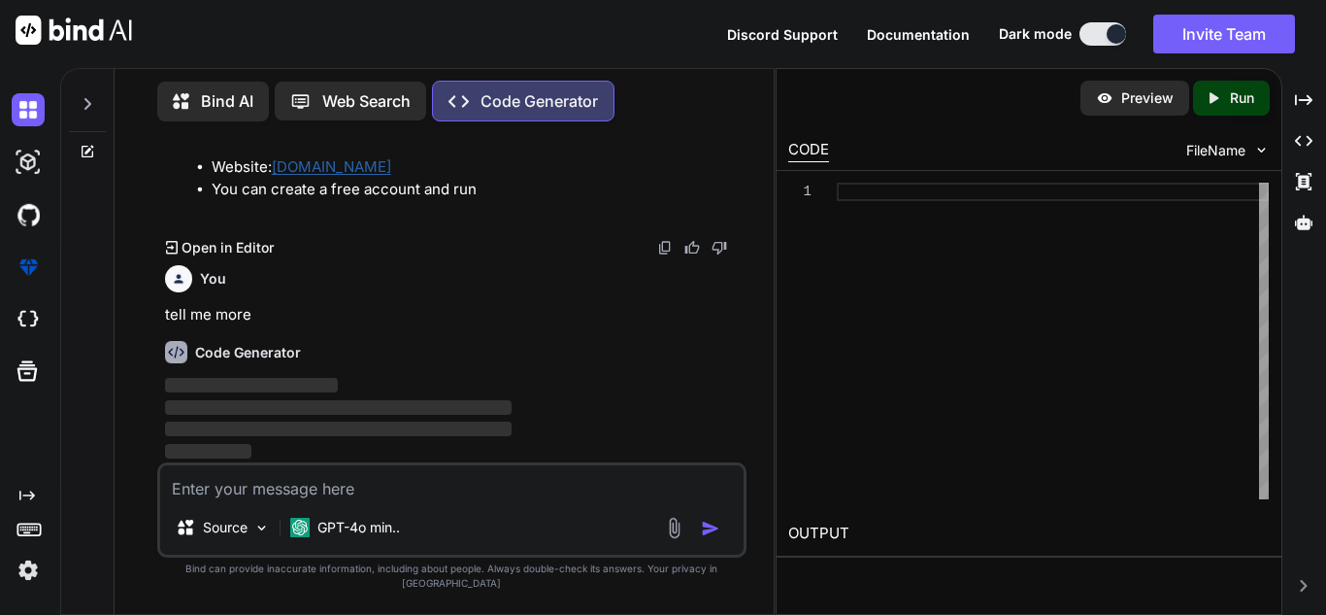
scroll to position [8977, 0]
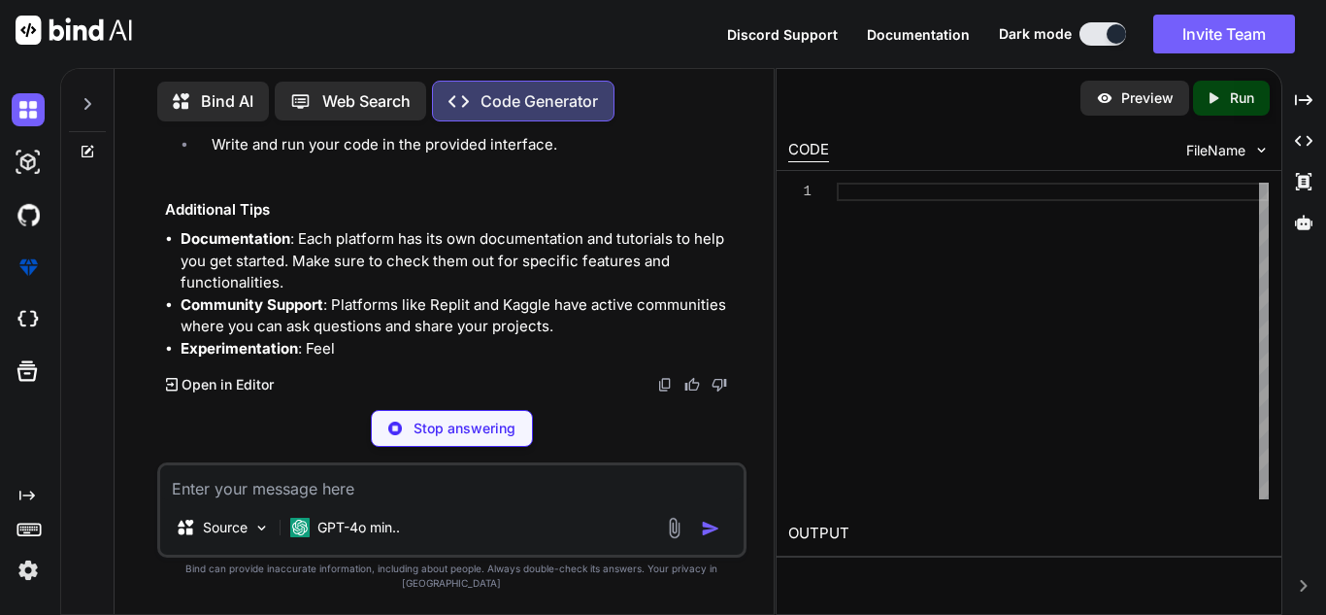
type textarea "x"
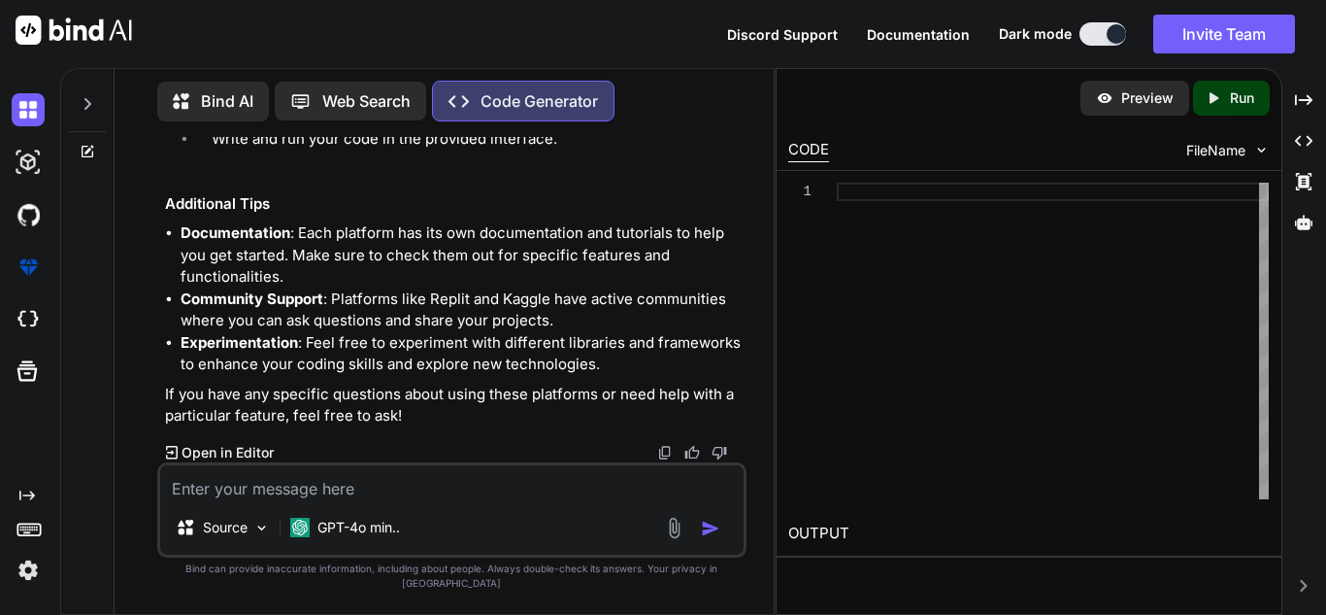
scroll to position [10232, 0]
click at [410, 496] on textarea at bounding box center [452, 482] width 584 height 35
type textarea "i"
type textarea "x"
type textarea "I"
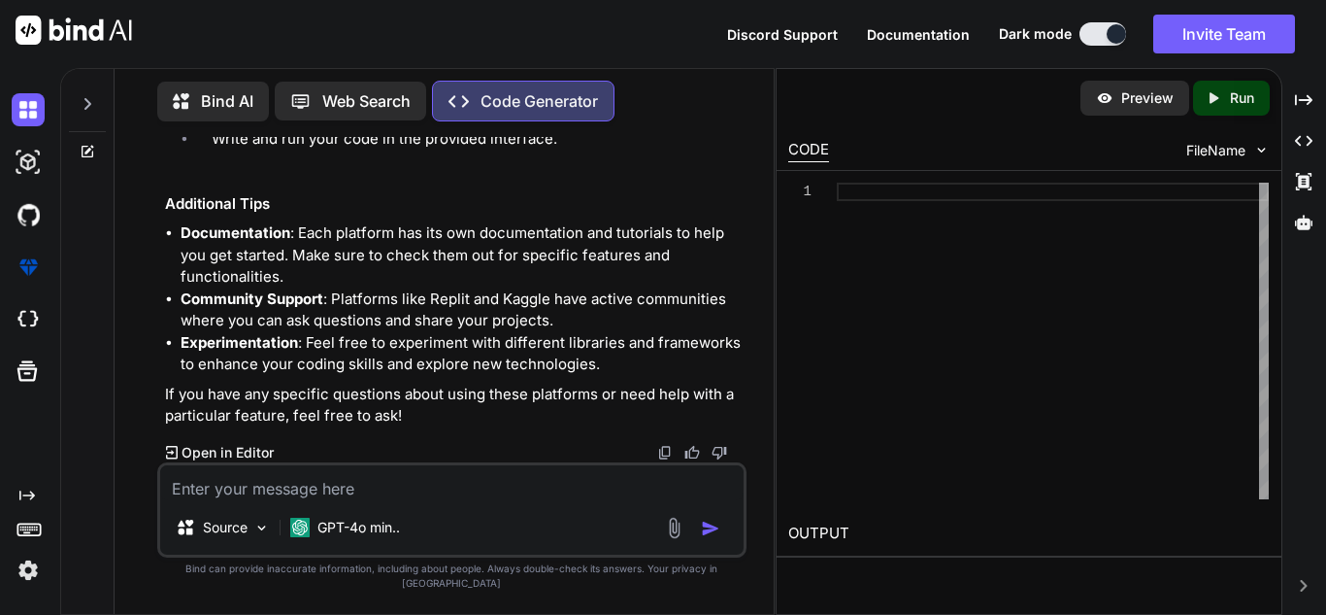
type textarea "x"
type textarea "I m"
type textarea "x"
type textarea "I me"
type textarea "x"
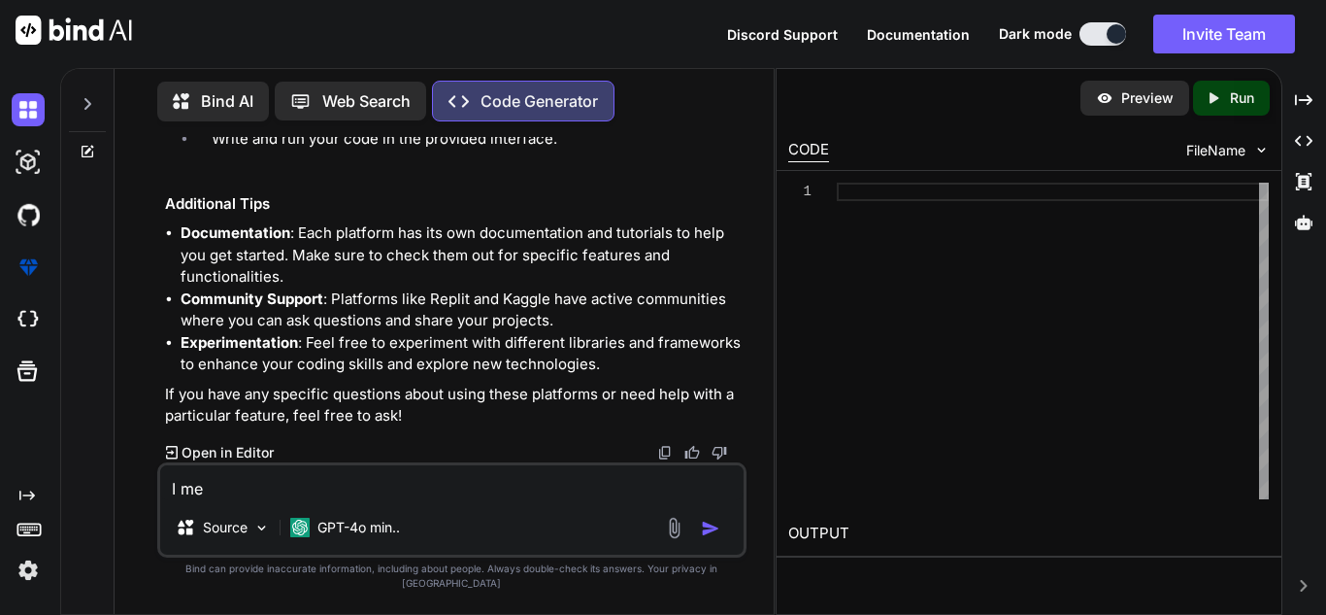
type textarea "I mea"
type textarea "x"
type textarea "I mean"
type textarea "x"
type textarea "I meant"
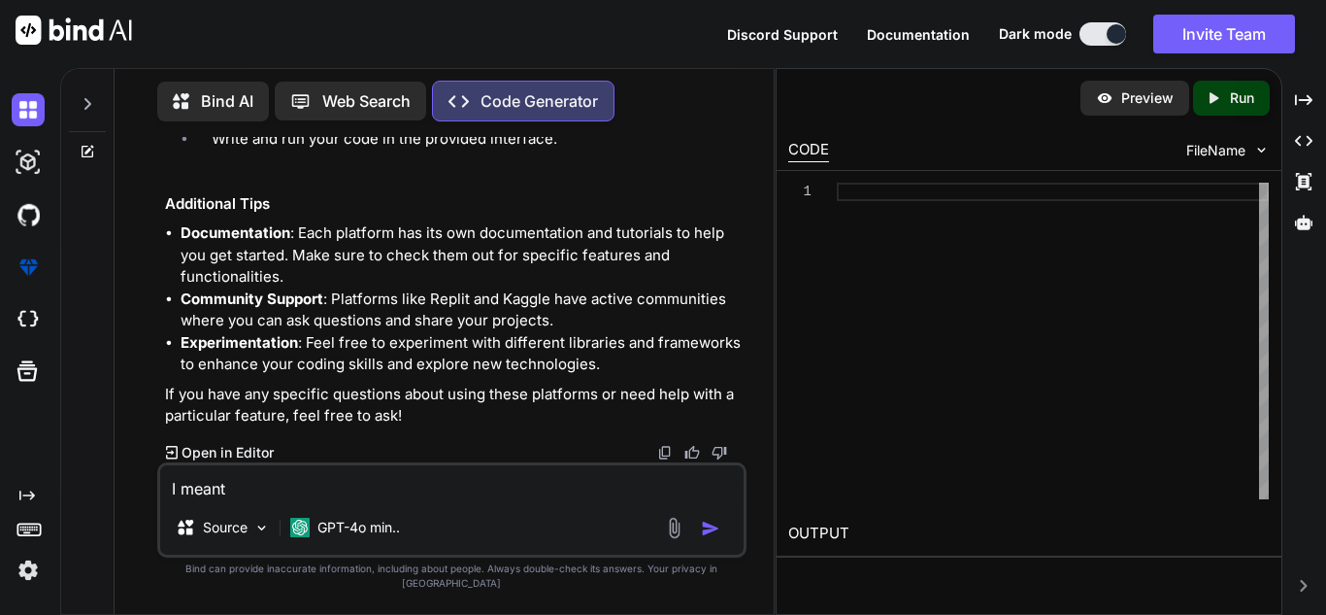
type textarea "x"
type textarea "I meant"
type textarea "x"
type textarea "I meant t"
type textarea "x"
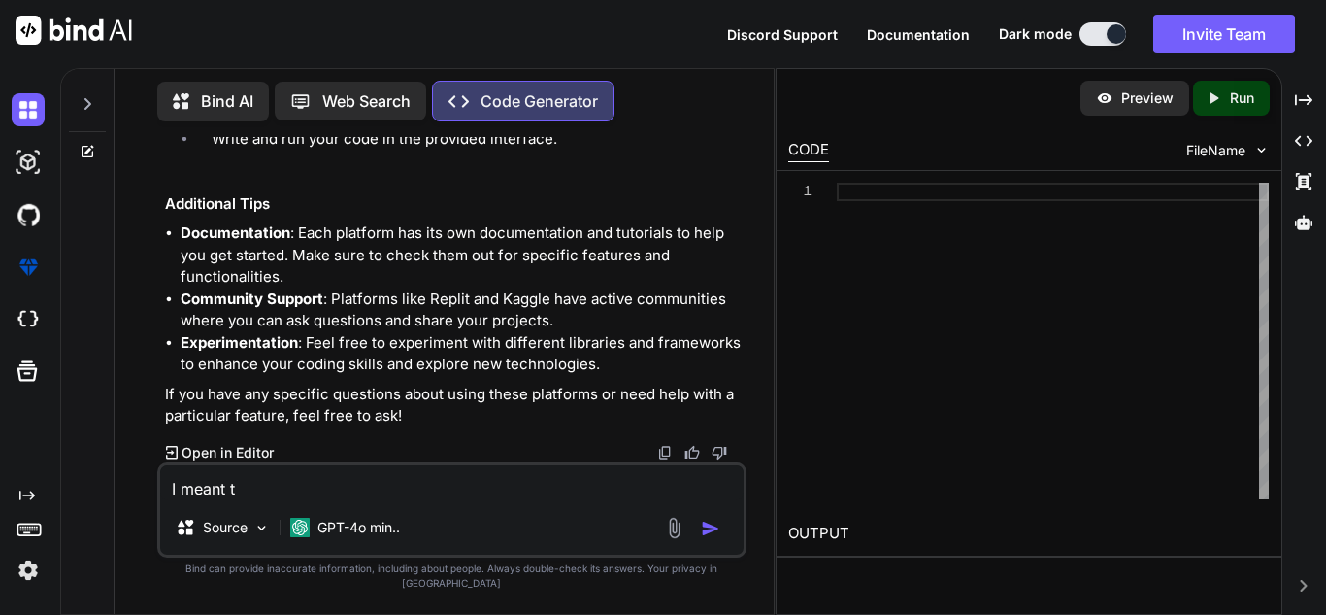
type textarea "I meant te"
type textarea "x"
type textarea "I meant tel"
type textarea "x"
type textarea "I meant tell"
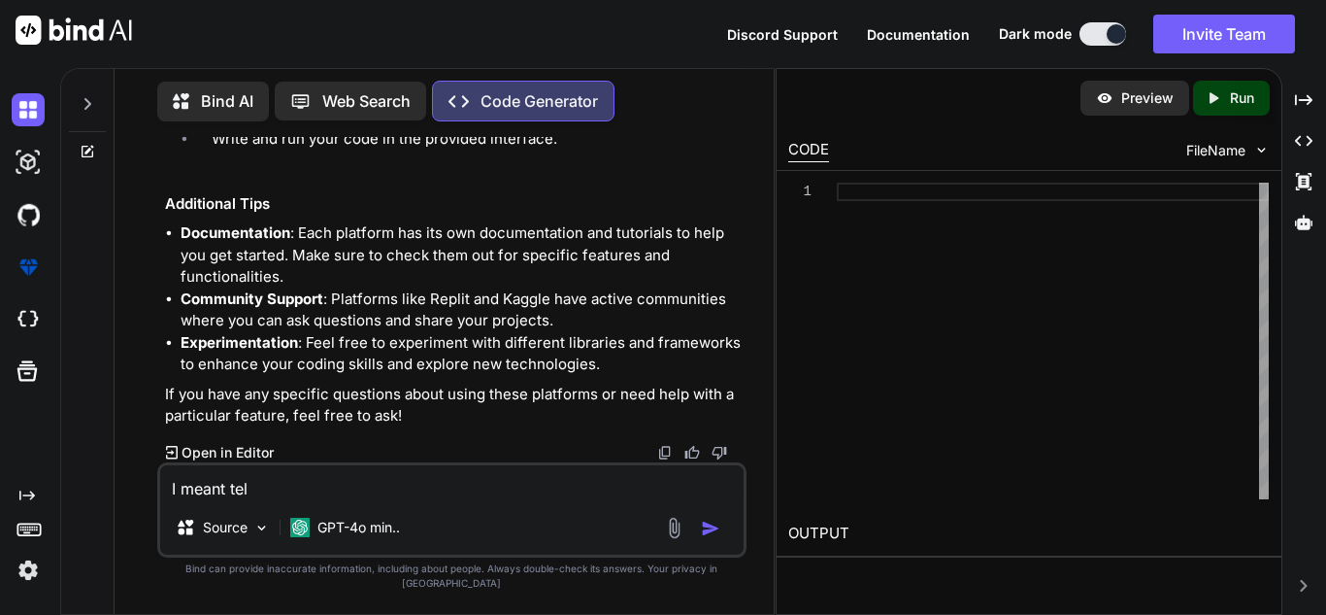
type textarea "x"
type textarea "I meant tell"
type textarea "x"
type textarea "I meant tell m"
type textarea "x"
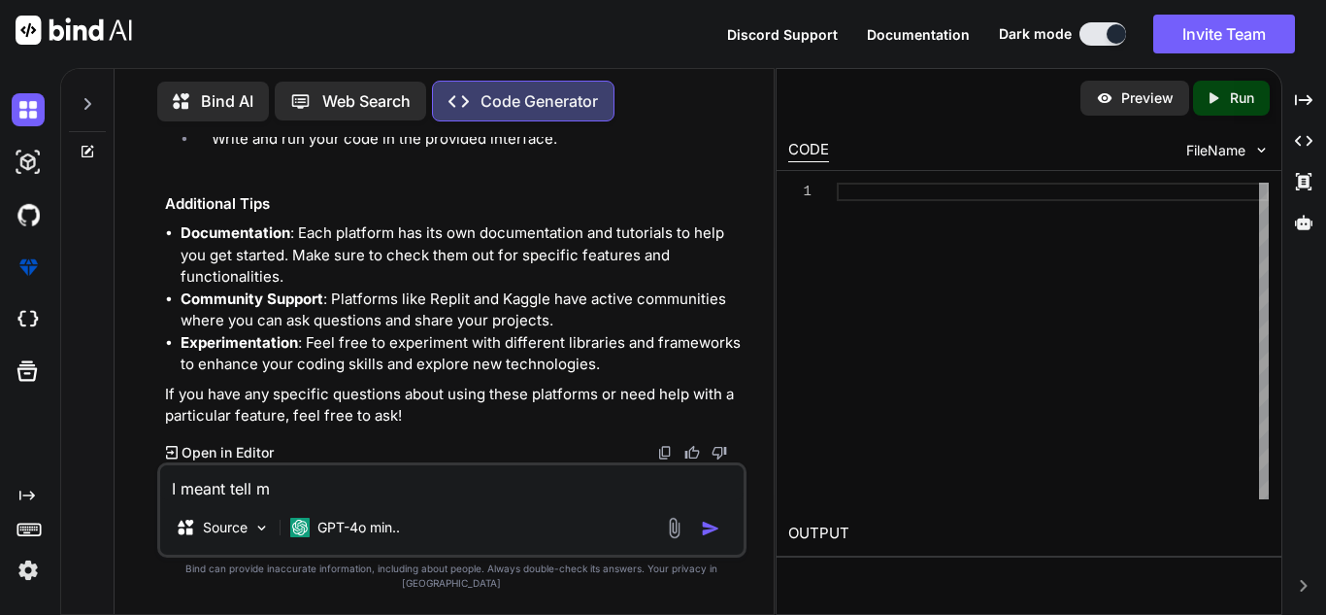
type textarea "I meant tell me"
type textarea "x"
type textarea "I meant tell me"
type textarea "x"
type textarea "I meant tell me m"
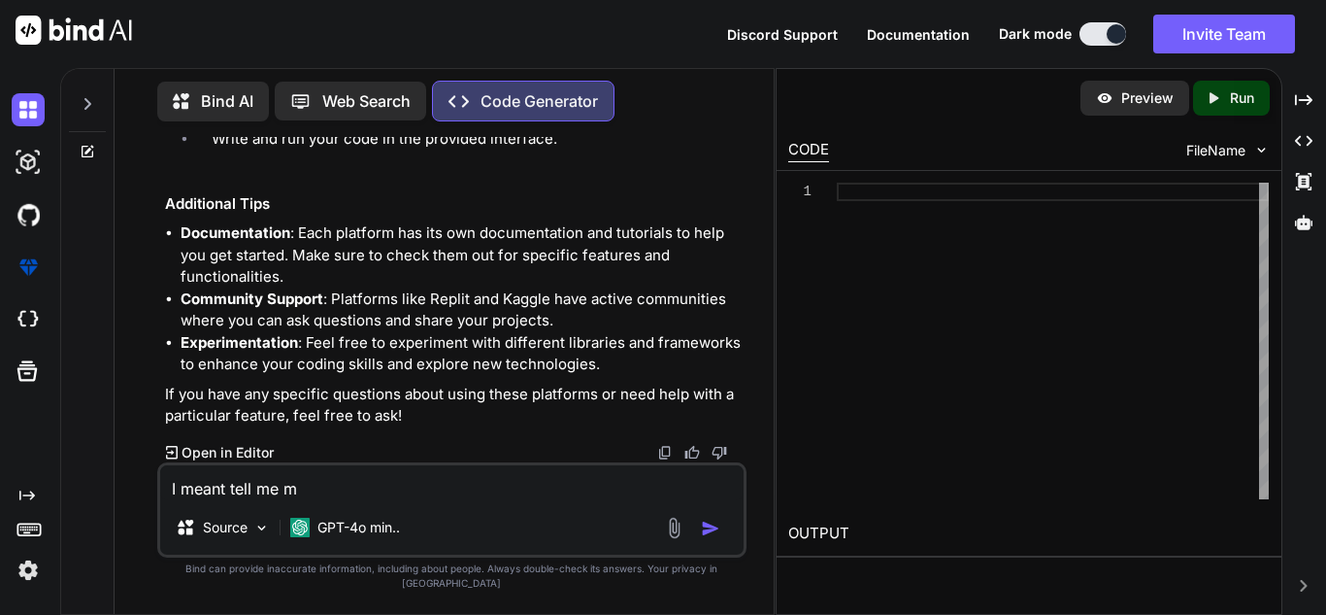
type textarea "x"
type textarea "I meant tell me mo"
type textarea "x"
type textarea "I meant tell me mor"
type textarea "x"
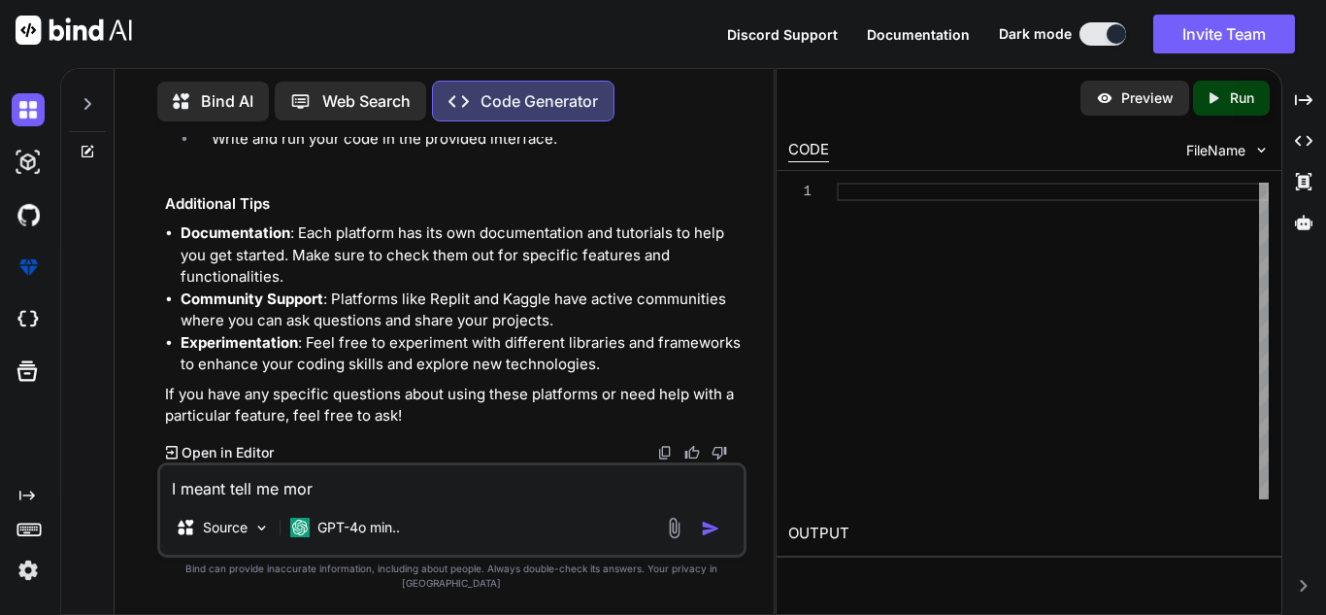
type textarea "I meant tell me more"
type textarea "x"
type textarea "I meant tell me more"
type textarea "x"
type textarea "I meant tell me more t"
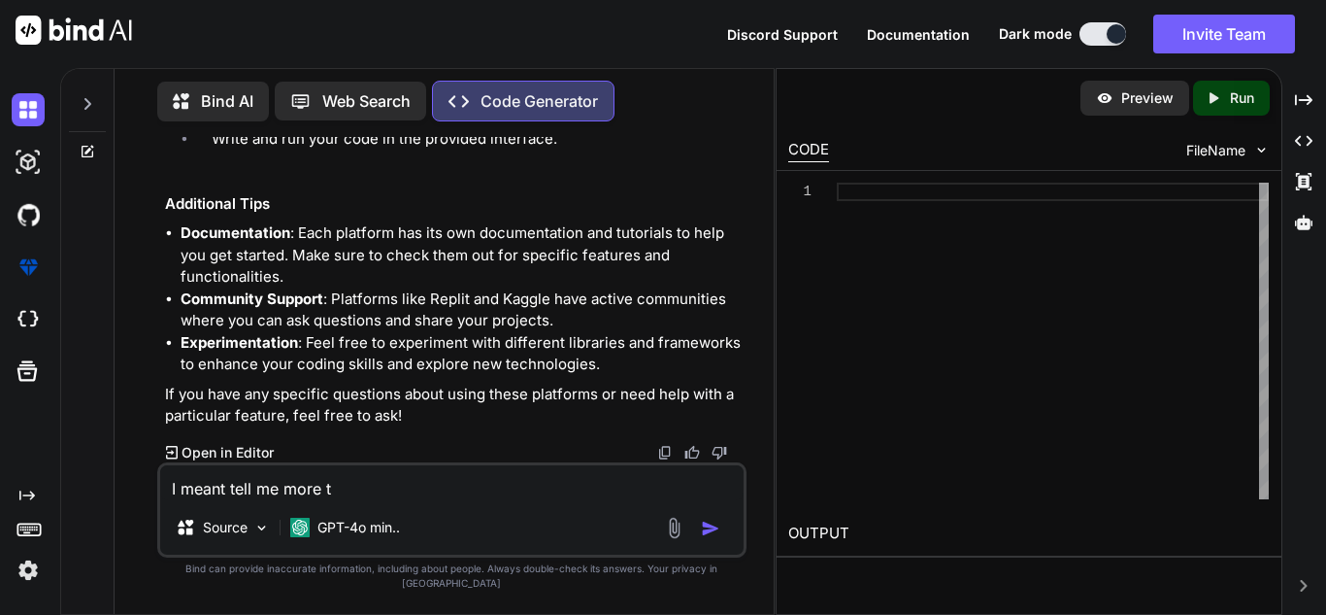
type textarea "x"
type textarea "I meant tell me more th"
type textarea "x"
type textarea "I meant tell me more thi"
type textarea "x"
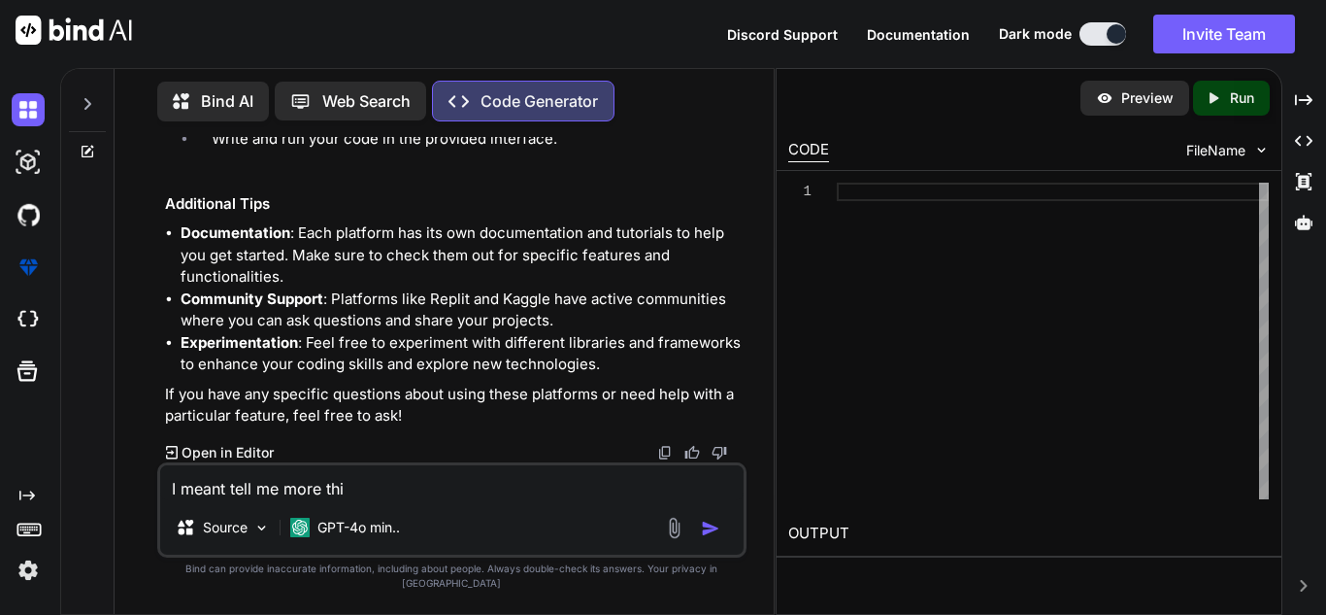
type textarea "I meant tell me more thin"
type textarea "x"
type textarea "I meant tell me more thing"
type textarea "x"
type textarea "I meant tell me more things"
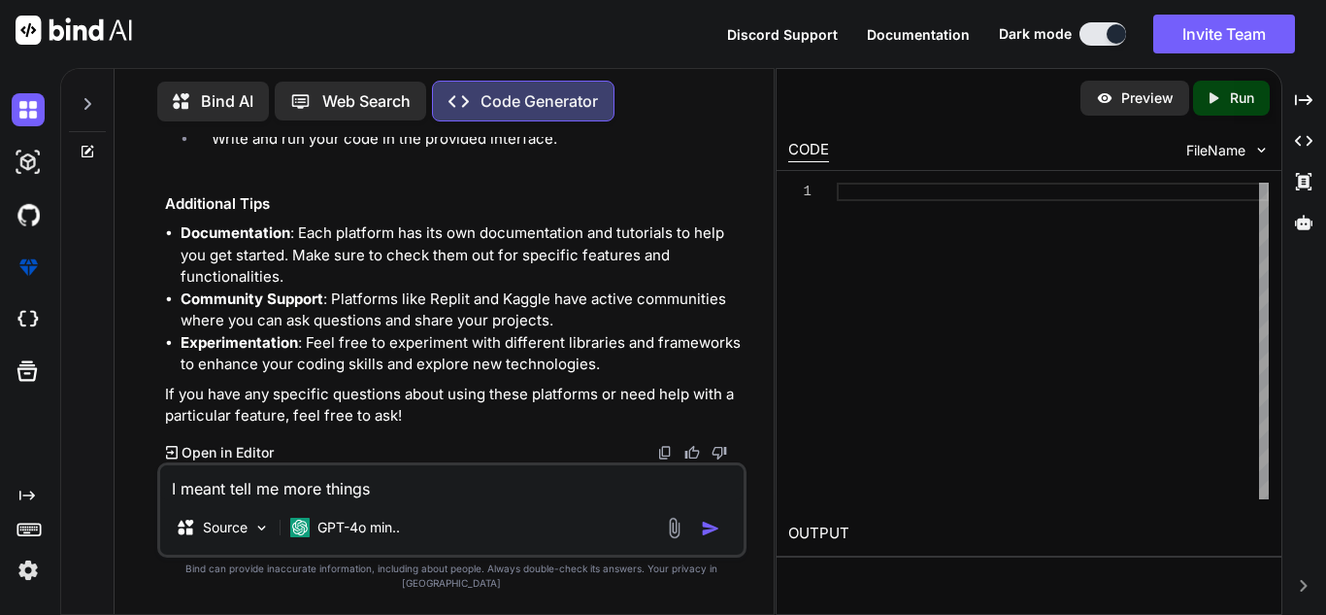
type textarea "x"
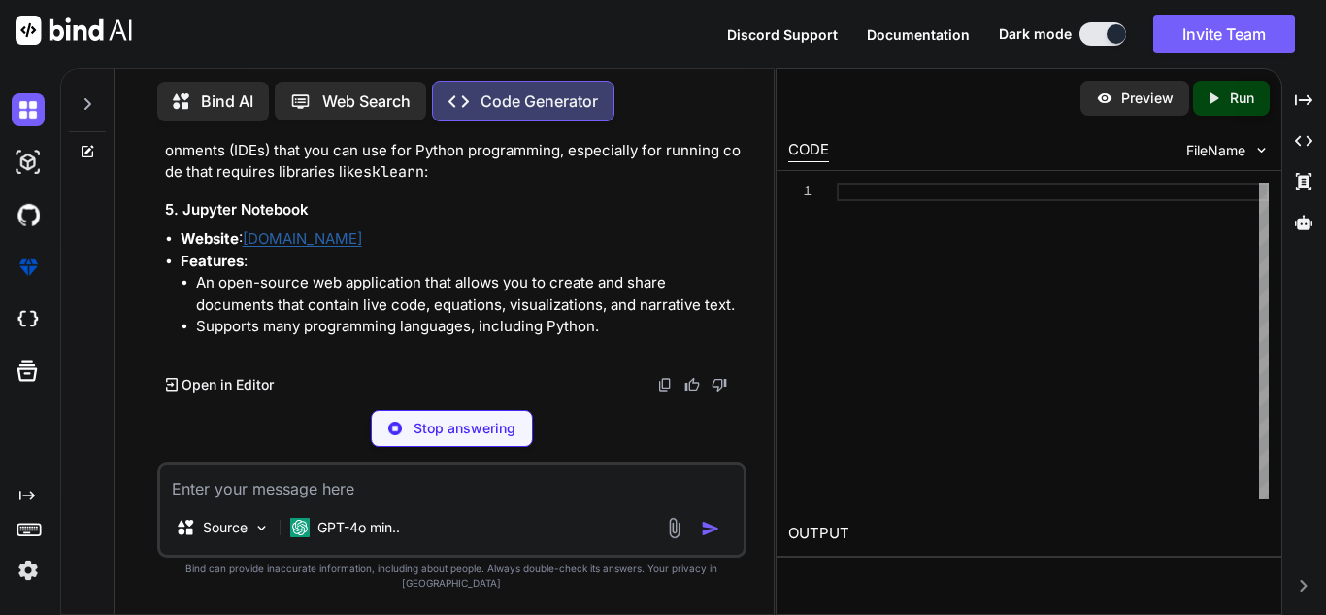
scroll to position [10998, 0]
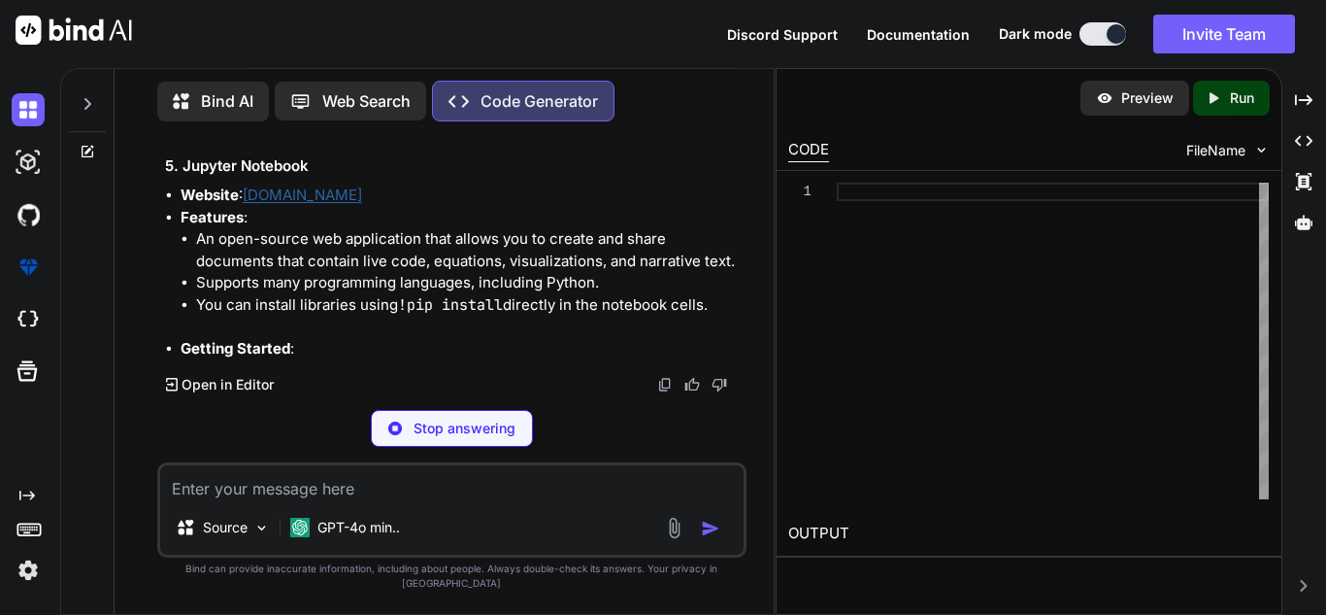
click at [264, 204] on link "Jupyter.org" at bounding box center [302, 194] width 119 height 18
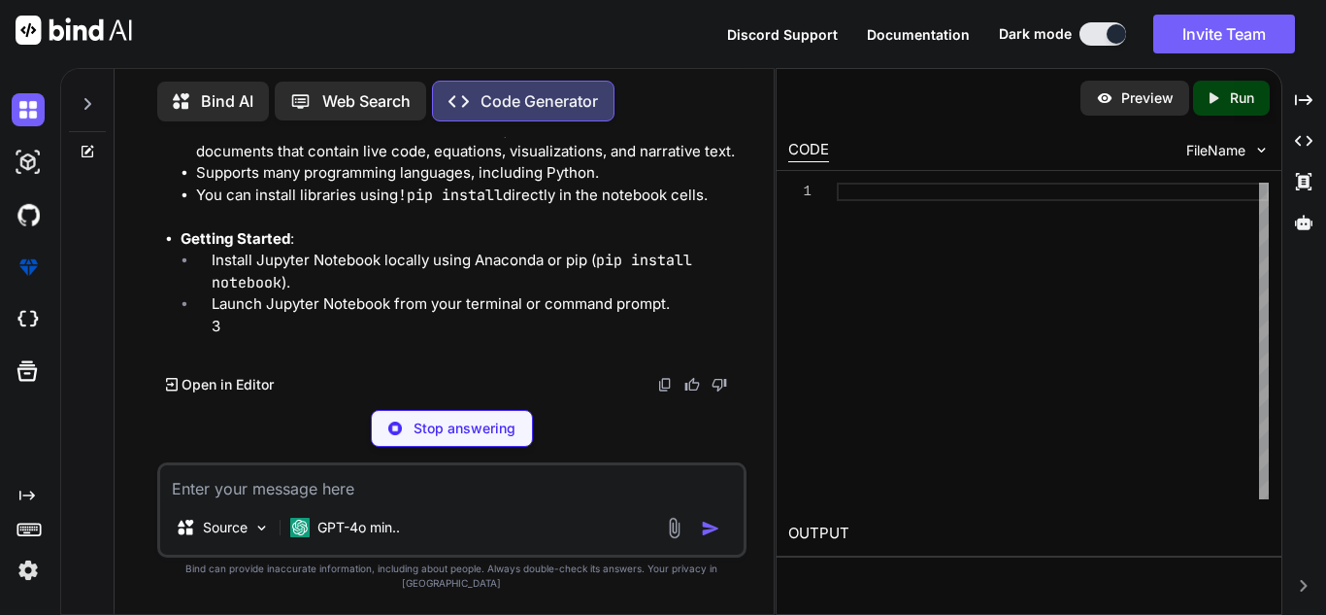
type textarea "x"
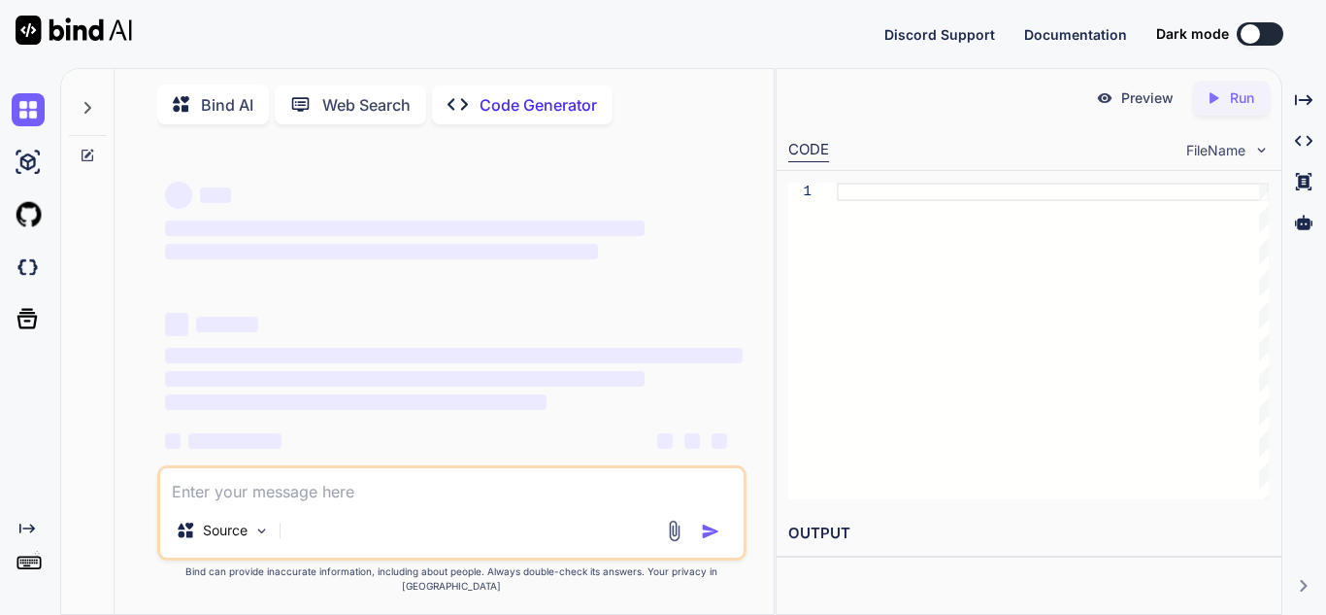
type textarea "x"
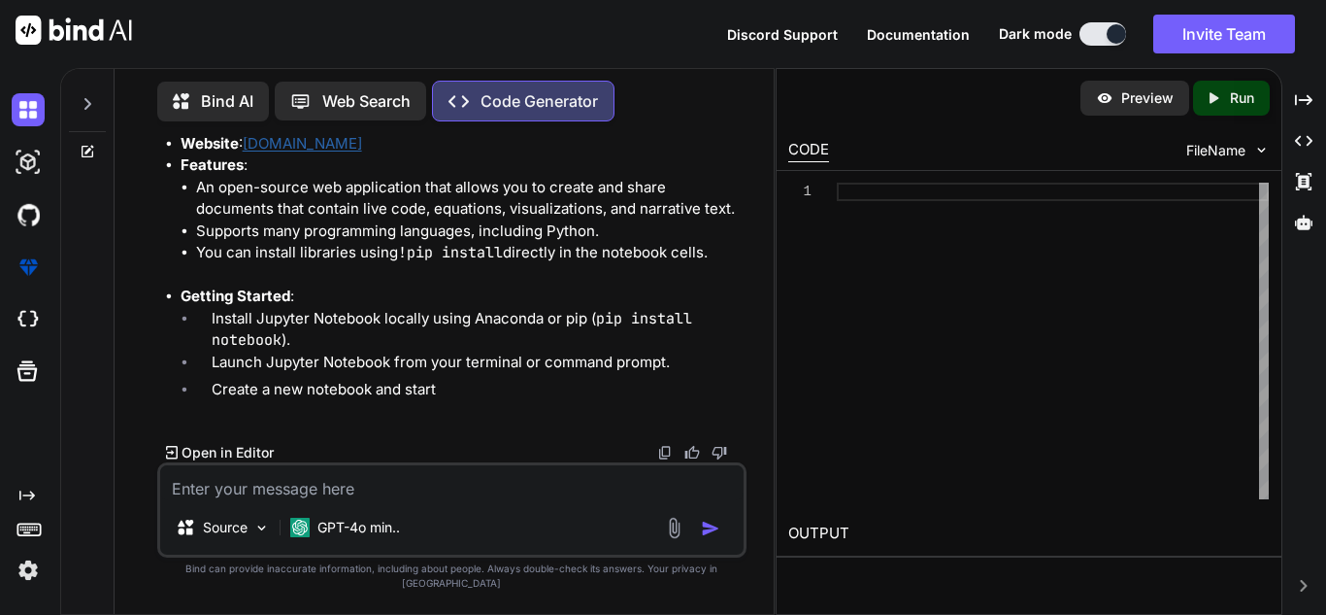
scroll to position [7388, 0]
click at [379, 491] on textarea at bounding box center [452, 482] width 584 height 35
type textarea "any more?"
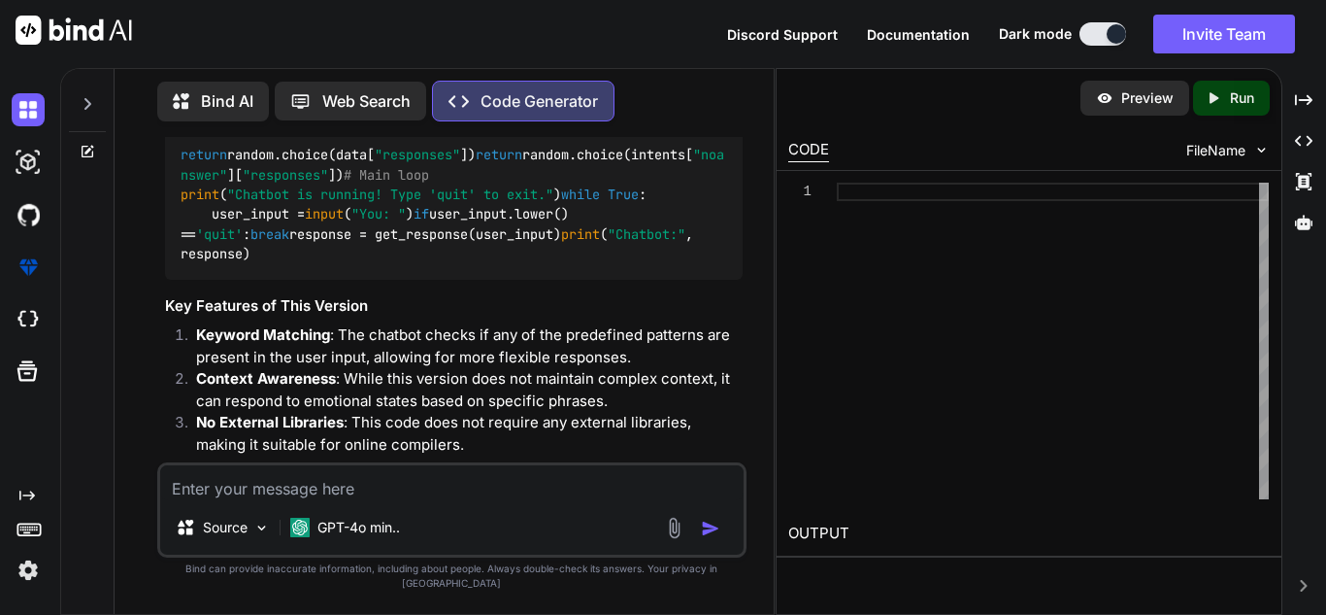
scroll to position [2845, 0]
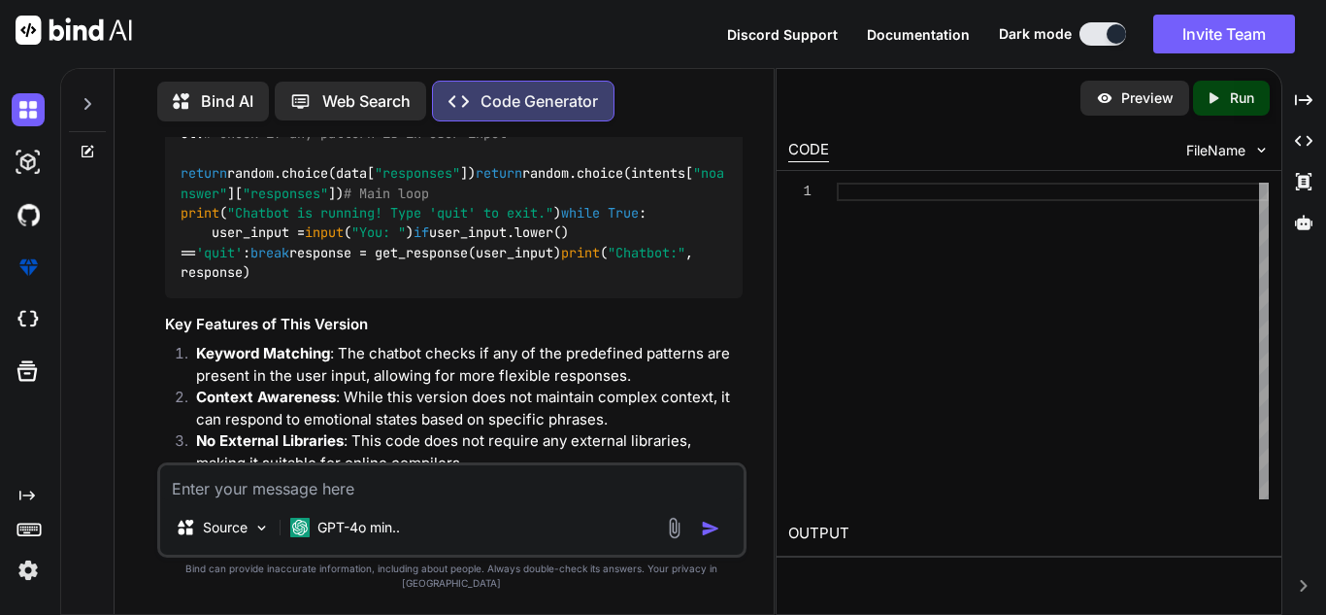
click at [310, 490] on textarea at bounding box center [452, 482] width 584 height 35
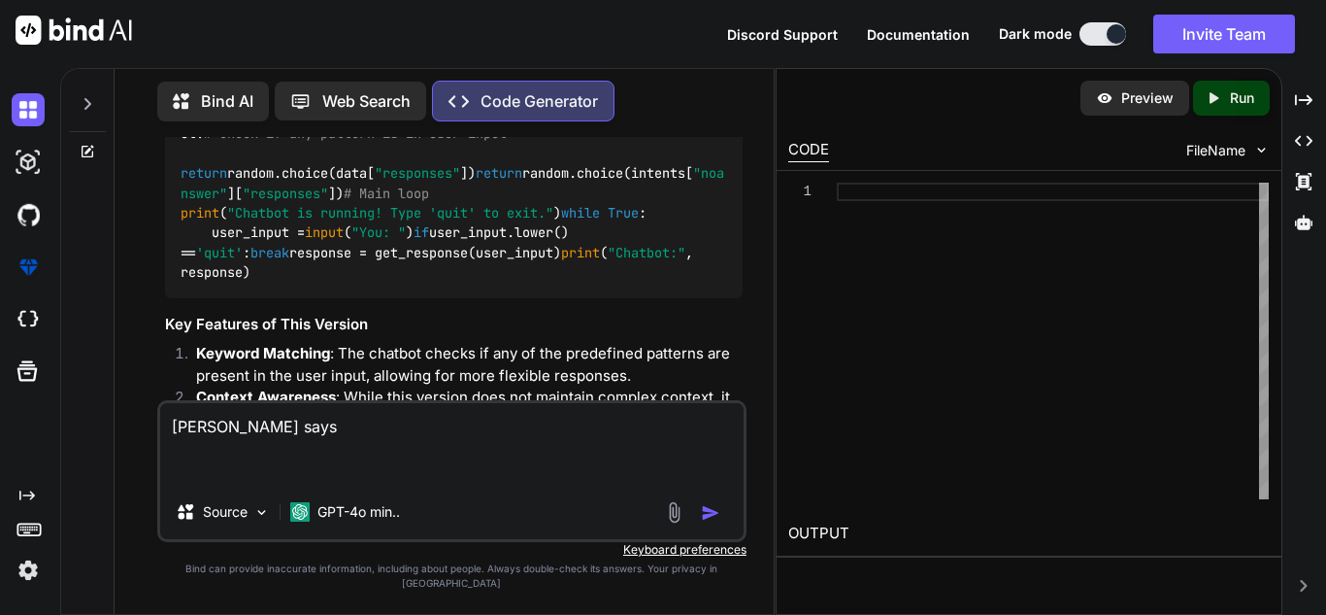
paste textarea "Standard output is empty"
paste textarea "stdin copy Standard input is empty compilation info Main.java:3: error: illegal…"
type textarea "ideon says stdin copy Standard input is empty compilation info Main.java:3: err…"
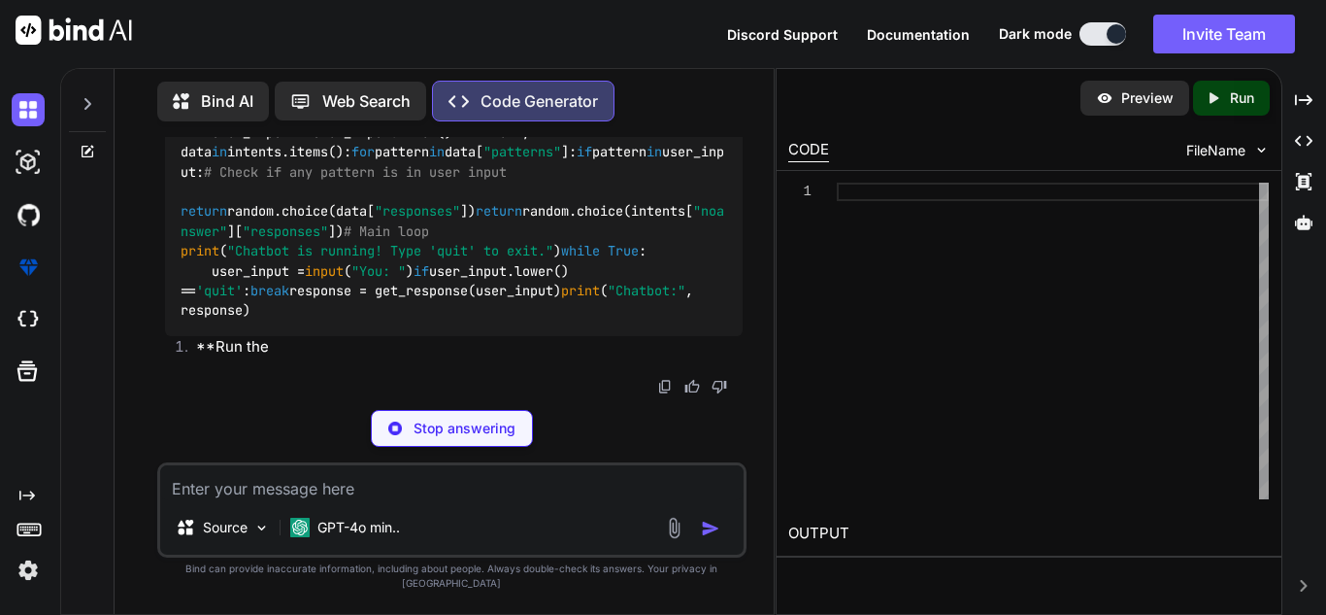
scroll to position [12175, 0]
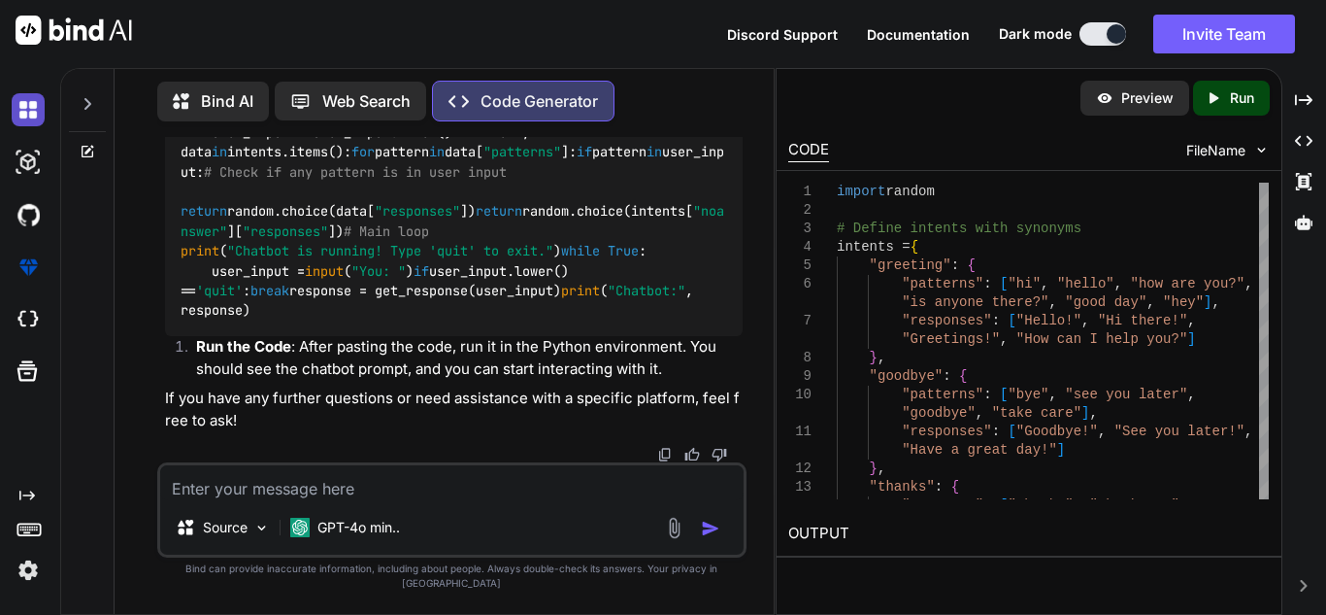
click at [34, 110] on img at bounding box center [28, 109] width 33 height 33
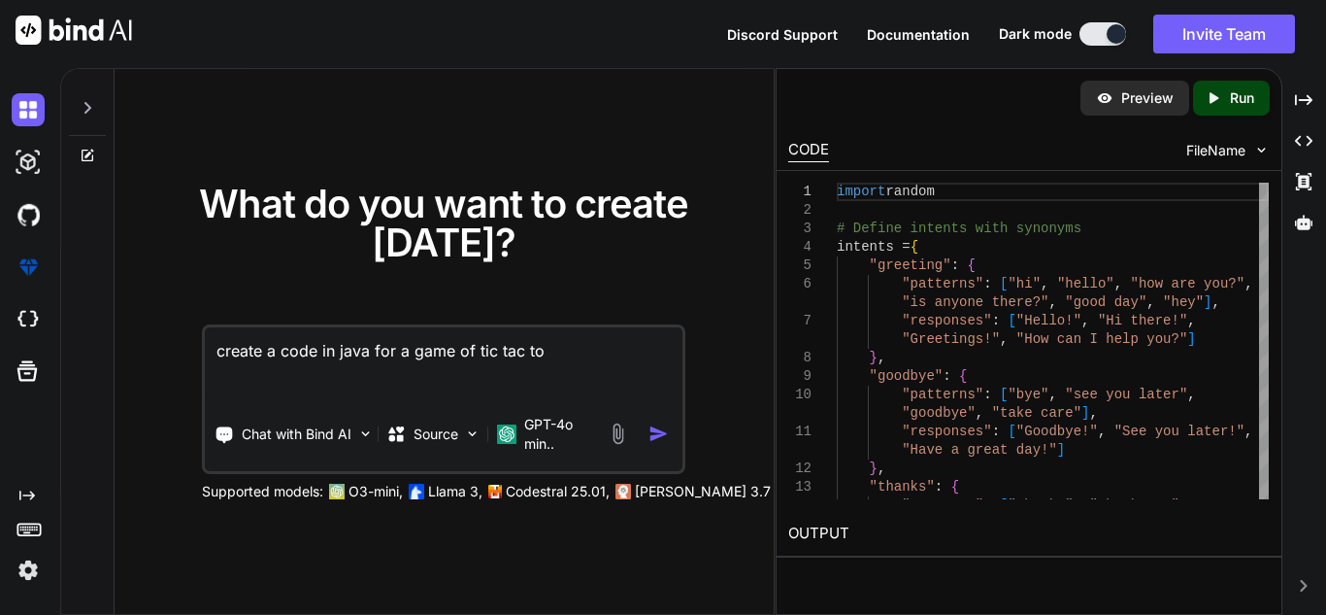
type textarea "create a code in java for a game of tic tac toe"
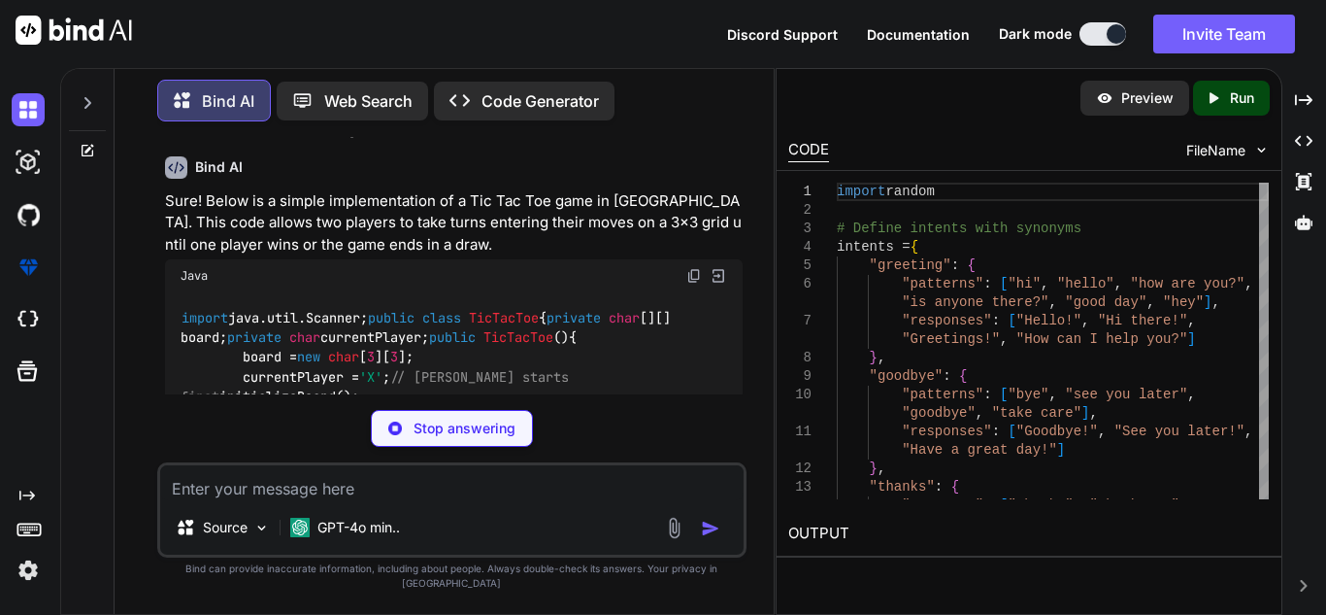
scroll to position [62, 0]
click at [685, 273] on div "Java" at bounding box center [454, 278] width 578 height 33
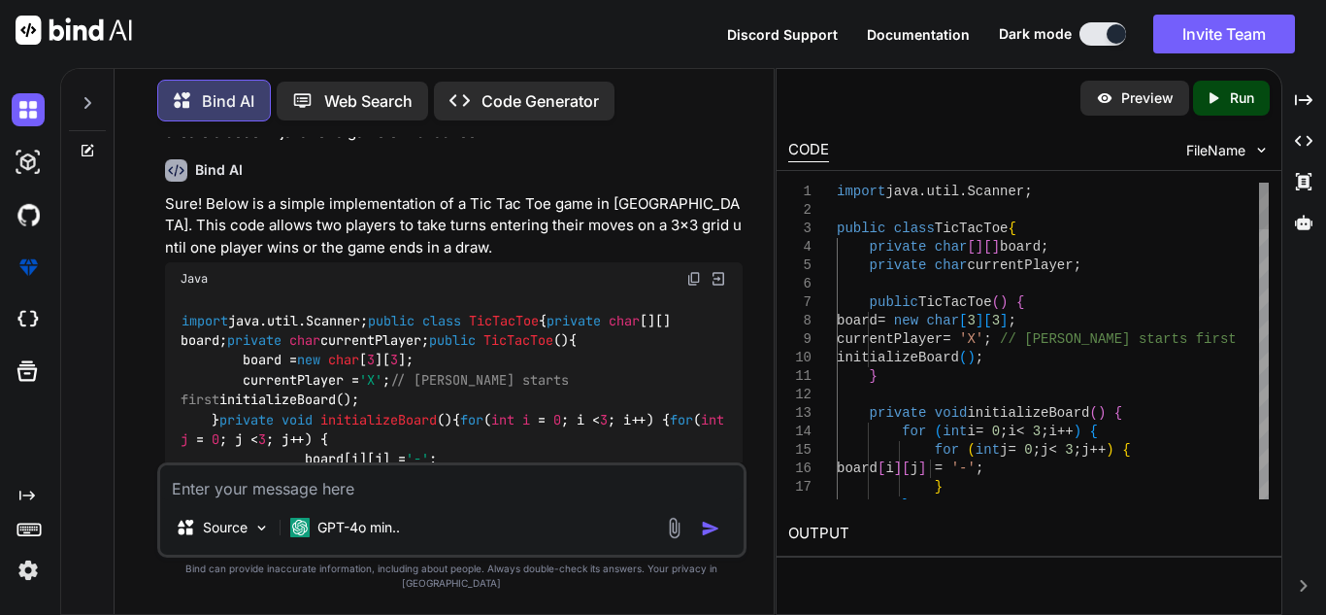
click at [689, 276] on img at bounding box center [695, 279] width 16 height 16
click at [371, 497] on textarea at bounding box center [452, 482] width 584 height 35
type textarea "make it so it works on the online compiler "ideone""
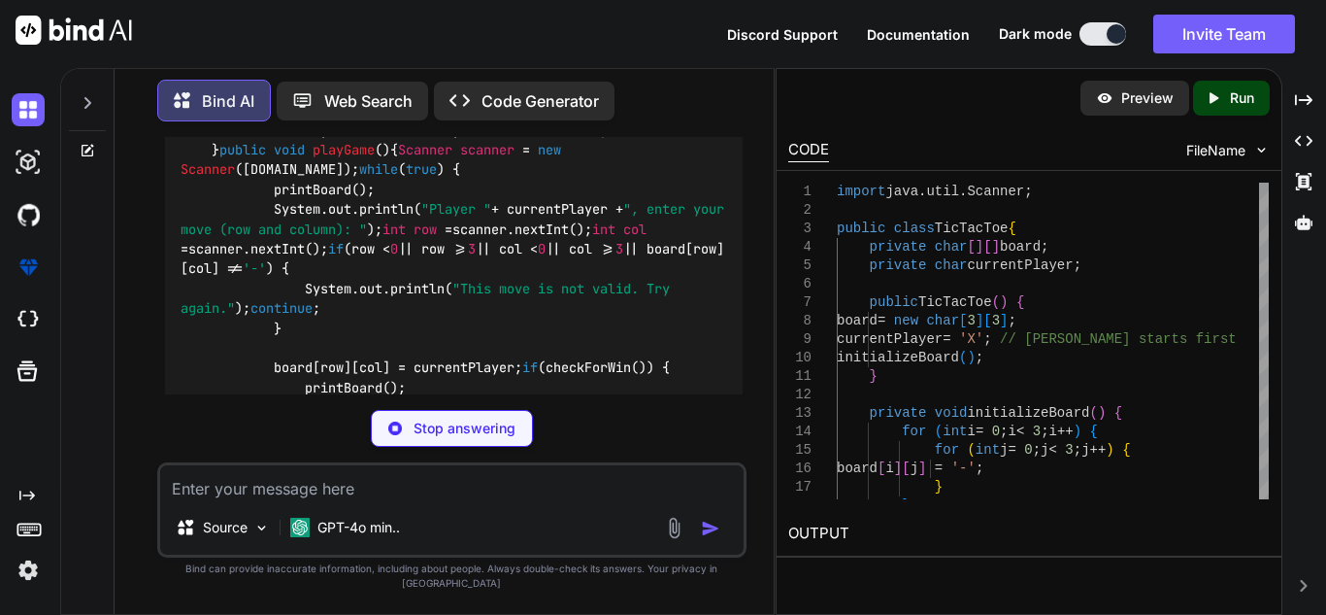
scroll to position [2884, 0]
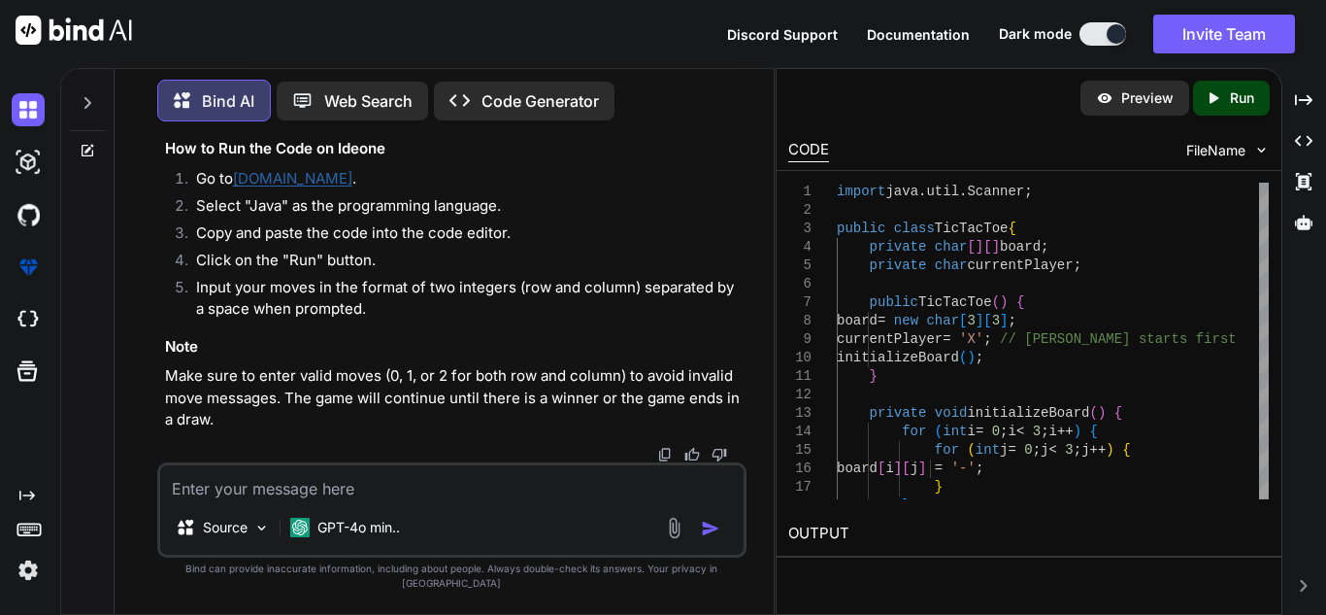
scroll to position [5182, 0]
click at [22, 119] on img at bounding box center [28, 109] width 33 height 33
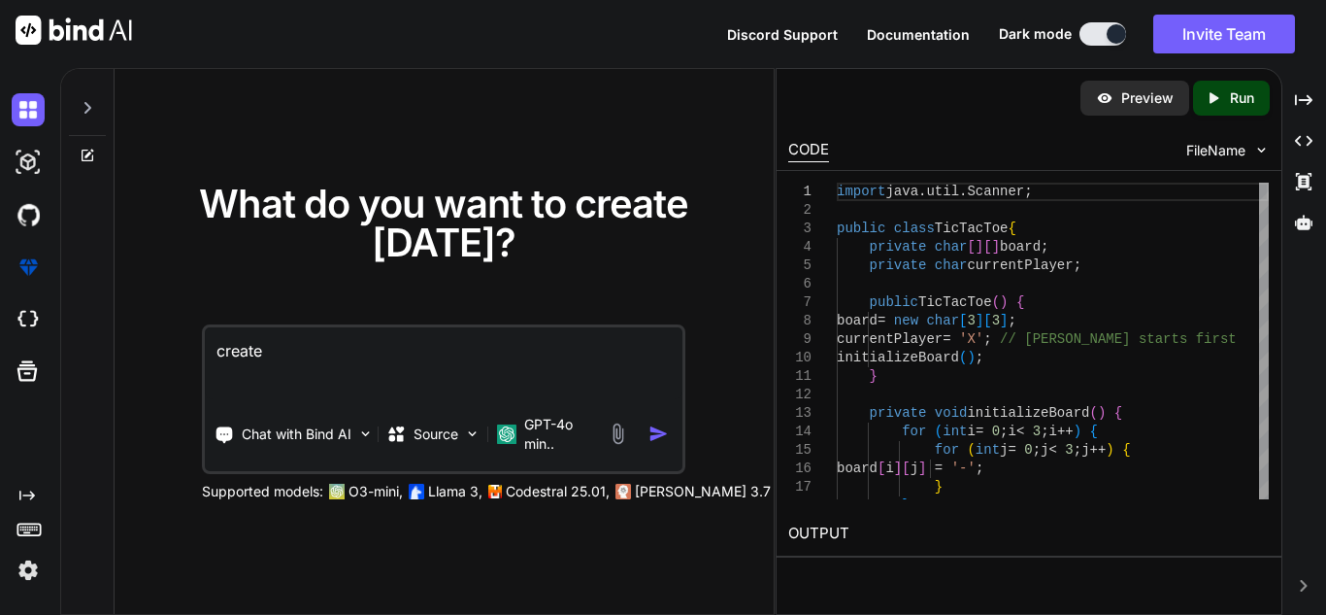
type textarea "create"
click at [17, 179] on div at bounding box center [32, 162] width 41 height 52
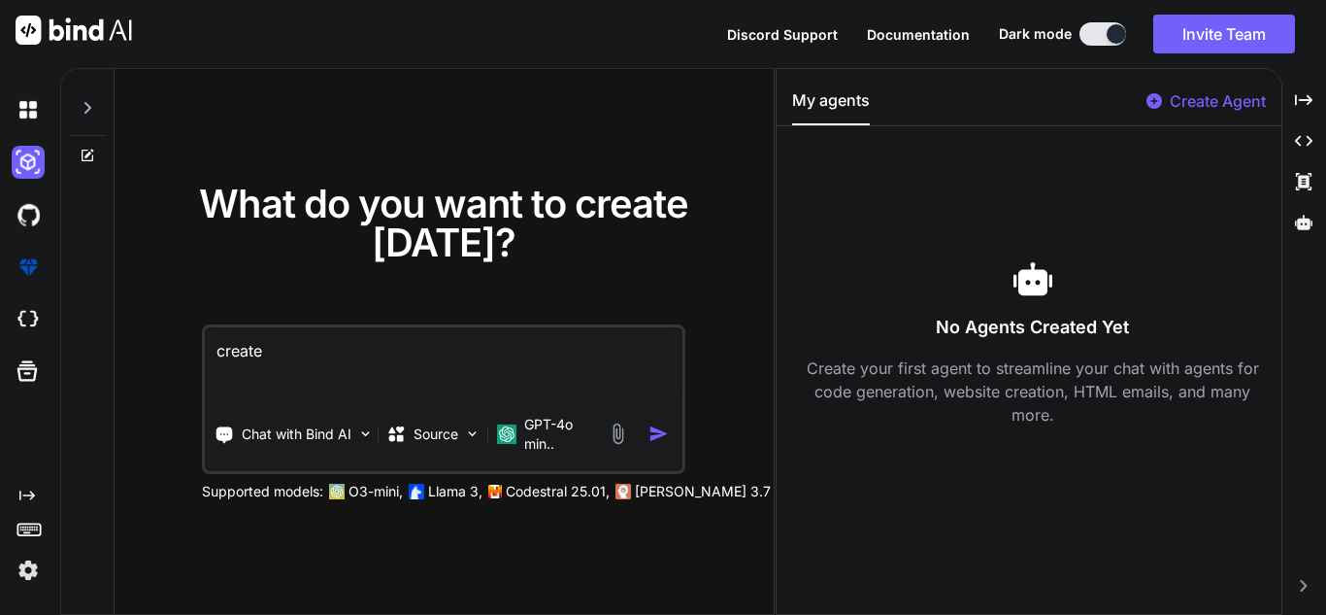
click at [37, 132] on div at bounding box center [32, 110] width 41 height 52
click at [38, 126] on div at bounding box center [32, 110] width 41 height 52
click at [88, 113] on icon at bounding box center [88, 108] width 16 height 16
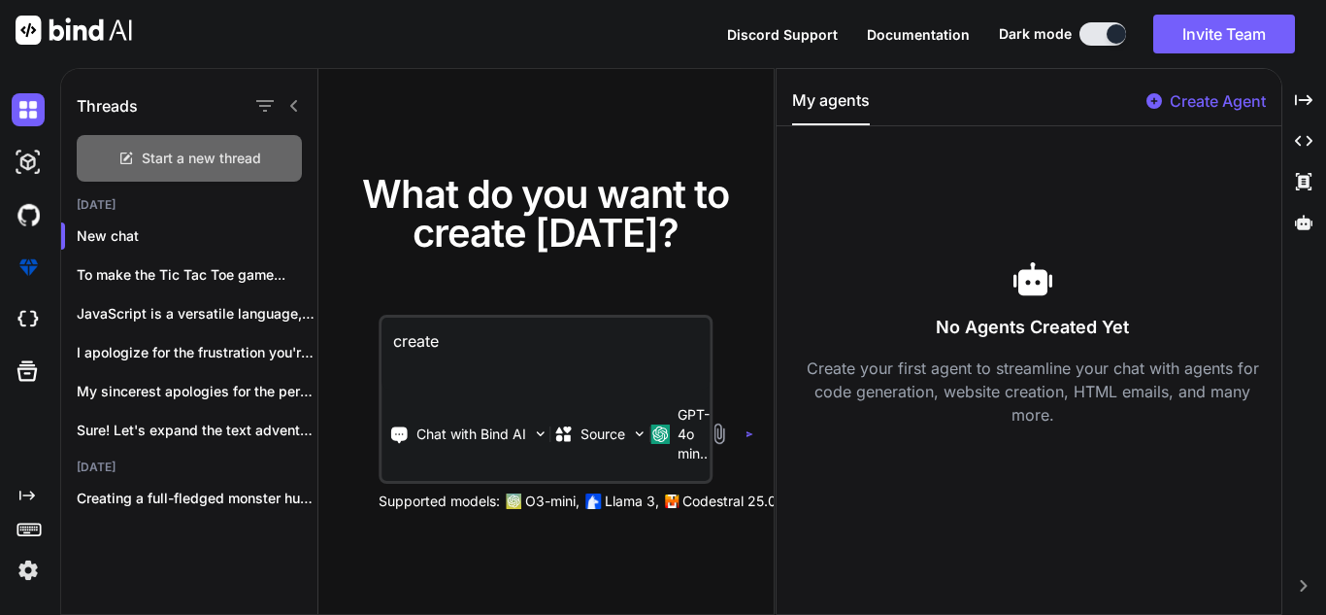
click at [236, 174] on div "Start a new thread" at bounding box center [189, 158] width 225 height 47
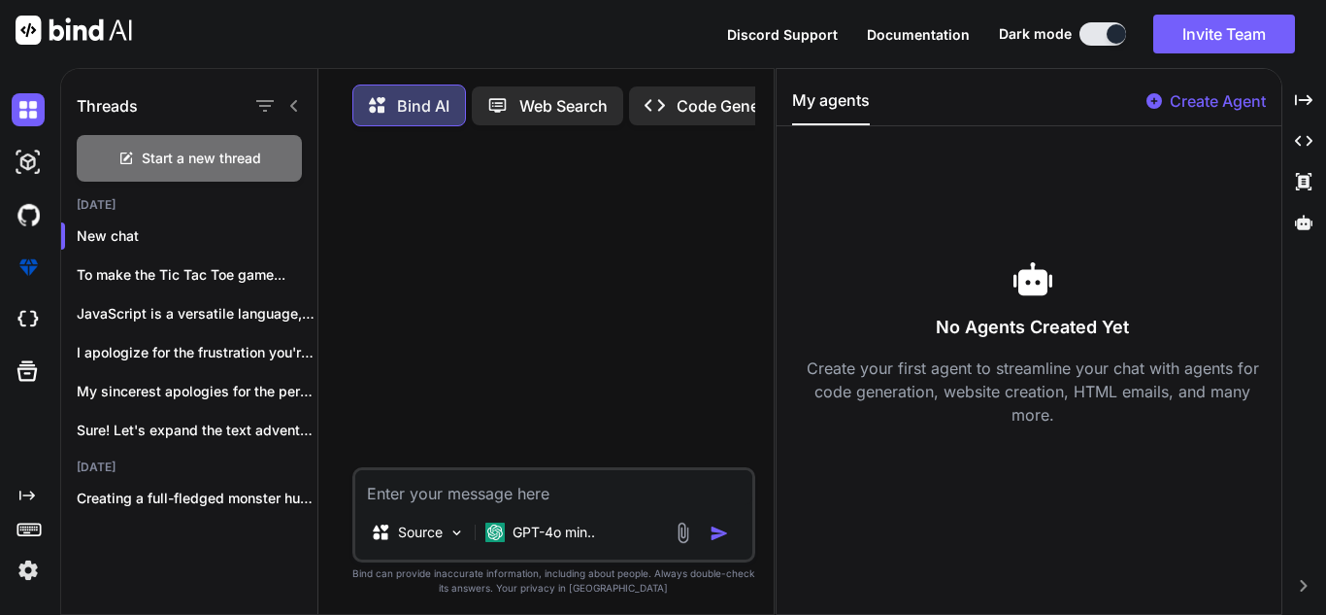
click at [285, 94] on div at bounding box center [276, 105] width 50 height 27
click at [296, 99] on icon at bounding box center [294, 106] width 16 height 16
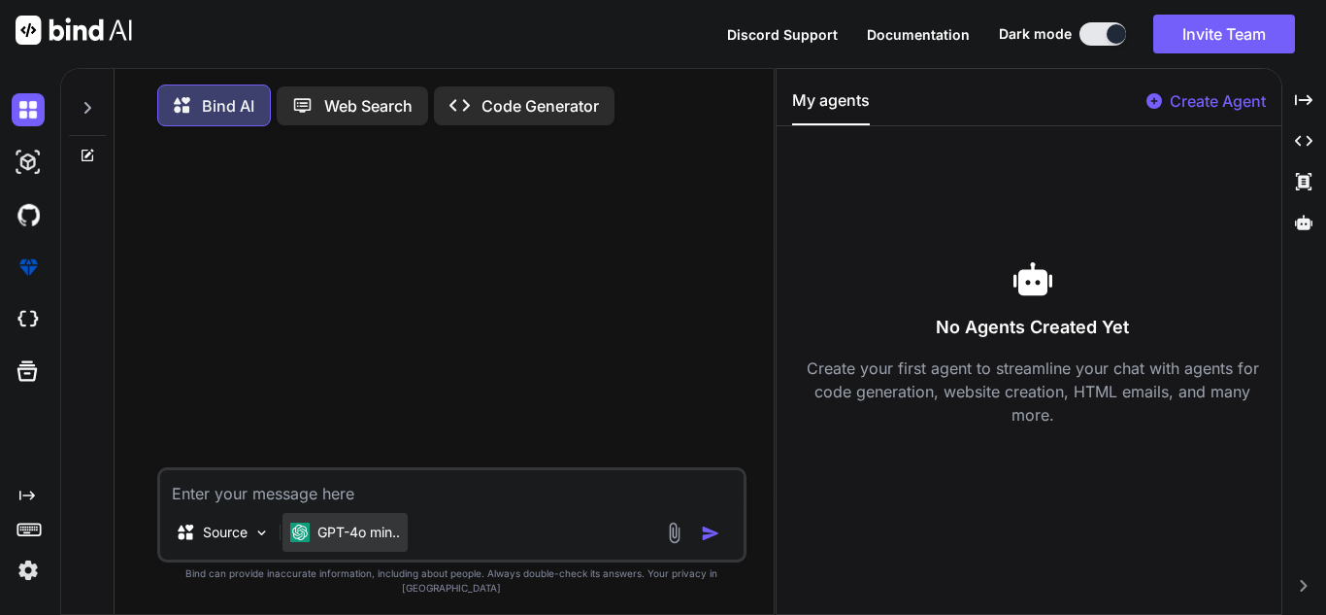
click at [319, 537] on div "GPT-4o min.." at bounding box center [345, 532] width 125 height 39
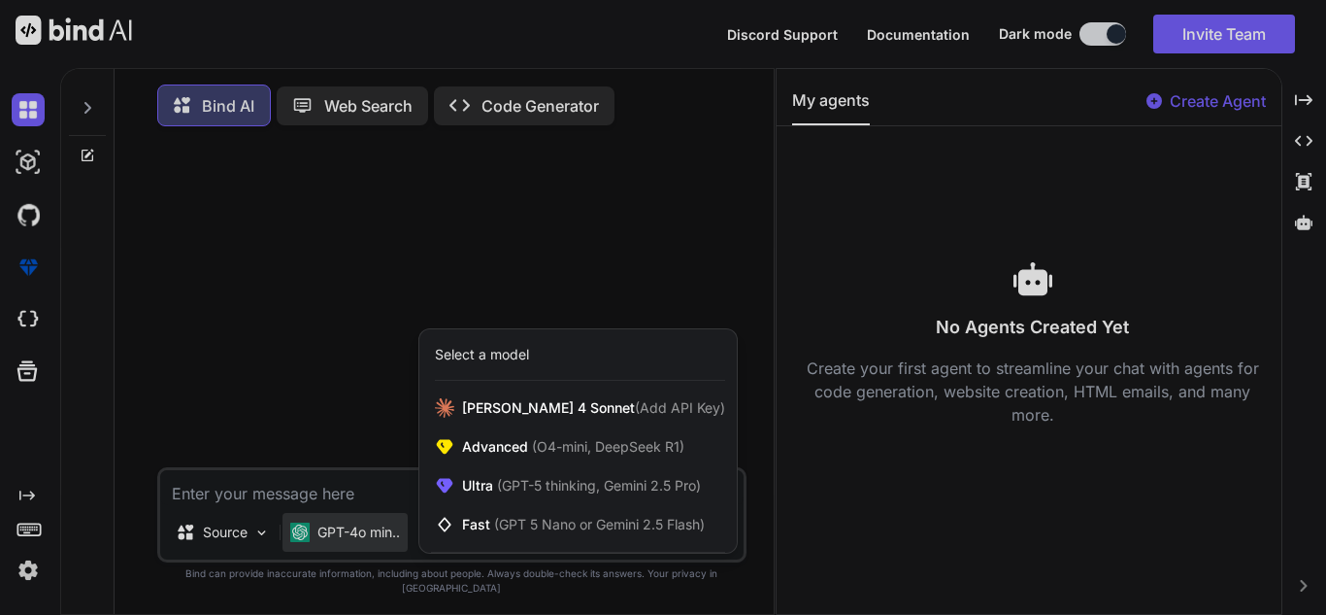
click at [305, 523] on div at bounding box center [663, 307] width 1326 height 615
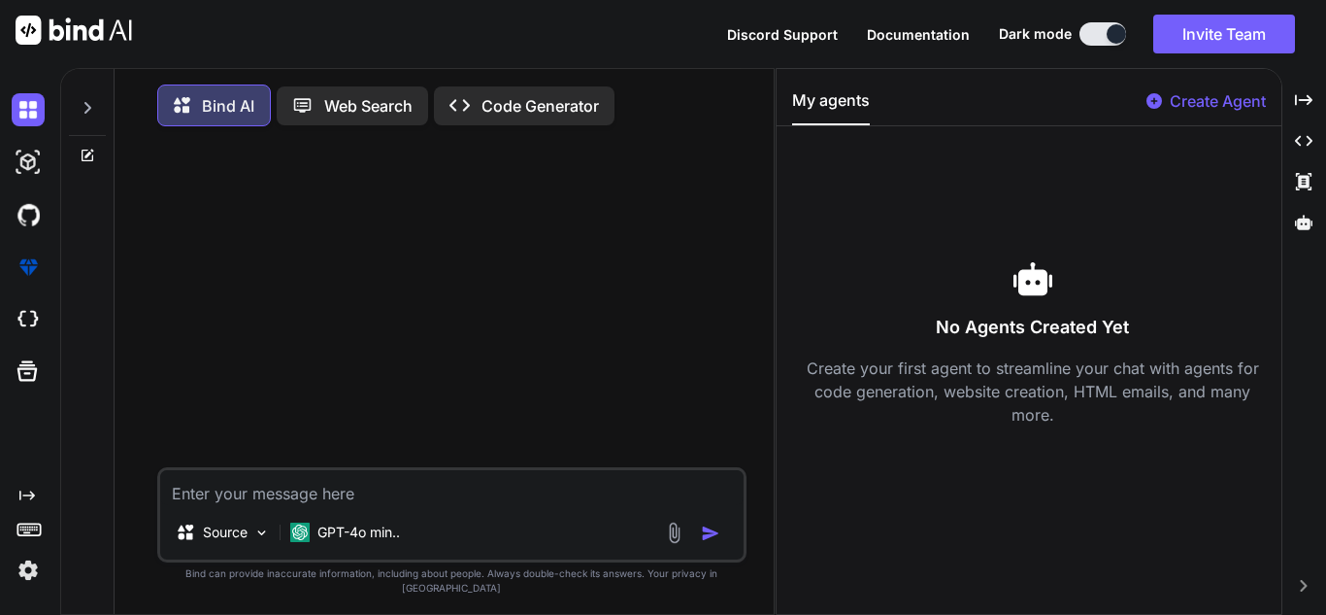
click at [305, 505] on textarea at bounding box center [452, 487] width 584 height 35
type textarea "can you make a short python code that centers everything and is"
type textarea "a"
click at [620, 100] on div "Bind AI Web Search Created with Pixso. Code Generator" at bounding box center [431, 105] width 549 height 42
click at [596, 111] on p "Code Generator" at bounding box center [540, 105] width 117 height 23
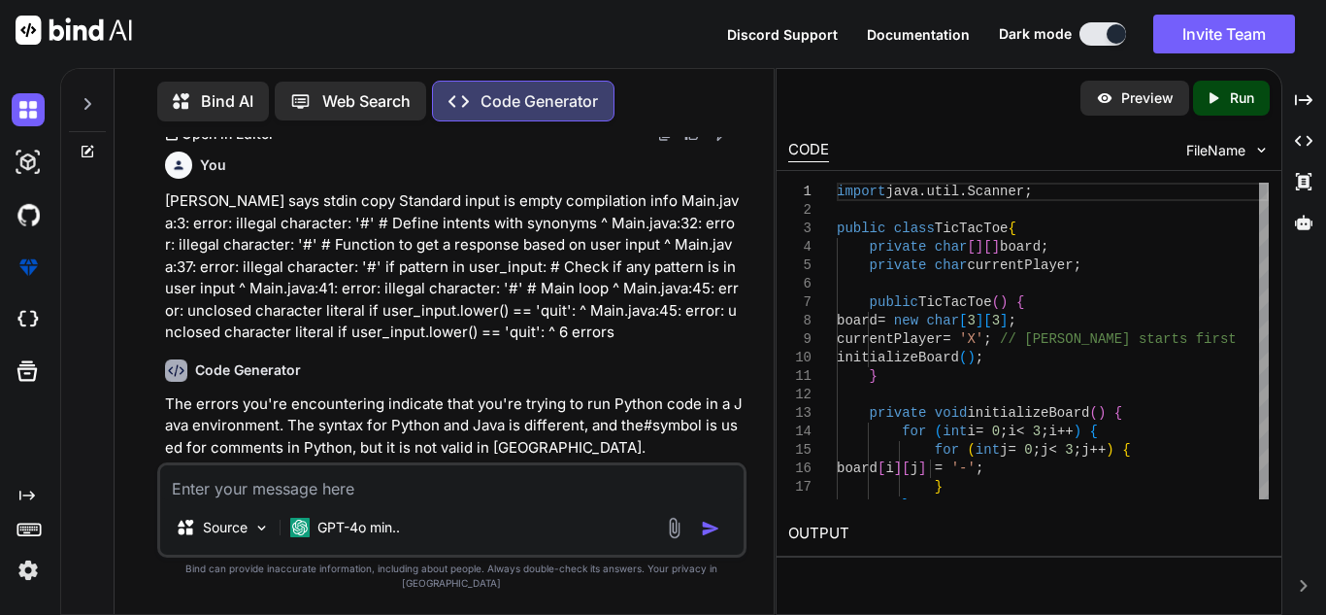
scroll to position [5688, 0]
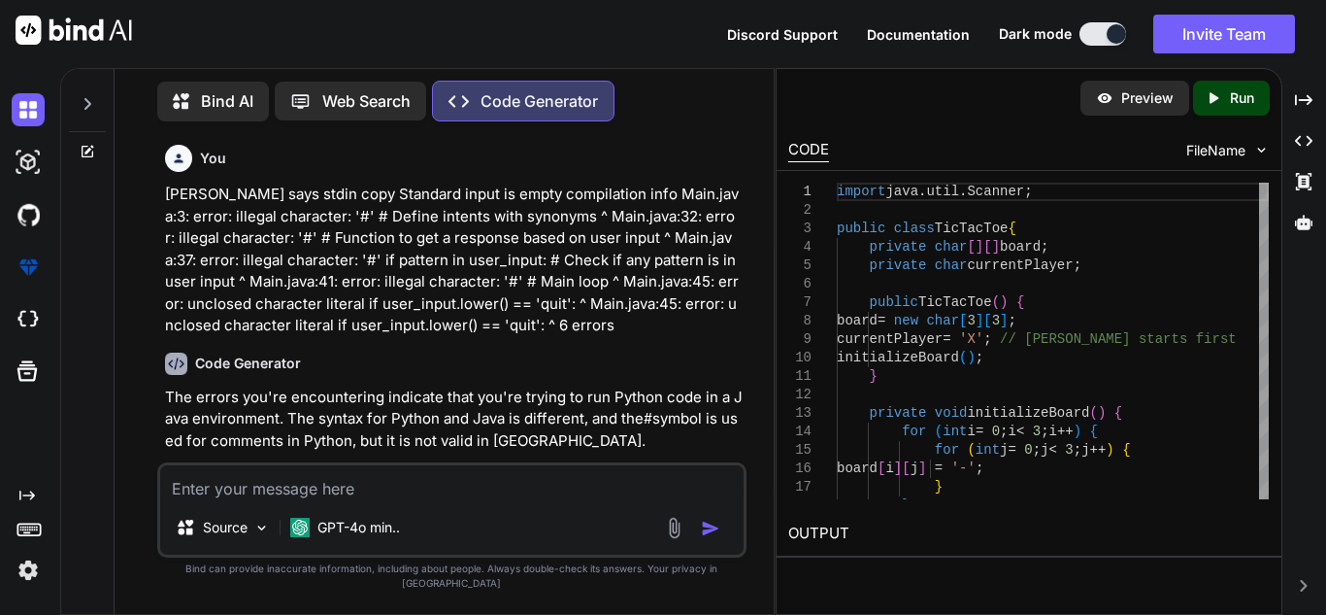
click at [93, 112] on div at bounding box center [87, 98] width 37 height 67
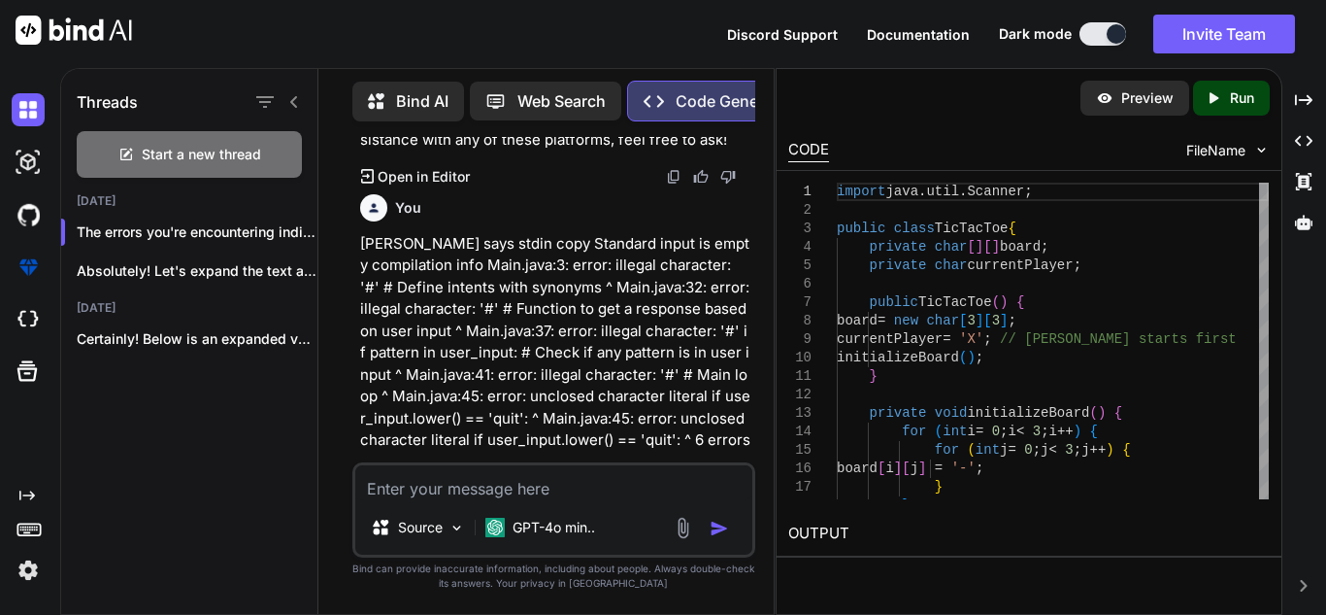
click at [195, 193] on h2 "Today" at bounding box center [189, 201] width 256 height 16
click at [209, 167] on div "Start a new thread" at bounding box center [189, 154] width 225 height 47
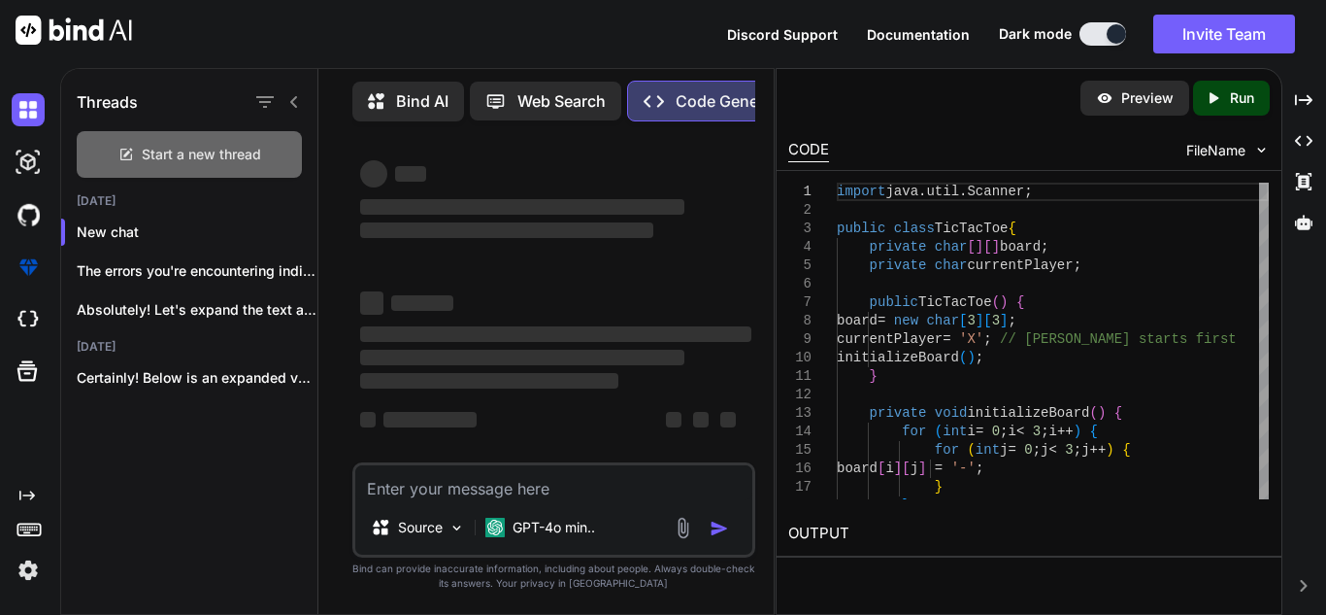
scroll to position [18, 0]
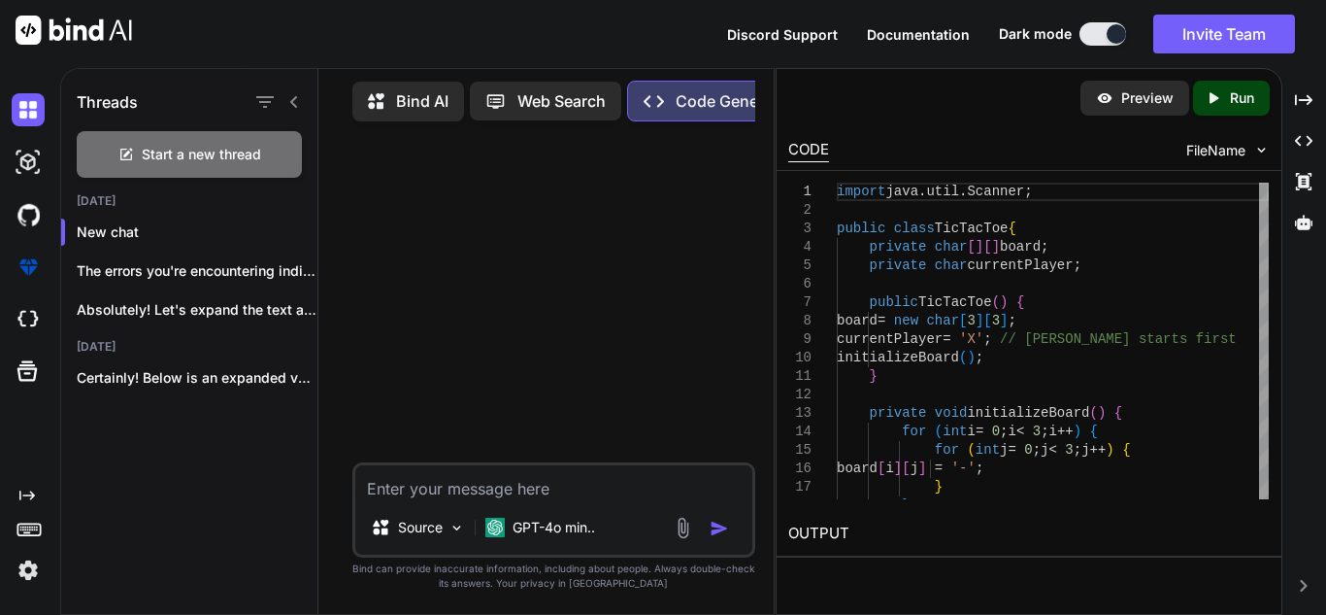
click at [301, 82] on div "Threads" at bounding box center [189, 98] width 256 height 66
click at [300, 82] on div "Threads" at bounding box center [189, 98] width 256 height 66
click at [296, 94] on icon at bounding box center [294, 102] width 16 height 16
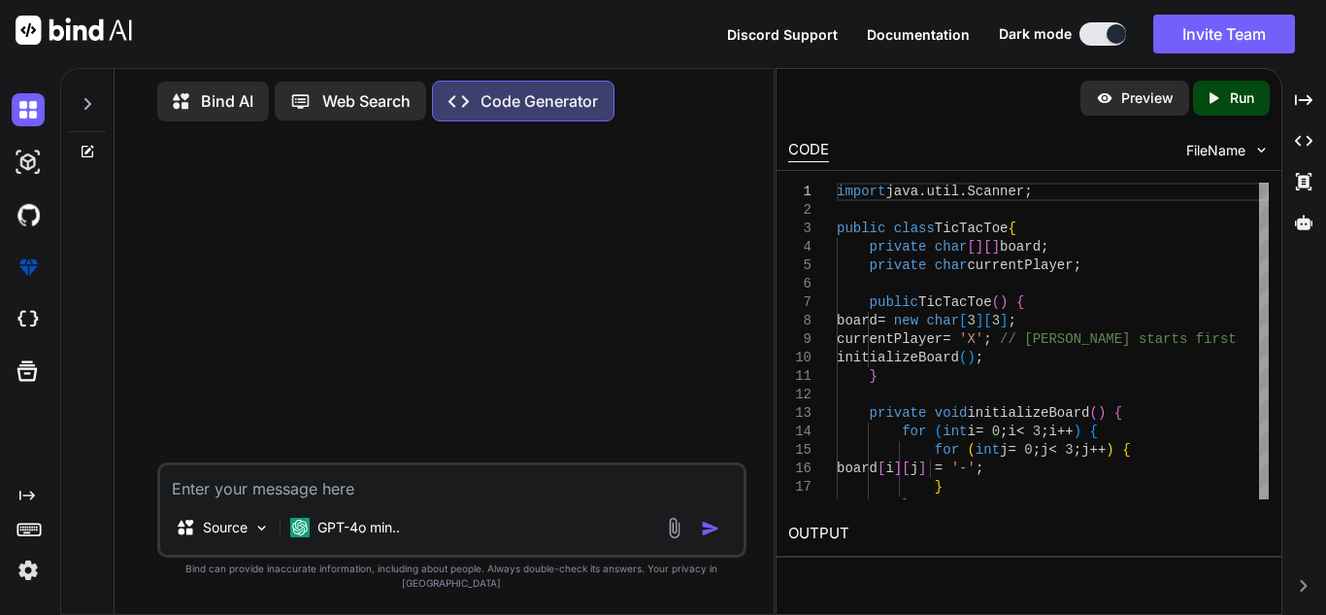
click at [338, 500] on textarea at bounding box center [452, 482] width 584 height 35
type textarea "can you make me a full text adventure game in python"
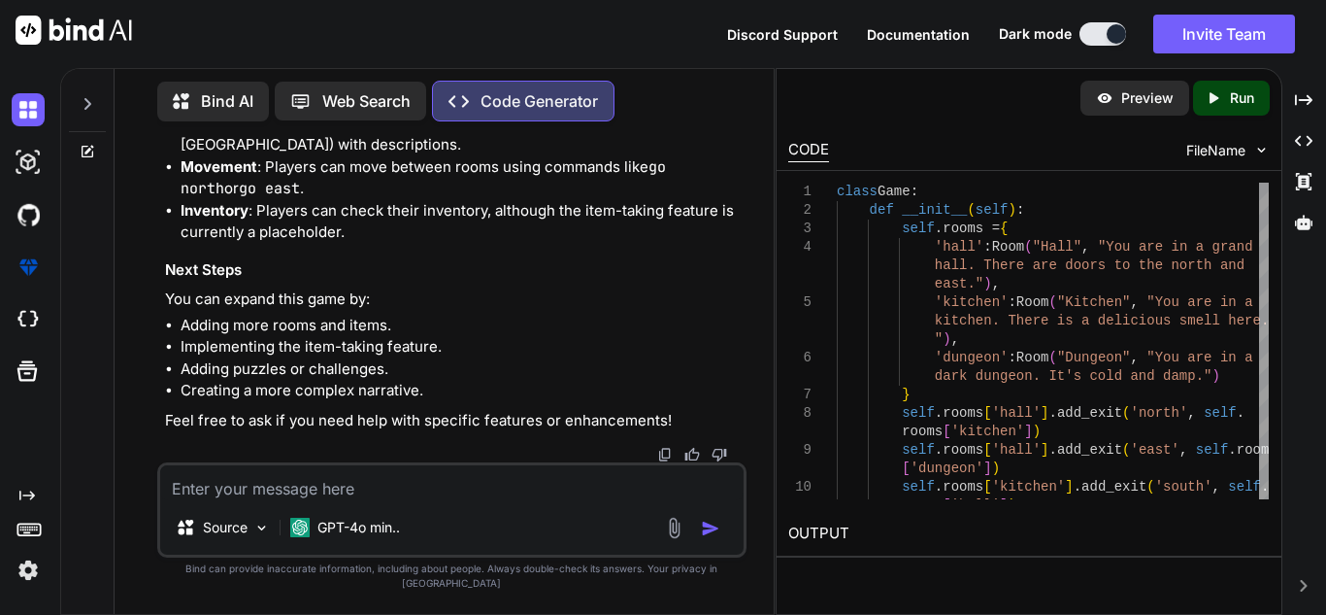
scroll to position [1778, 0]
click at [359, 515] on div "Source GPT-4o min.." at bounding box center [451, 509] width 589 height 95
click at [356, 500] on textarea at bounding box center [452, 482] width 584 height 35
type textarea "make it a very long game... don't make it short"
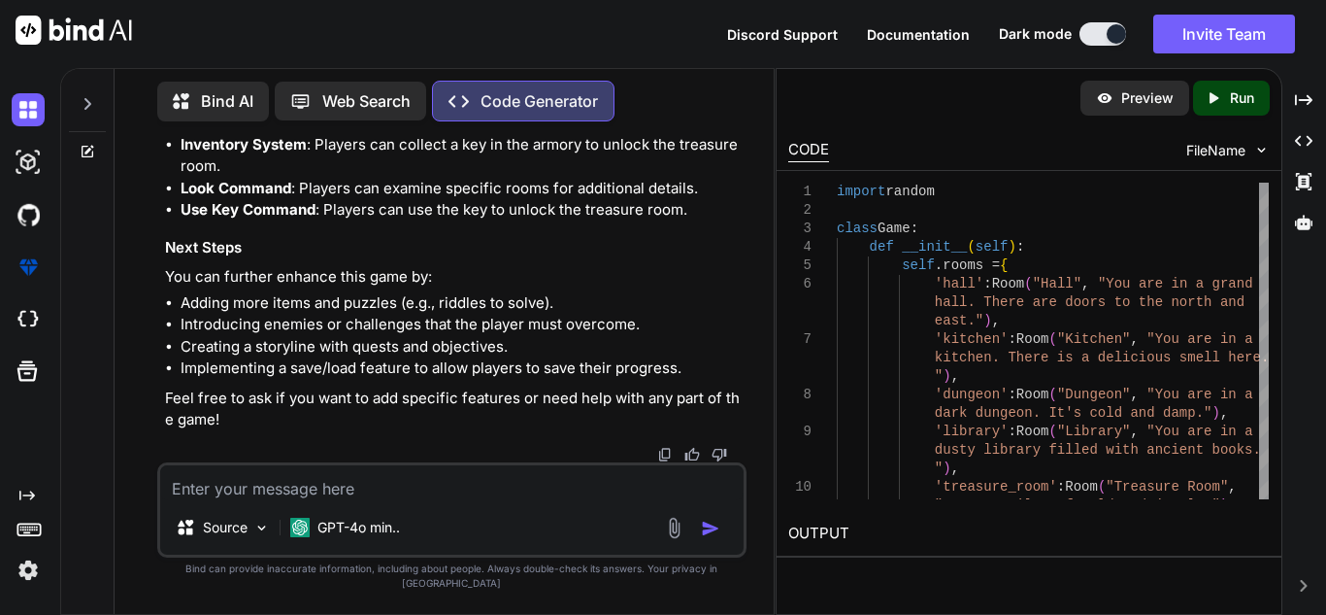
scroll to position [5142, 0]
click at [371, 500] on textarea at bounding box center [452, 482] width 584 height 35
type textarea "make it longer"
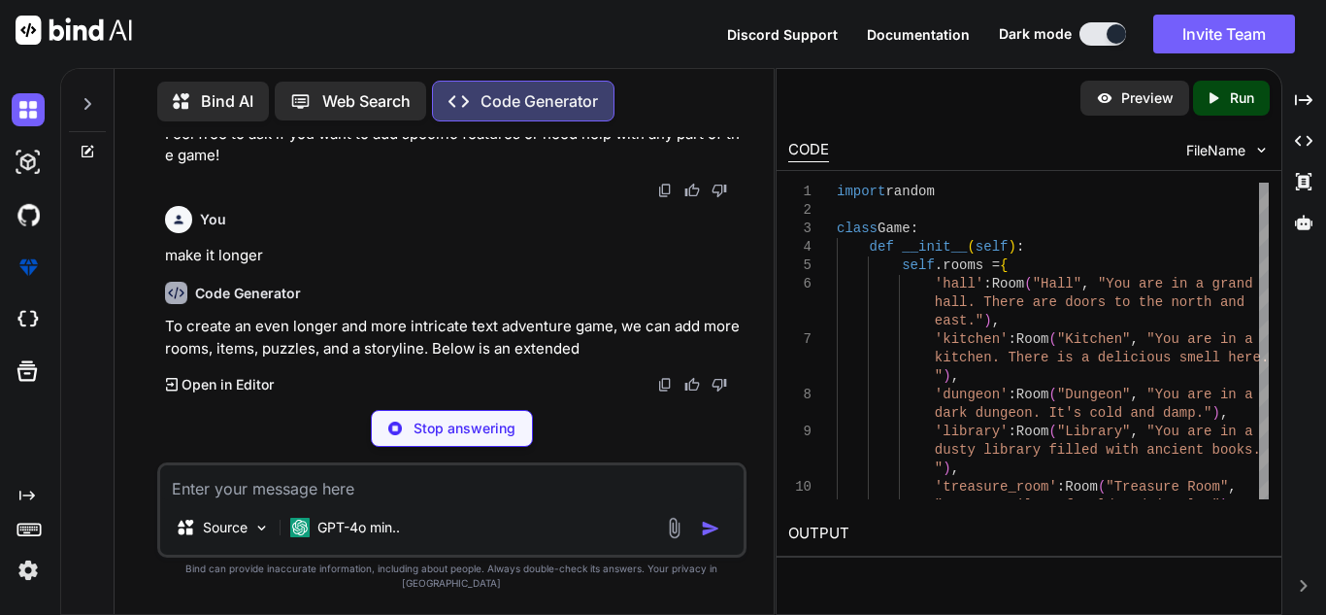
scroll to position [5428, 0]
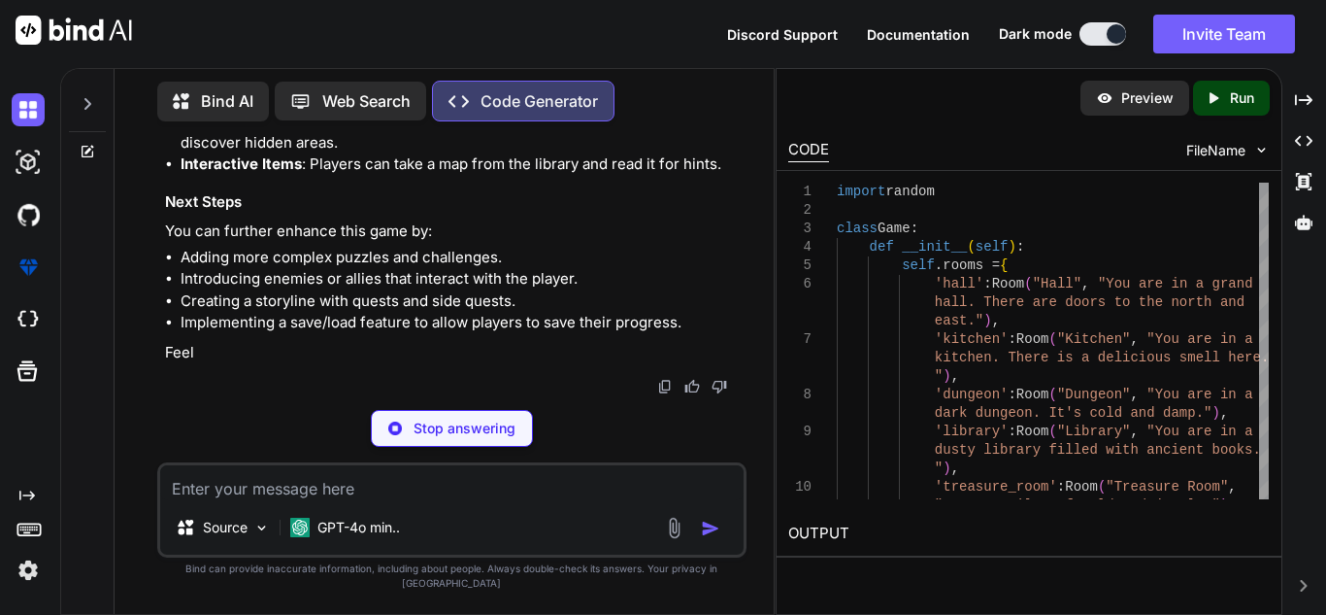
scroll to position [5493, 0]
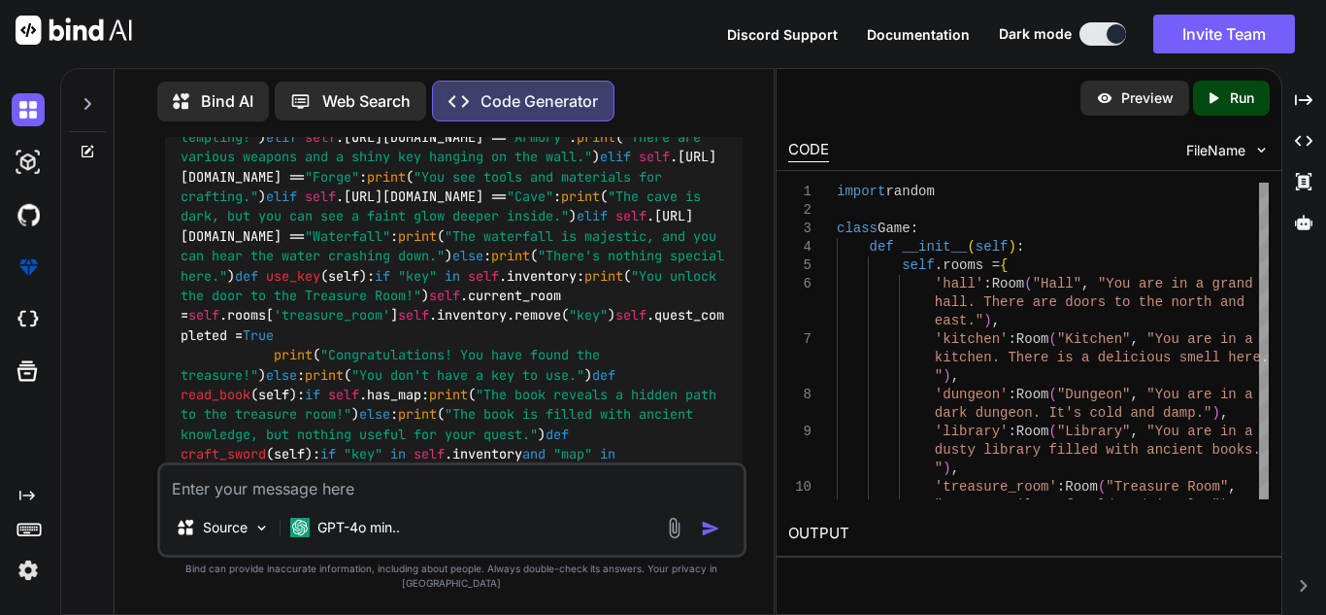
click at [303, 500] on textarea at bounding box center [452, 482] width 584 height 35
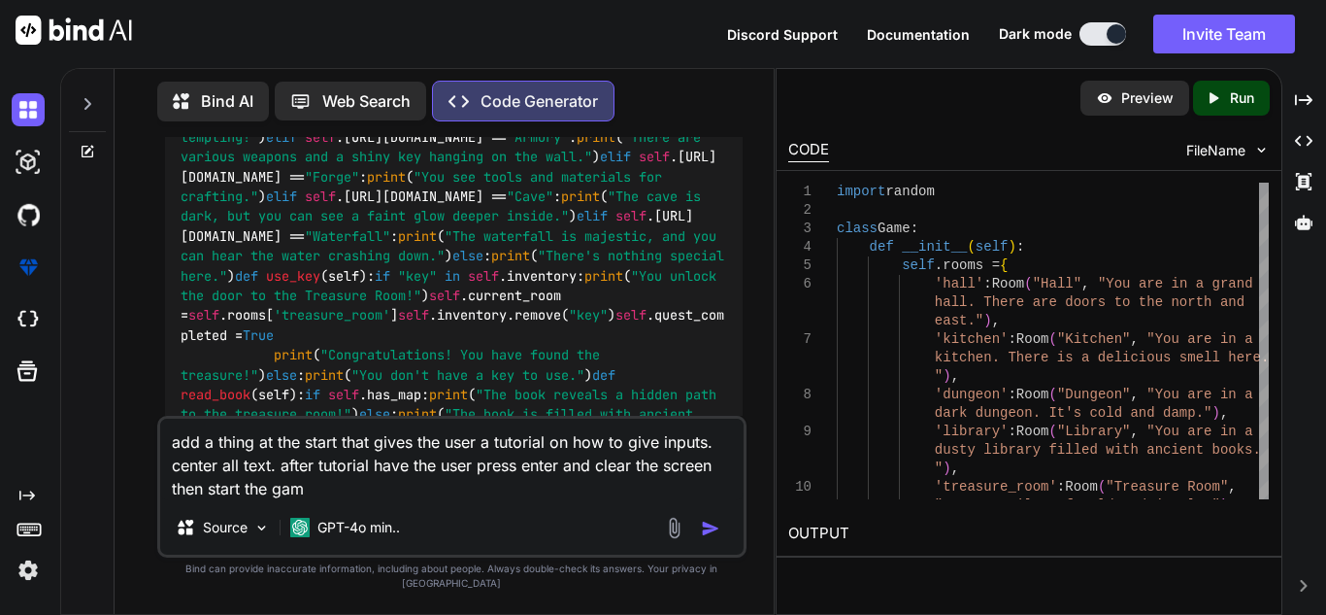
type textarea "add a thing at the start that gives the user a tutorial on how to give inputs. …"
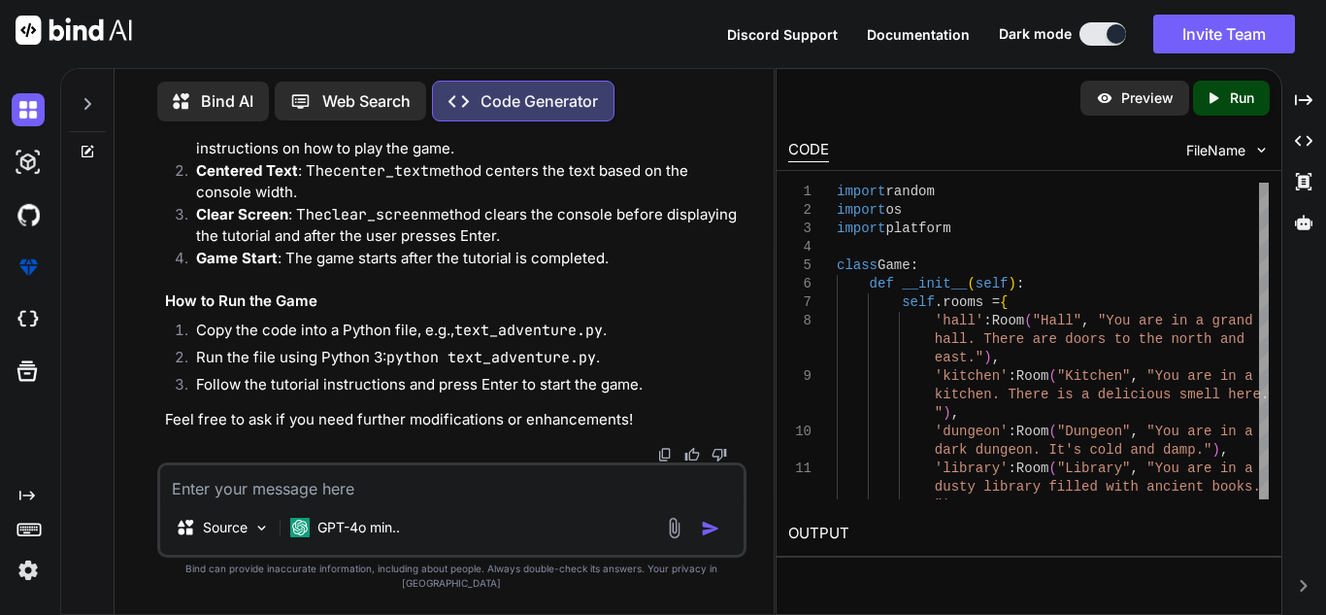
scroll to position [10394, 0]
click at [311, 516] on div "Source GPT-4o min.." at bounding box center [451, 509] width 589 height 95
click at [240, 496] on textarea at bounding box center [452, 482] width 584 height 35
paste textarea "Traceback (most recent call last): File "main.py", line 211, in <module> game.p…"
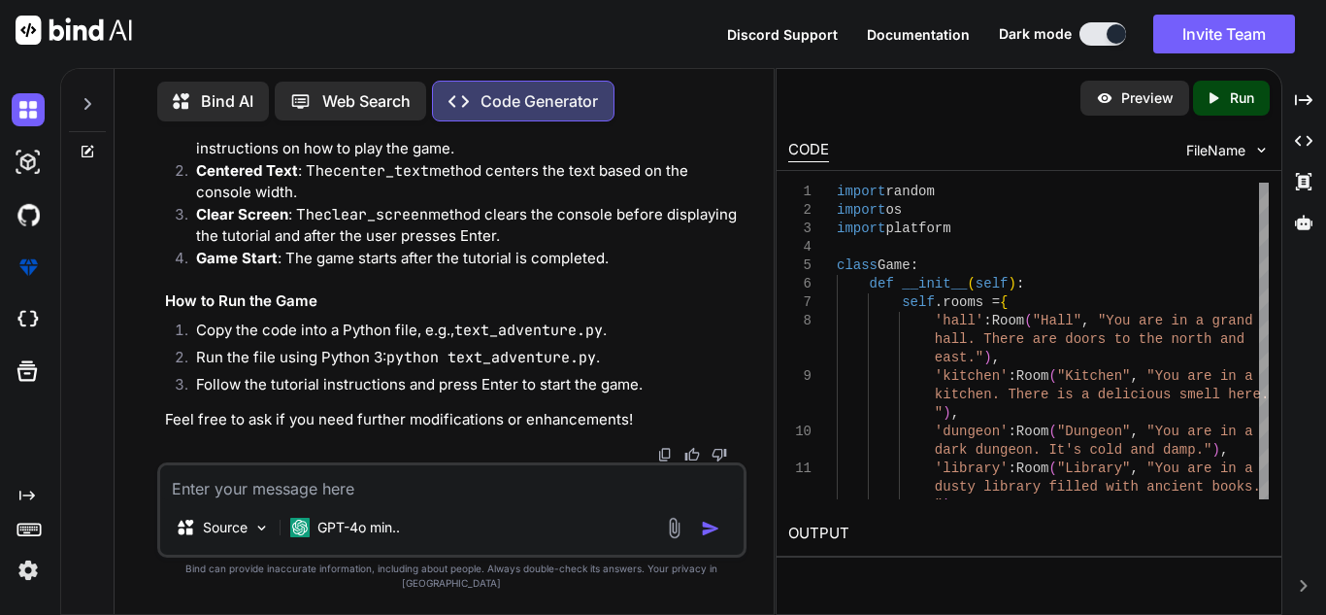
type textarea "Traceback (most recent call last): File "main.py", line 211, in <module> game.p…"
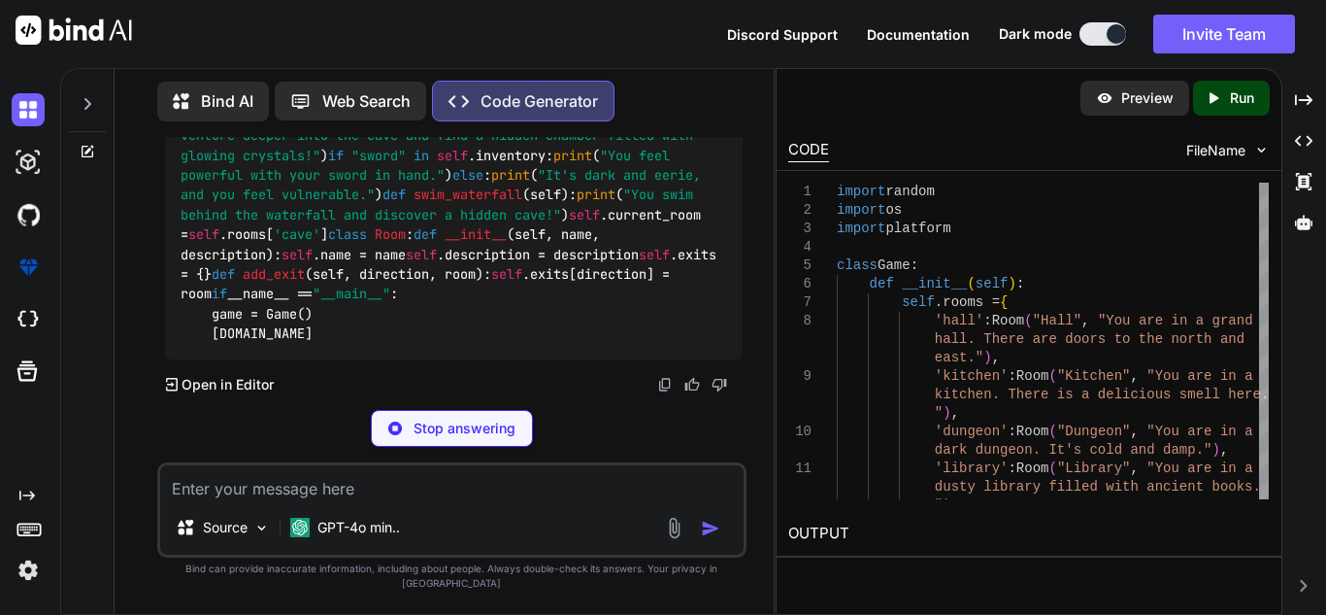
scroll to position [21154, 0]
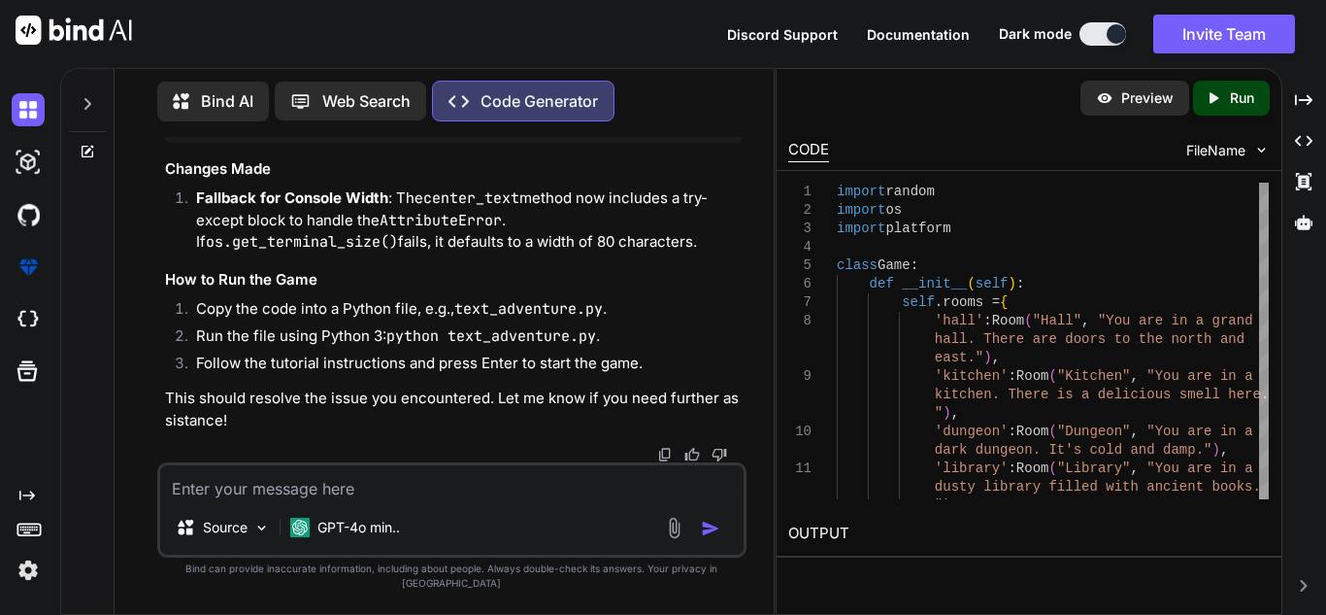
scroll to position [16169, 0]
click at [377, 500] on textarea at bounding box center [452, 482] width 584 height 35
type textarea "ok NVM make the text normal"
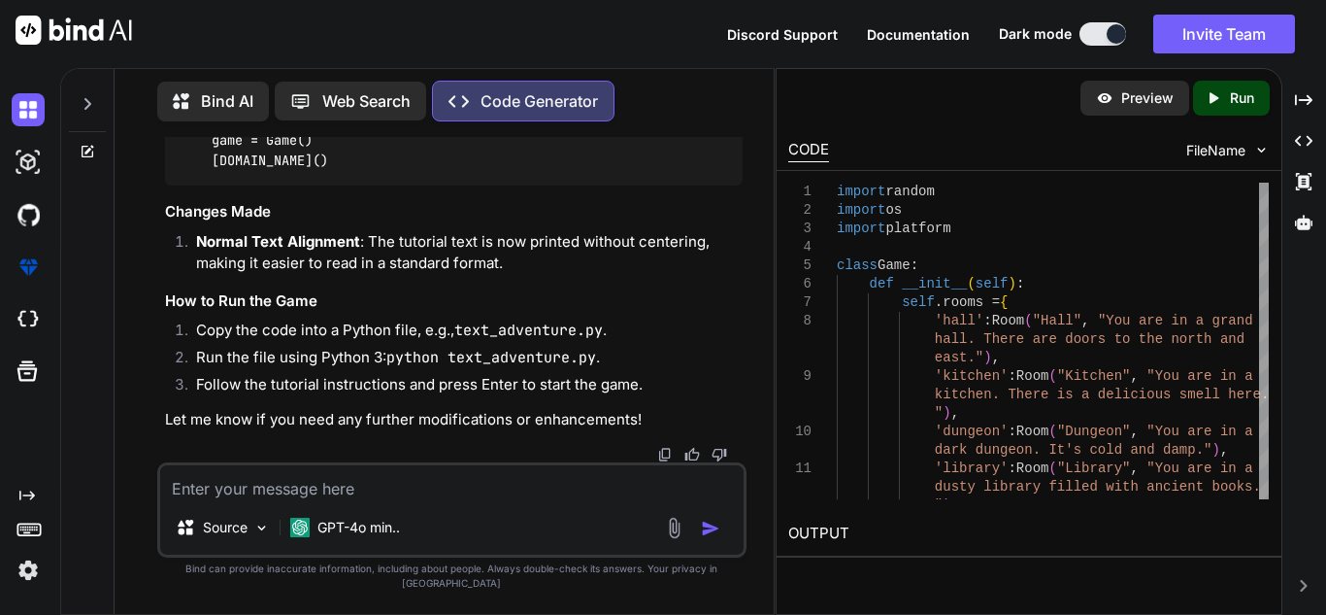
scroll to position [21779, 0]
click at [371, 500] on textarea at bounding box center [452, 482] width 584 height 35
type textarea "fix so every time they move it tells them where they can go"
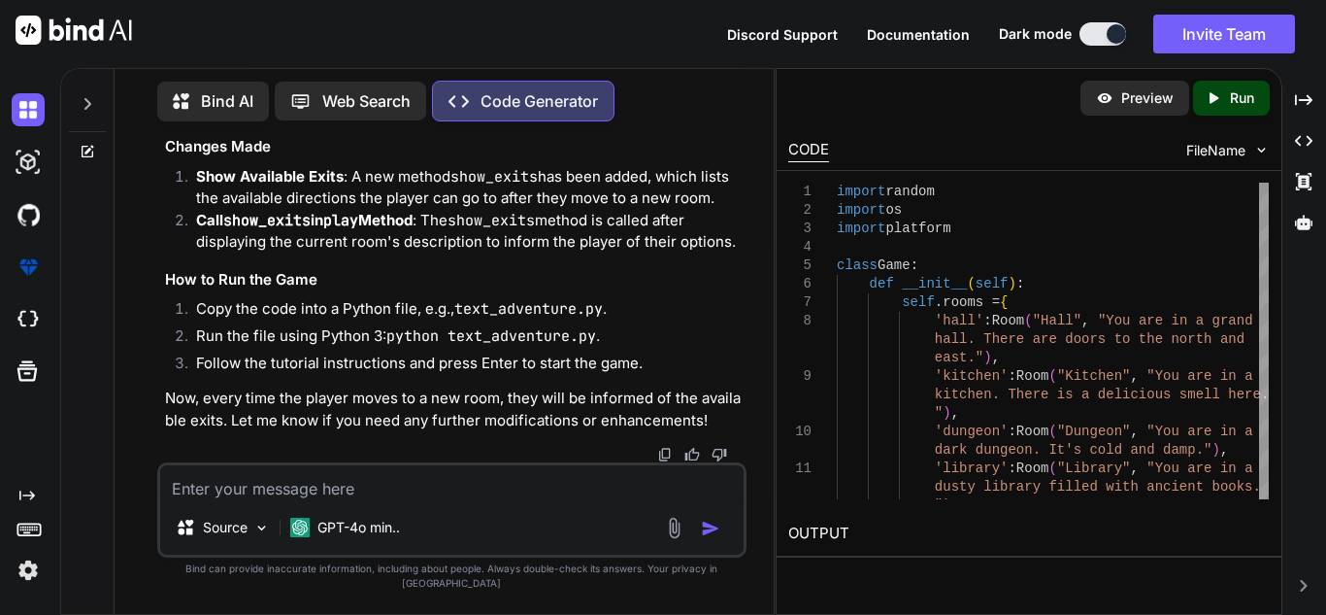
scroll to position [26958, 0]
click at [335, 488] on textarea at bounding box center [452, 482] width 584 height 35
type textarea "add a lot more places and weapons and stuff"
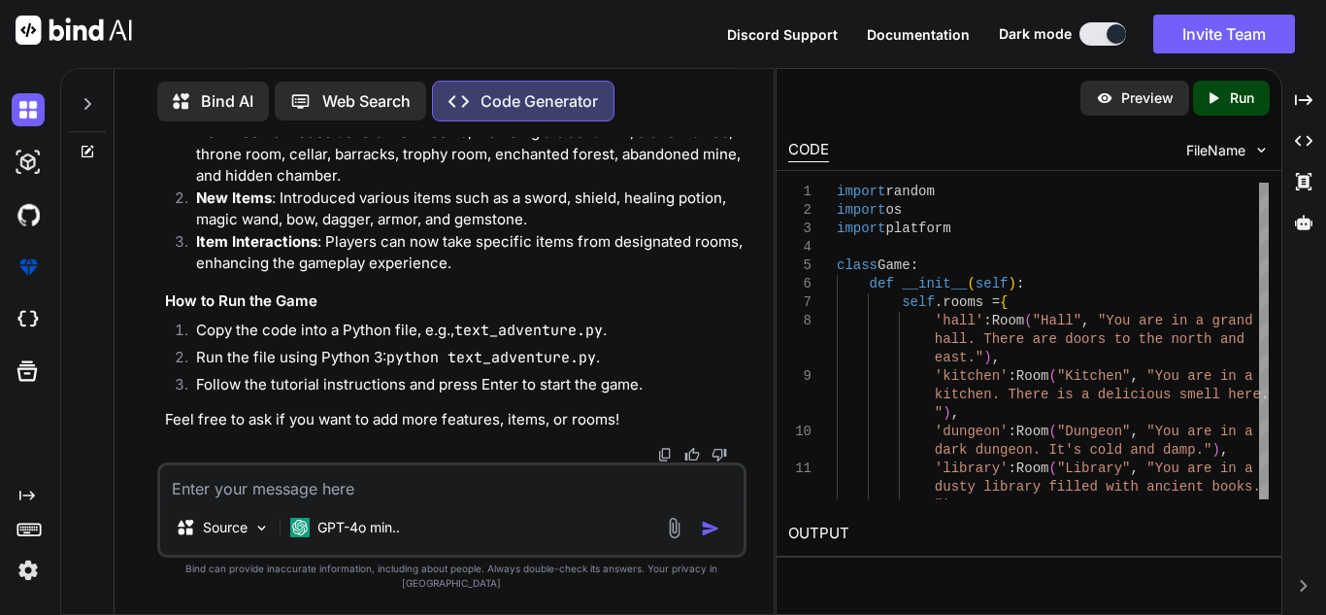
scroll to position [32683, 0]
